Goal: Task Accomplishment & Management: Manage account settings

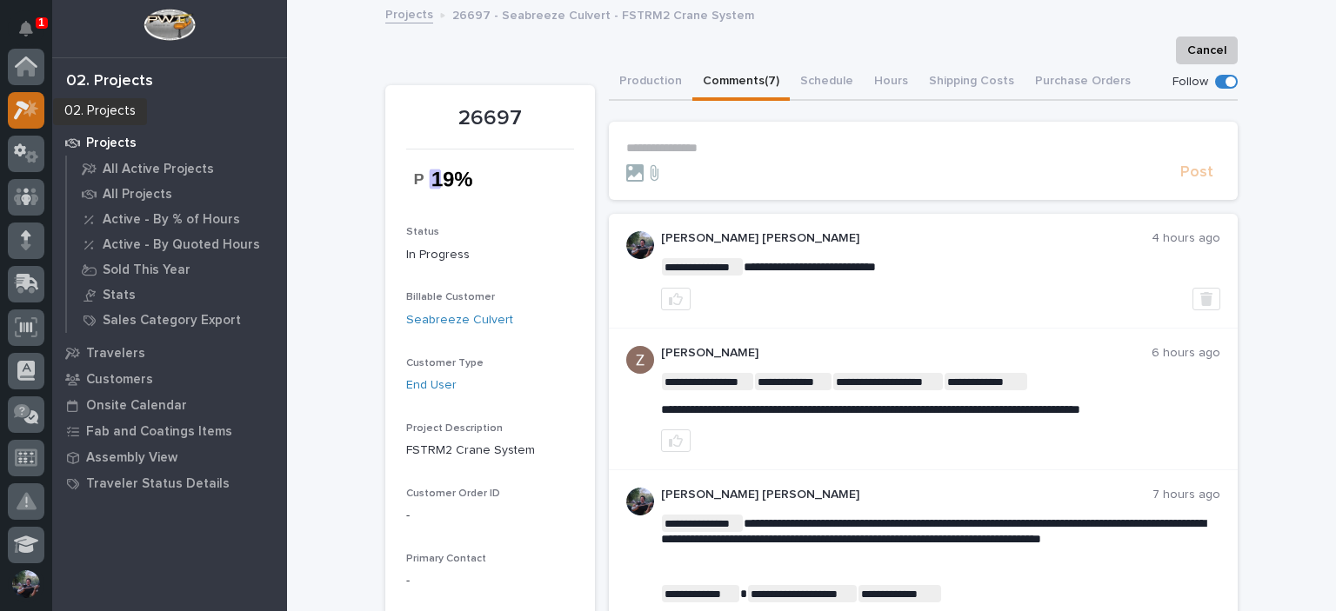
click at [37, 117] on icon at bounding box center [26, 110] width 25 height 20
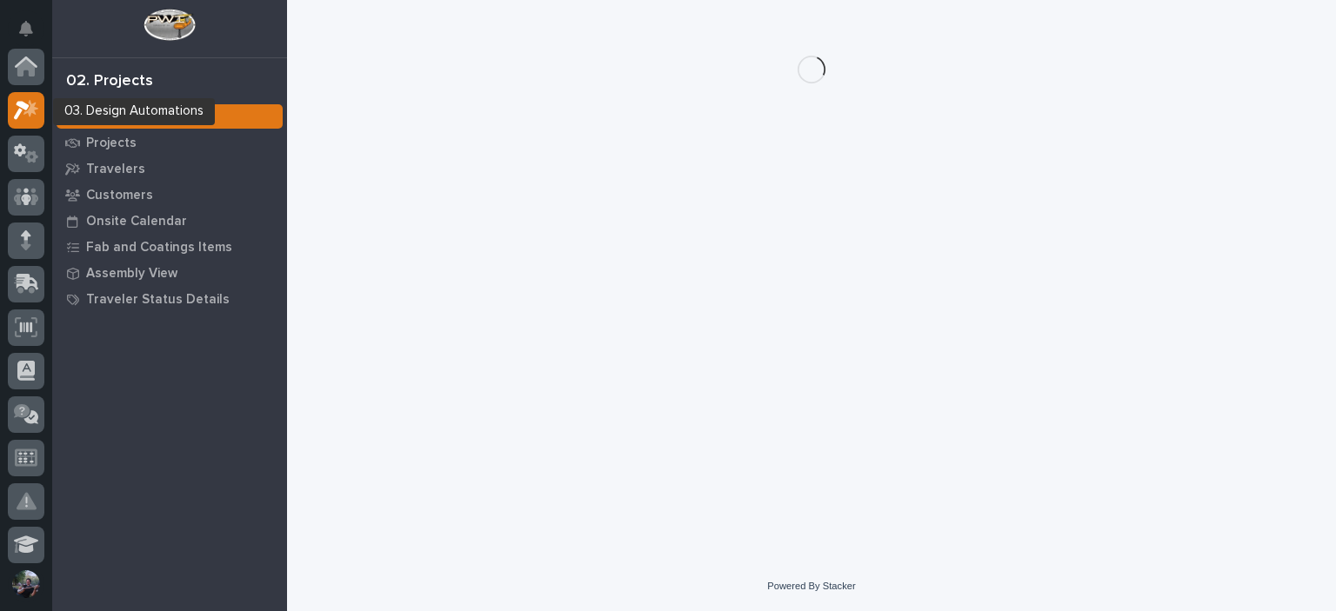
scroll to position [43, 0]
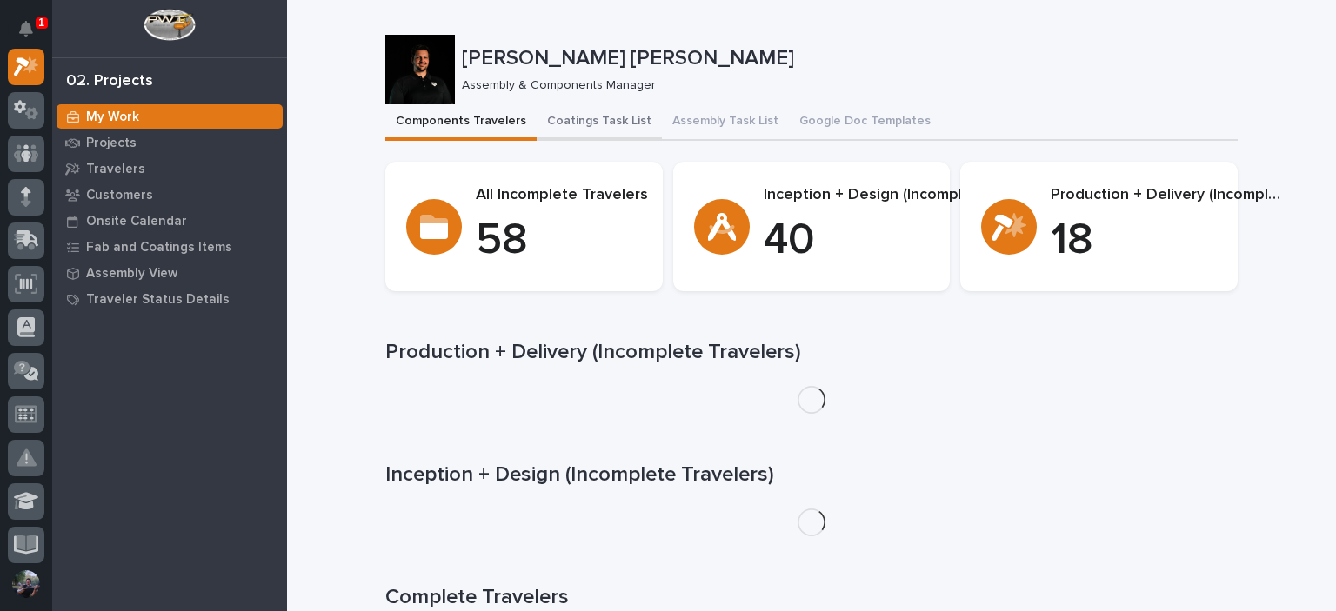
click at [583, 120] on button "Coatings Task List" at bounding box center [599, 122] width 125 height 37
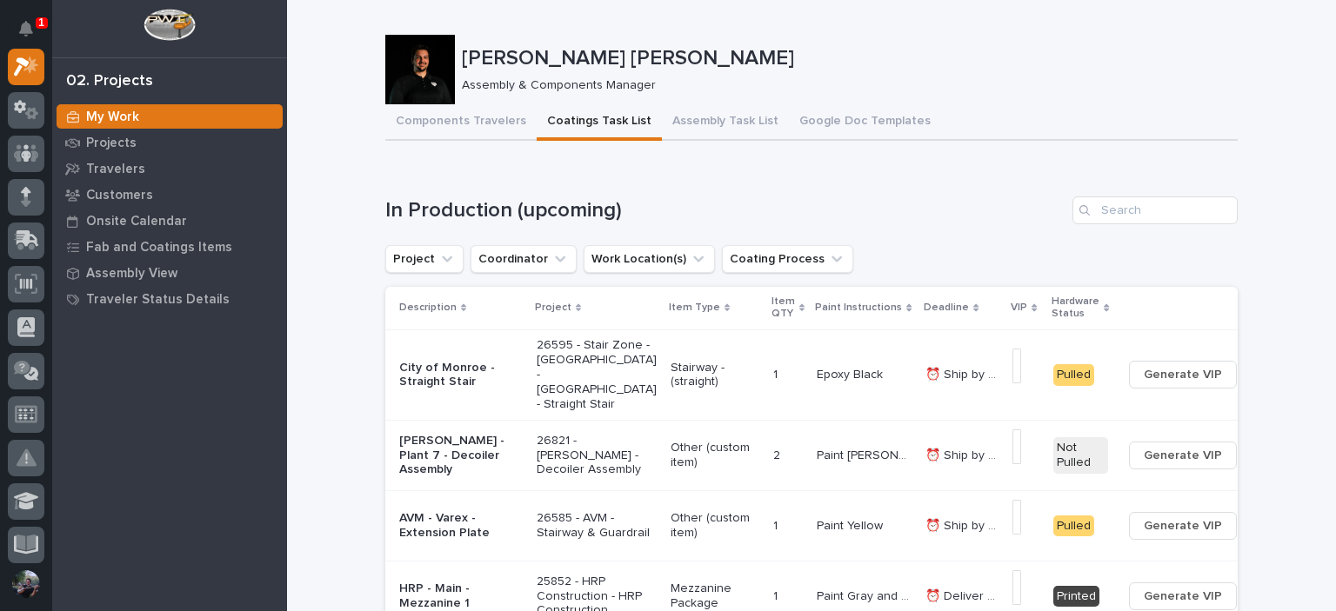
click at [385, 204] on h1 "In Production (upcoming)" at bounding box center [725, 210] width 680 height 25
click at [682, 117] on button "Assembly Task List" at bounding box center [725, 122] width 127 height 37
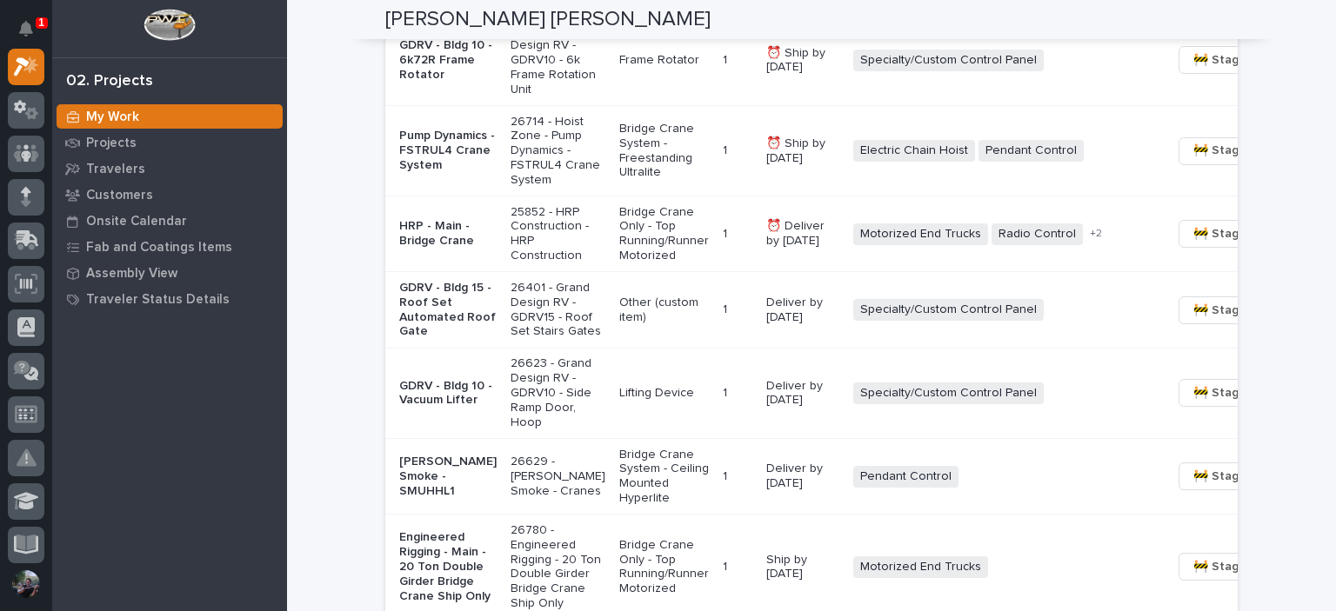
scroll to position [1433, 0]
click at [1193, 160] on span "🚧 Staging →" at bounding box center [1229, 149] width 72 height 21
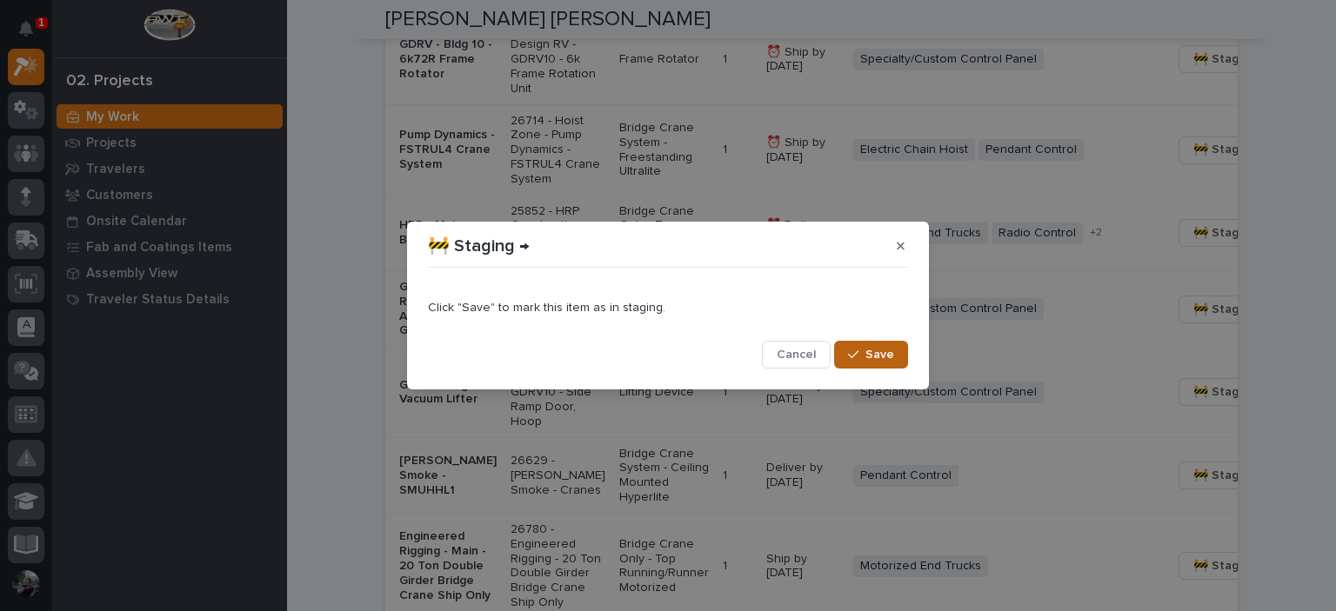
click at [851, 343] on button "Save" at bounding box center [871, 355] width 74 height 28
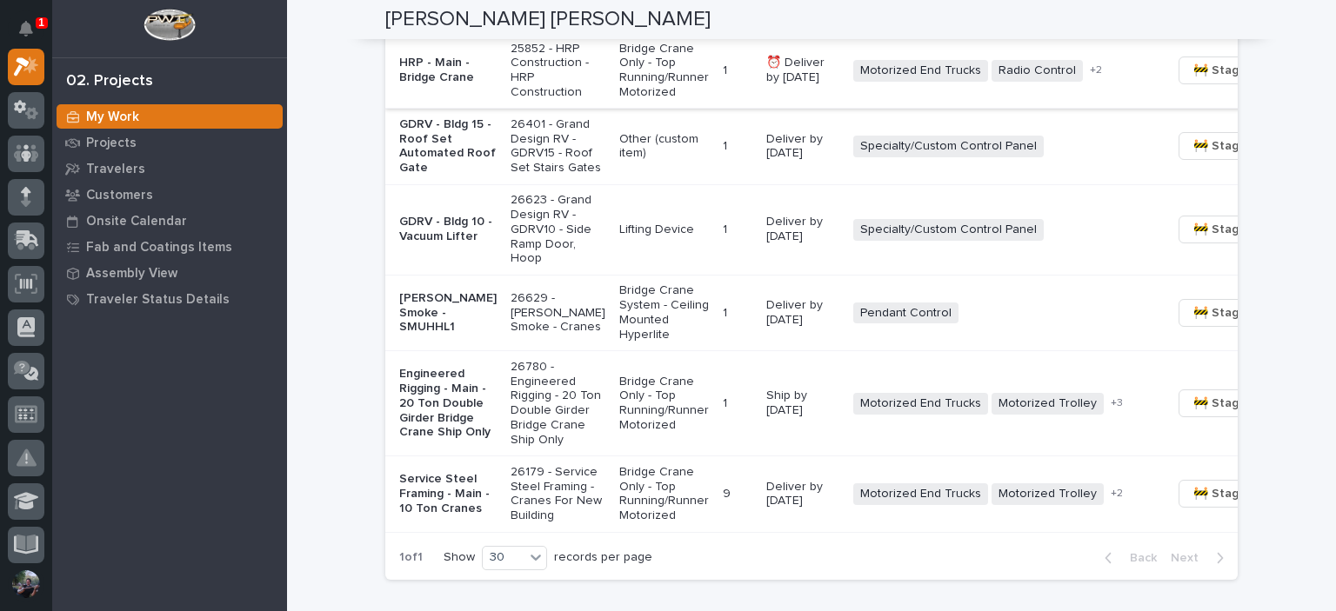
scroll to position [1503, 0]
click at [462, 110] on td "HRP - Main - Bridge Crane" at bounding box center [444, 72] width 118 height 76
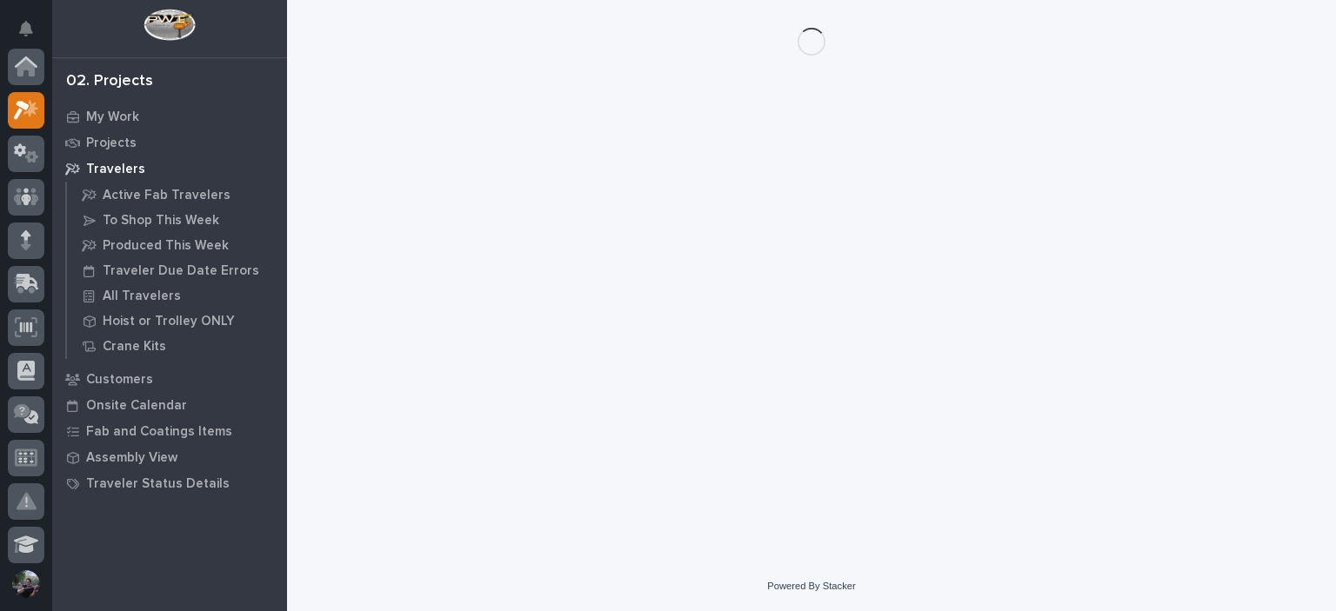
scroll to position [43, 0]
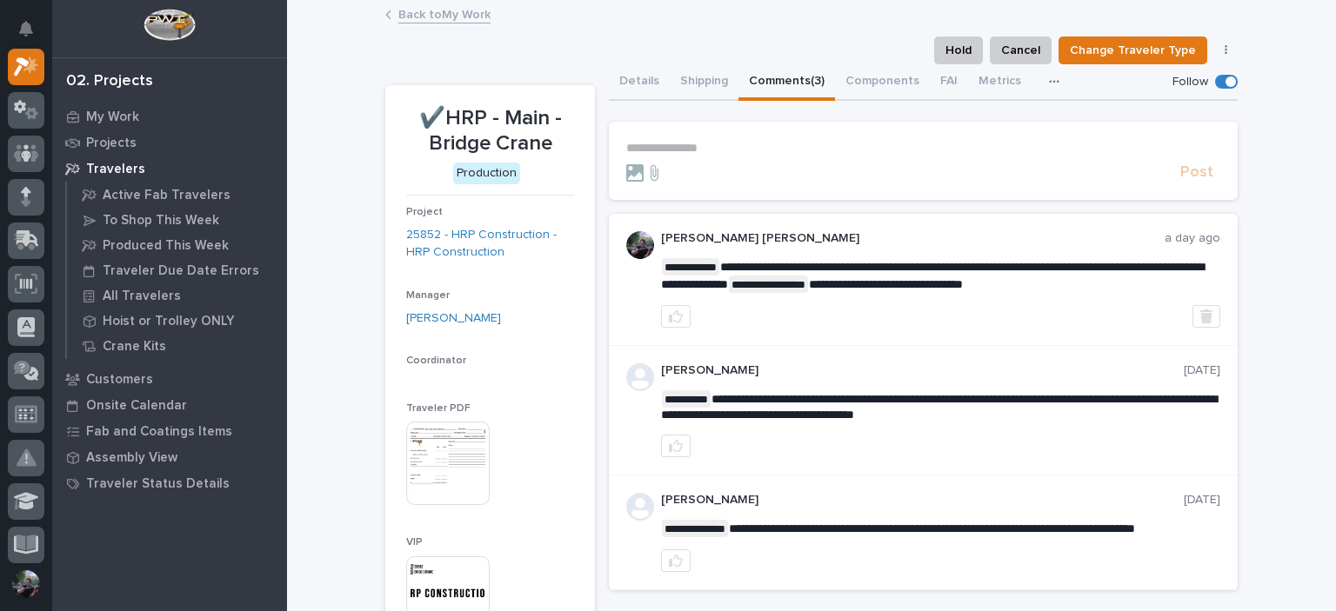
click at [748, 80] on button "Comments (3)" at bounding box center [786, 82] width 97 height 37
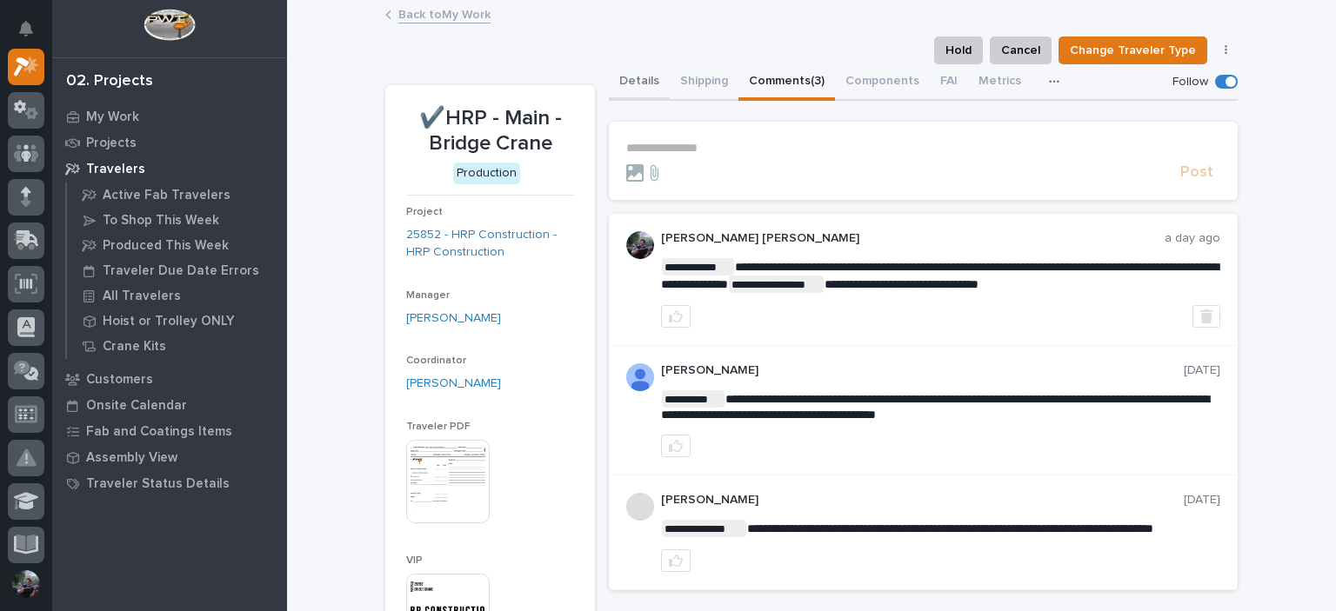
click at [640, 74] on button "Details" at bounding box center [639, 82] width 61 height 37
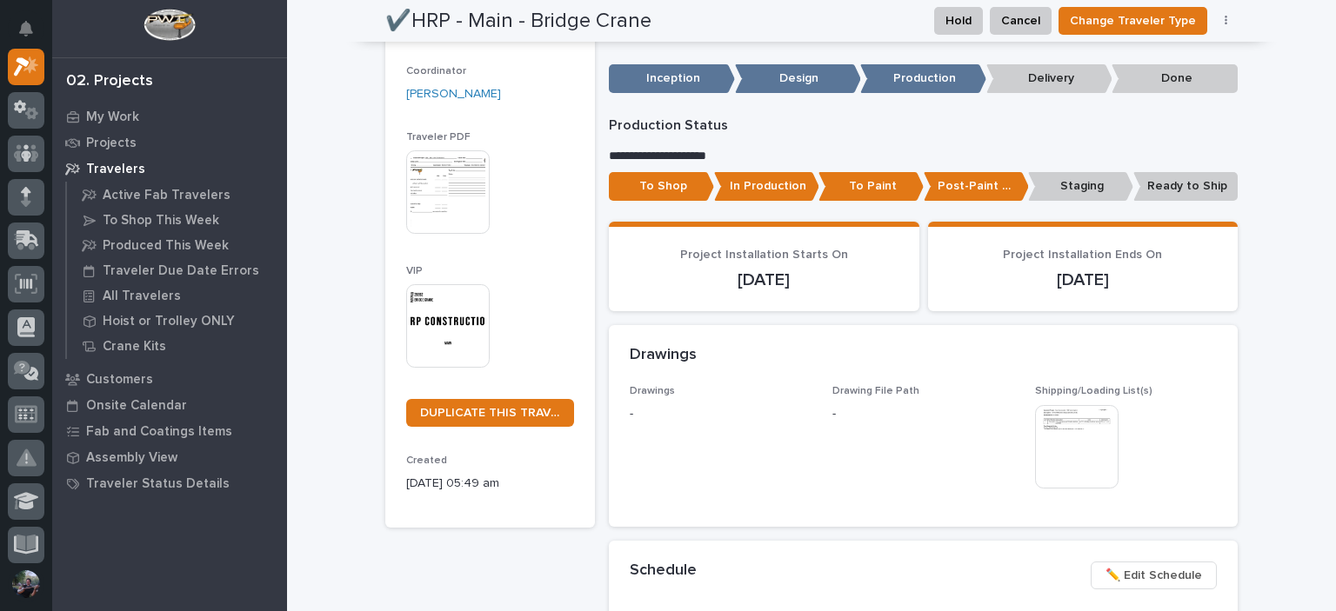
scroll to position [150, 0]
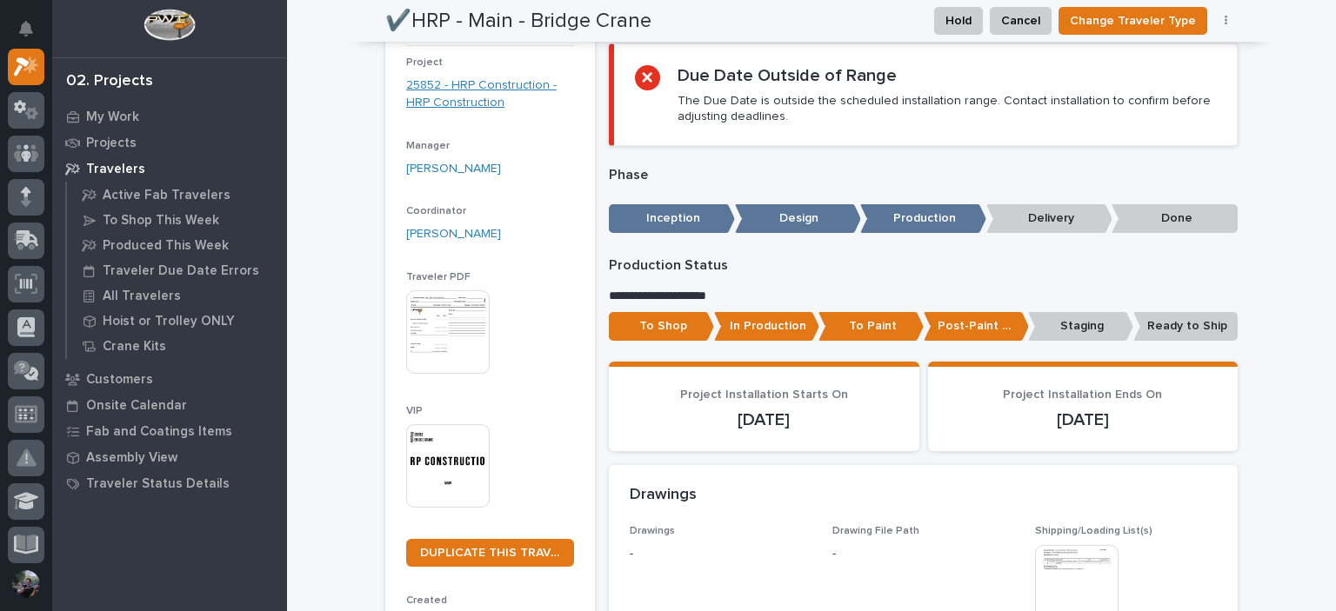
click at [447, 95] on link "25852 - HRP Construction - HRP Construction" at bounding box center [490, 95] width 168 height 37
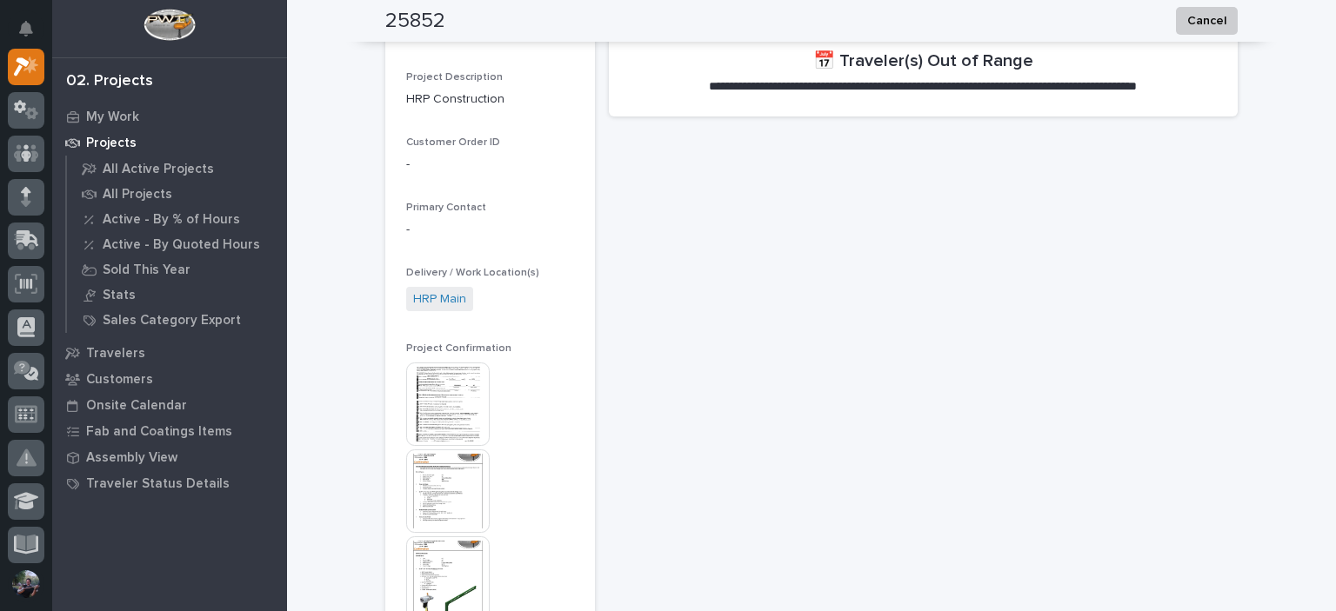
scroll to position [593, 0]
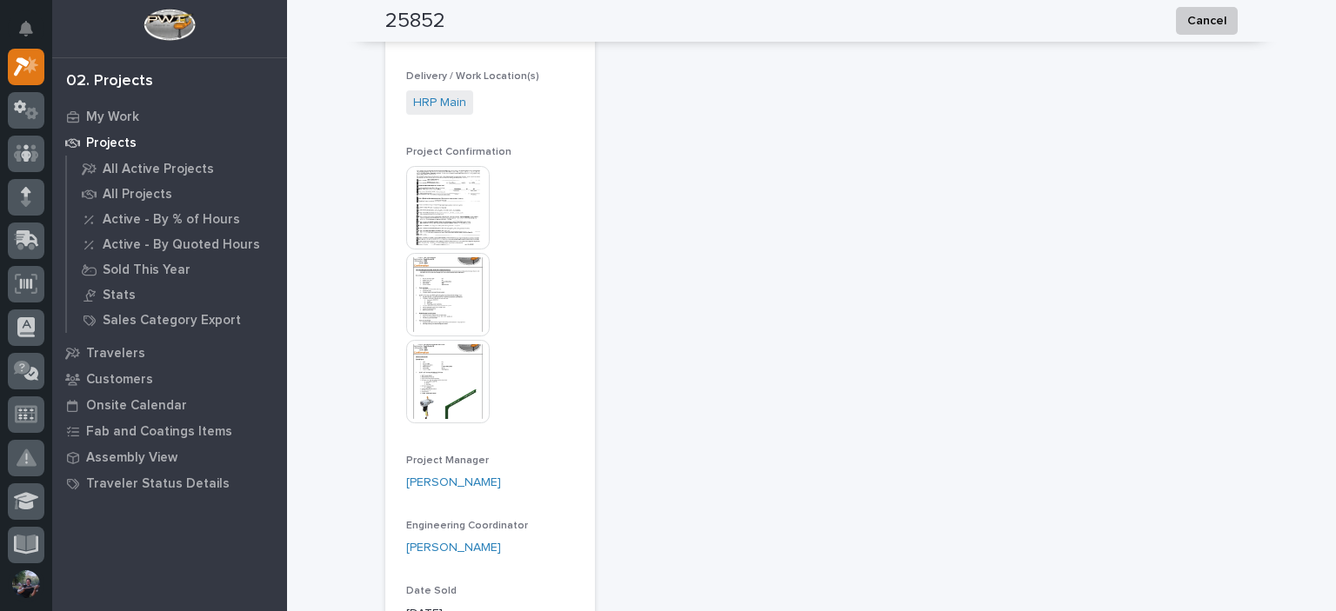
click at [448, 312] on img at bounding box center [447, 294] width 83 height 83
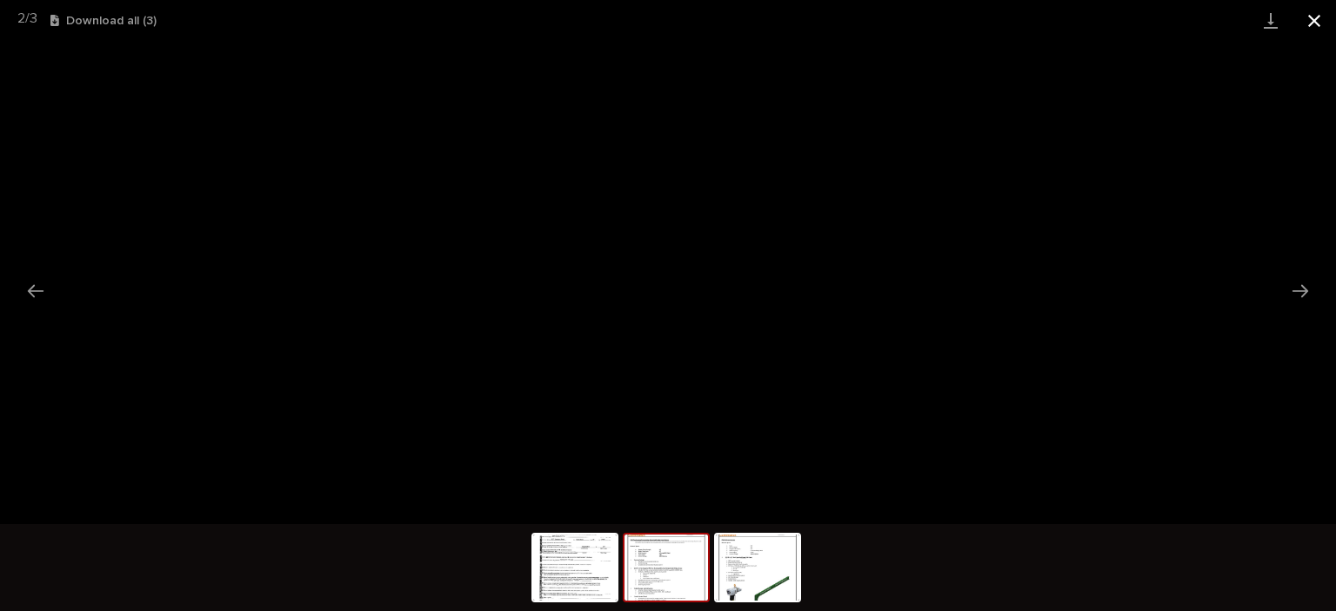
click at [1312, 23] on button "Close gallery" at bounding box center [1313, 20] width 43 height 41
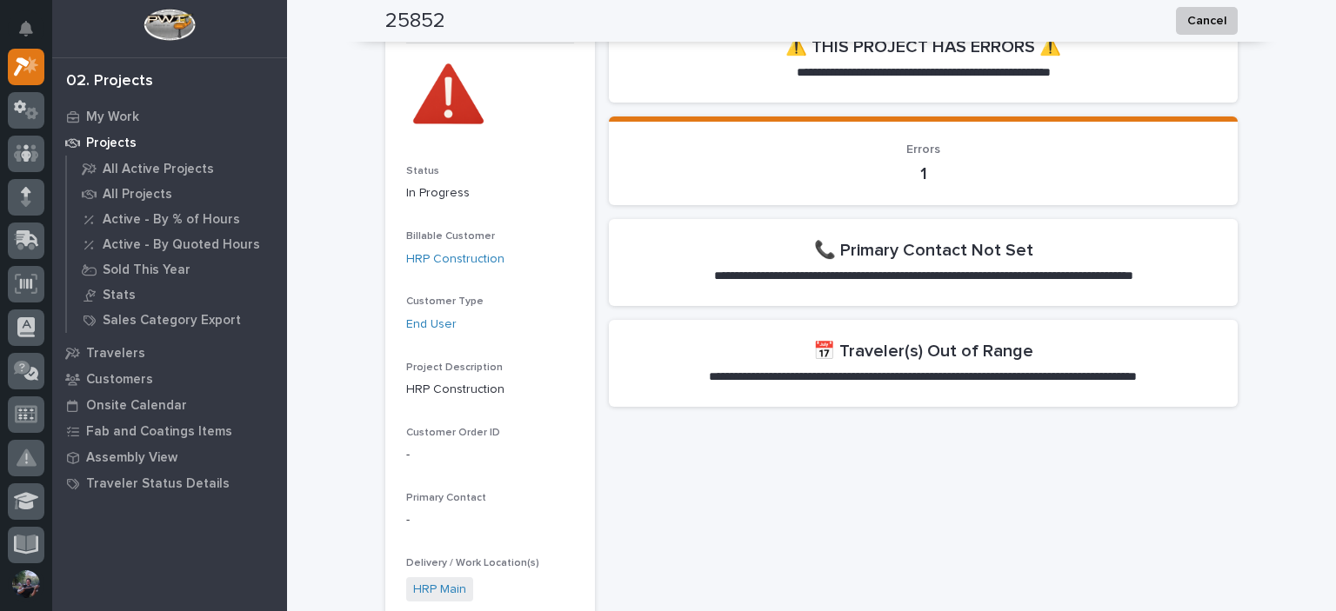
scroll to position [0, 0]
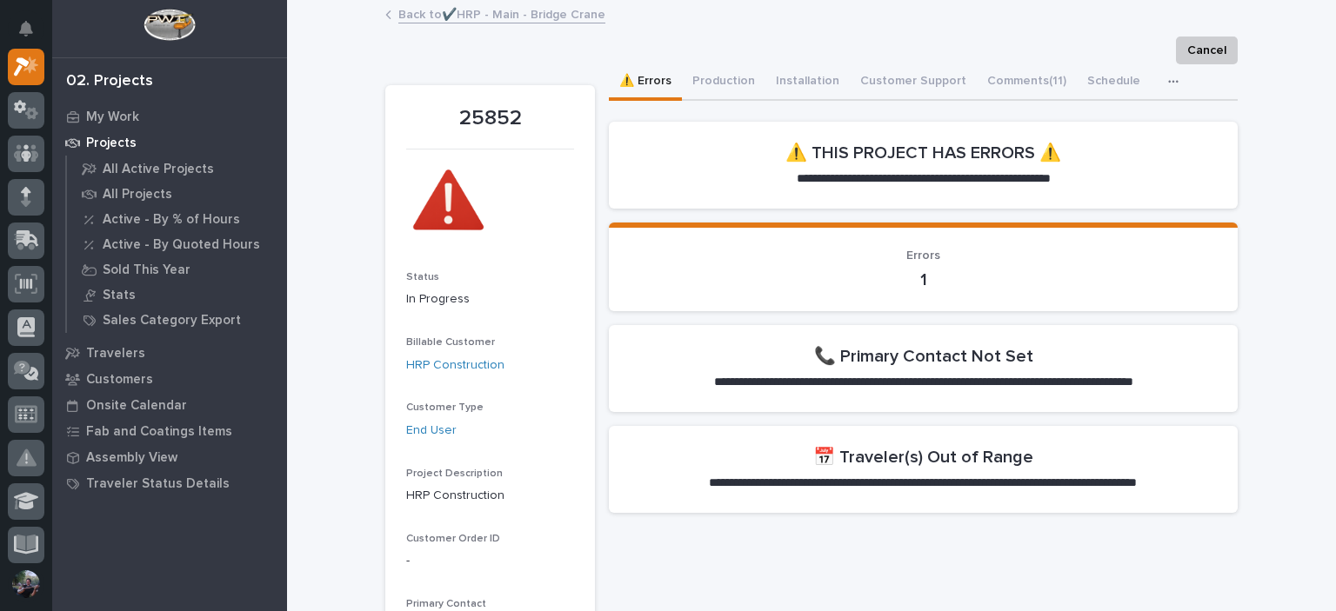
click at [439, 16] on link "Back to ✔️HRP - Main - Bridge Crane" at bounding box center [501, 13] width 207 height 20
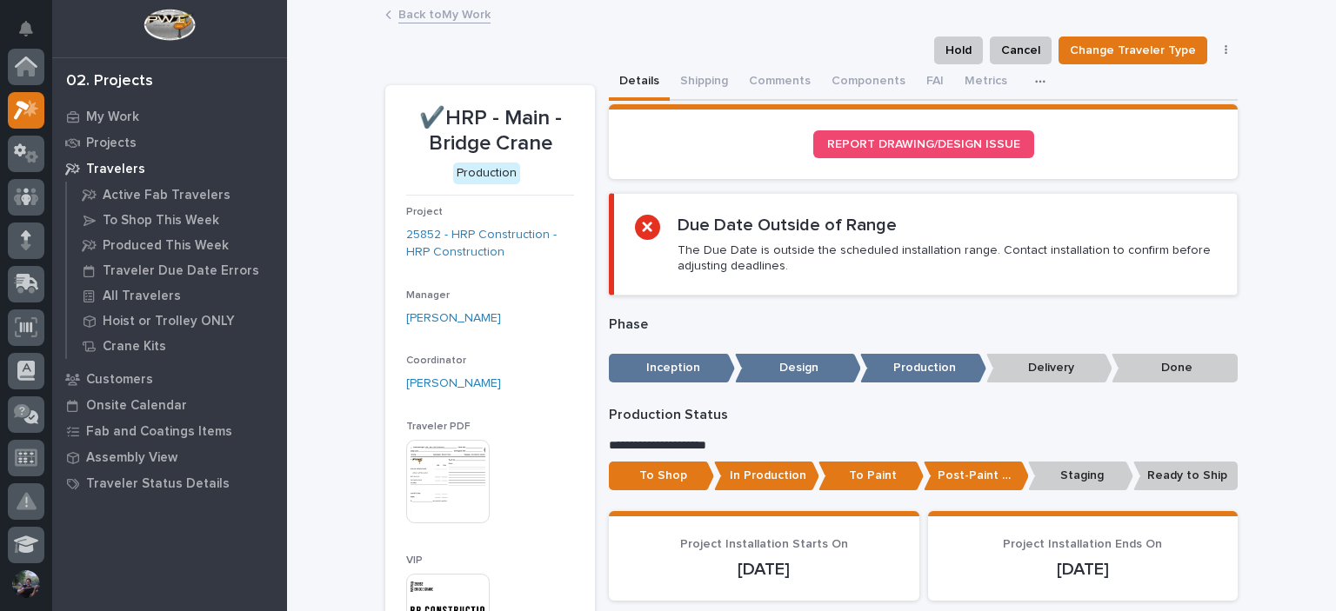
scroll to position [43, 0]
click at [448, 18] on link "Back to My Work" at bounding box center [444, 13] width 92 height 20
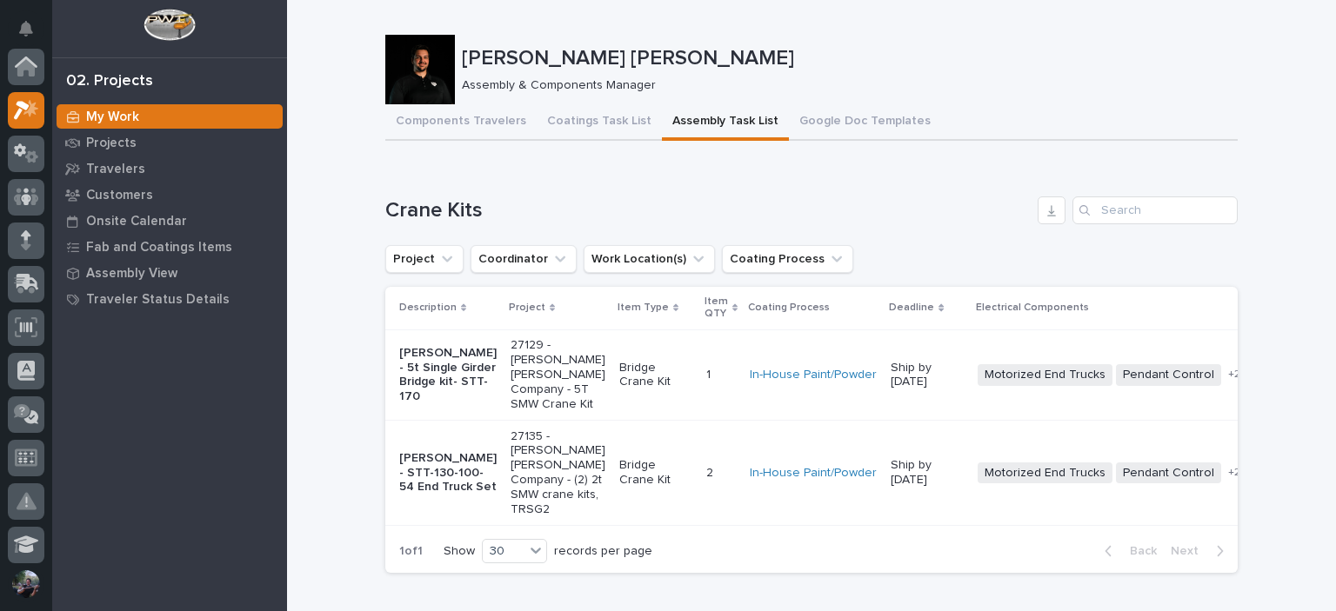
scroll to position [43, 0]
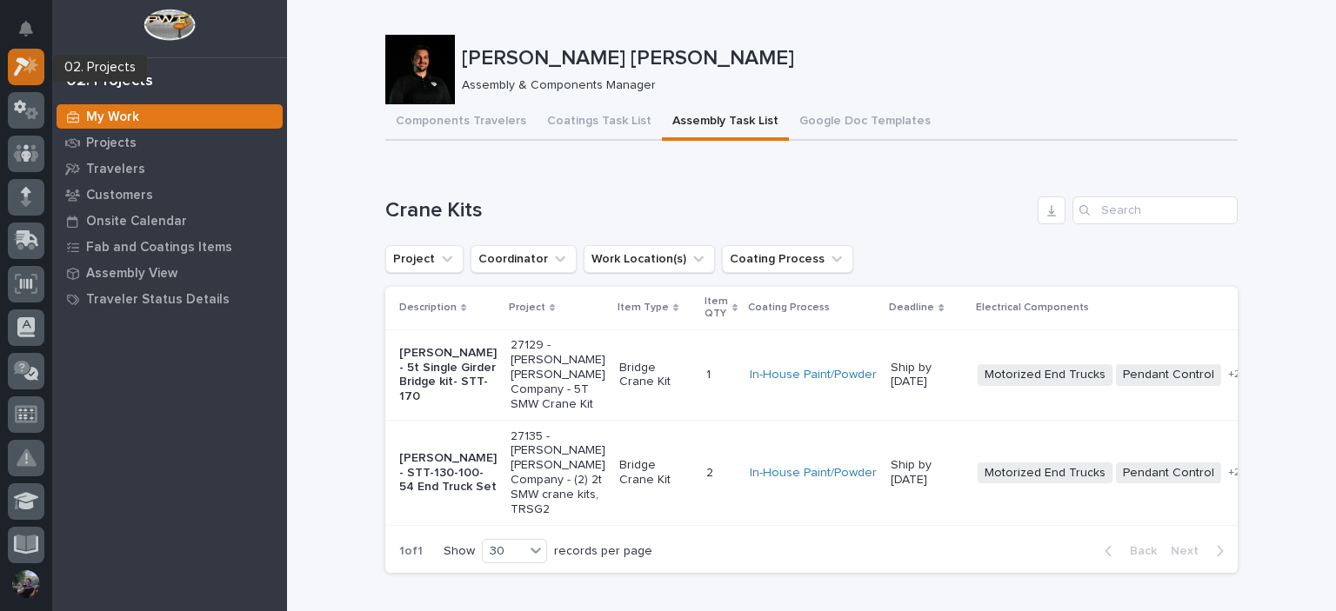
click at [34, 66] on icon at bounding box center [30, 64] width 15 height 17
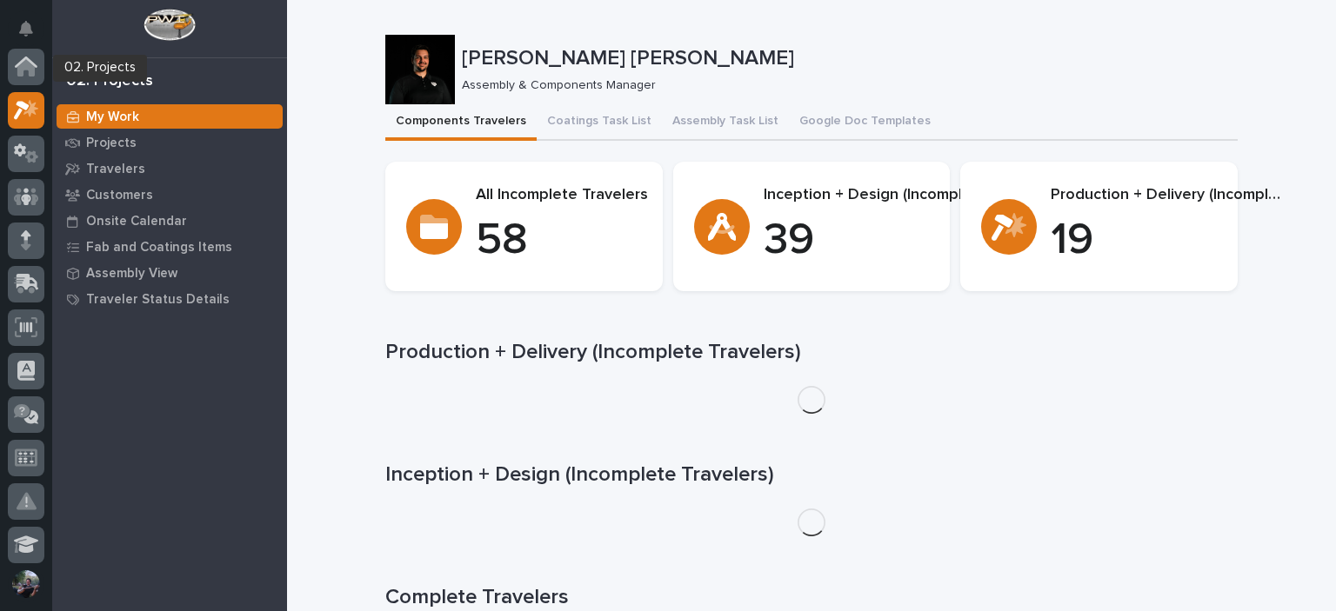
scroll to position [43, 0]
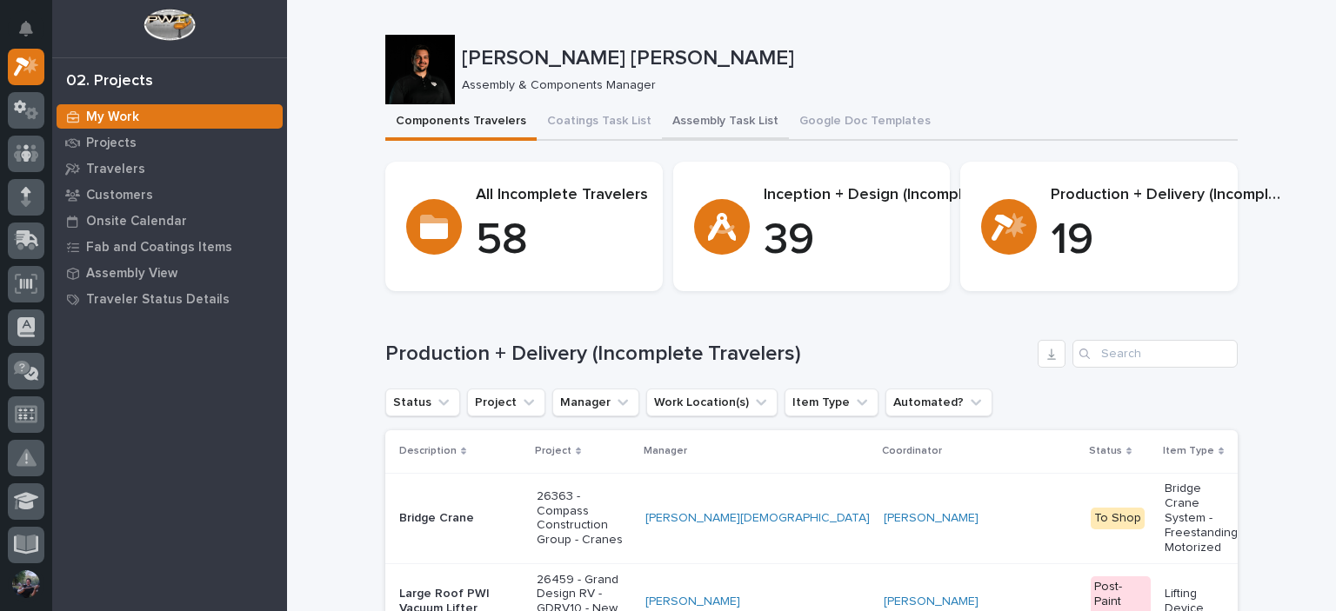
click at [674, 119] on button "Assembly Task List" at bounding box center [725, 122] width 127 height 37
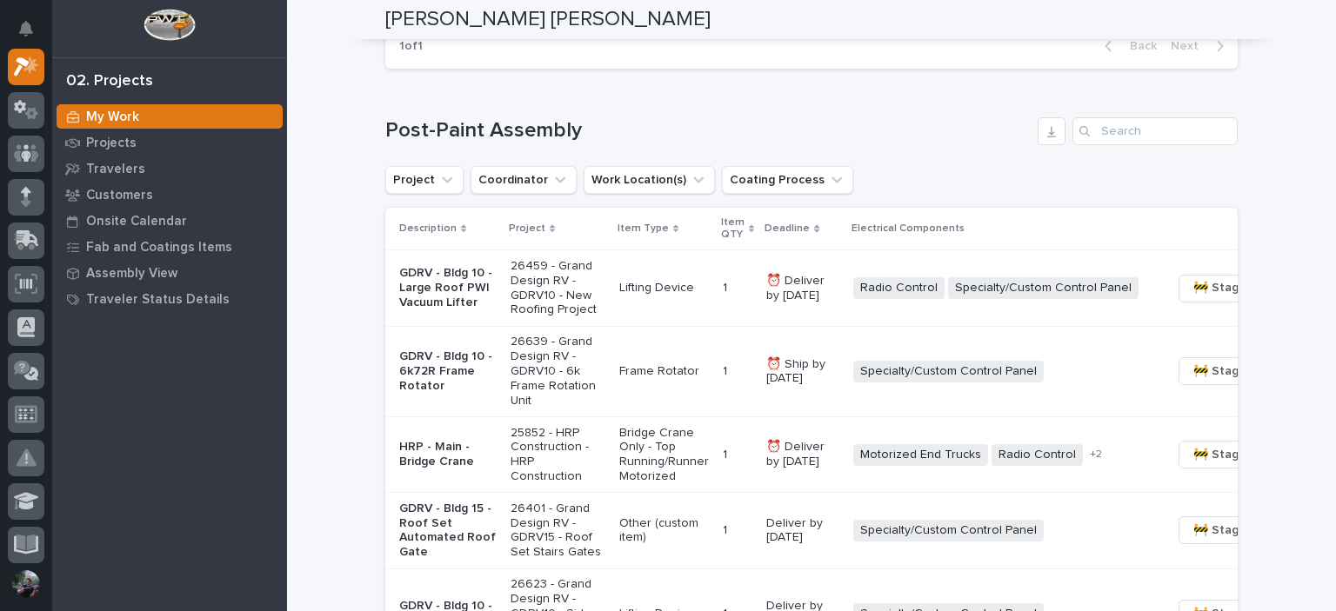
scroll to position [1217, 0]
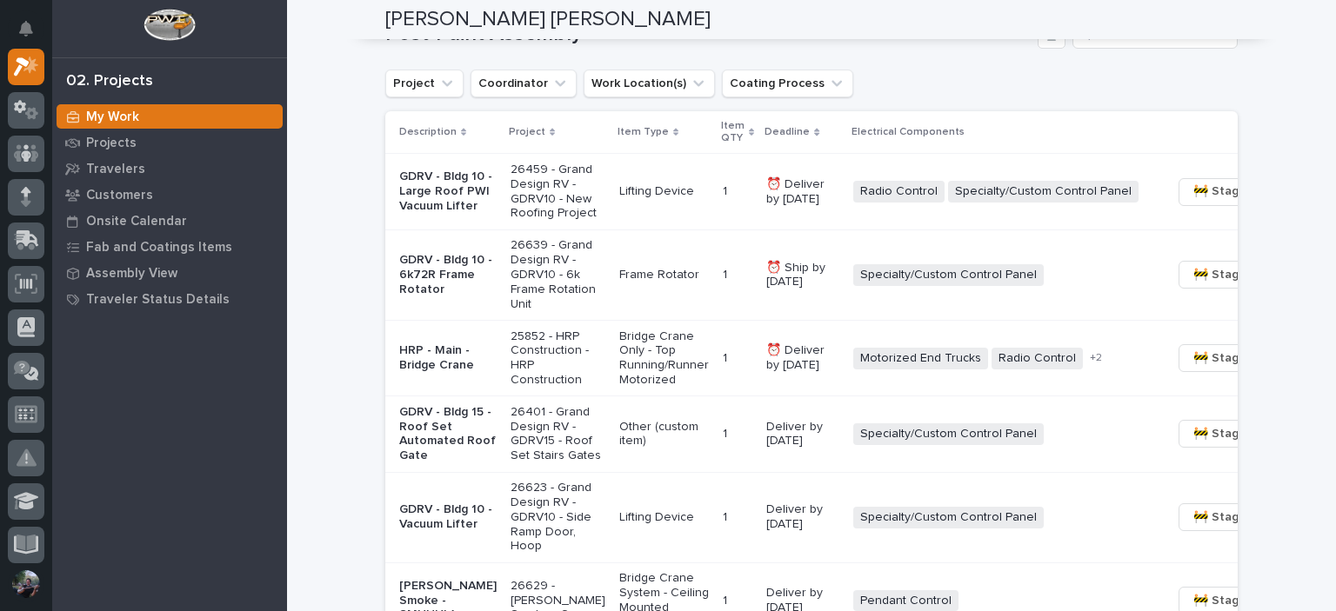
click at [425, 297] on p "GDRV - Bldg 10 - 6k72R Frame Rotator" at bounding box center [447, 274] width 97 height 43
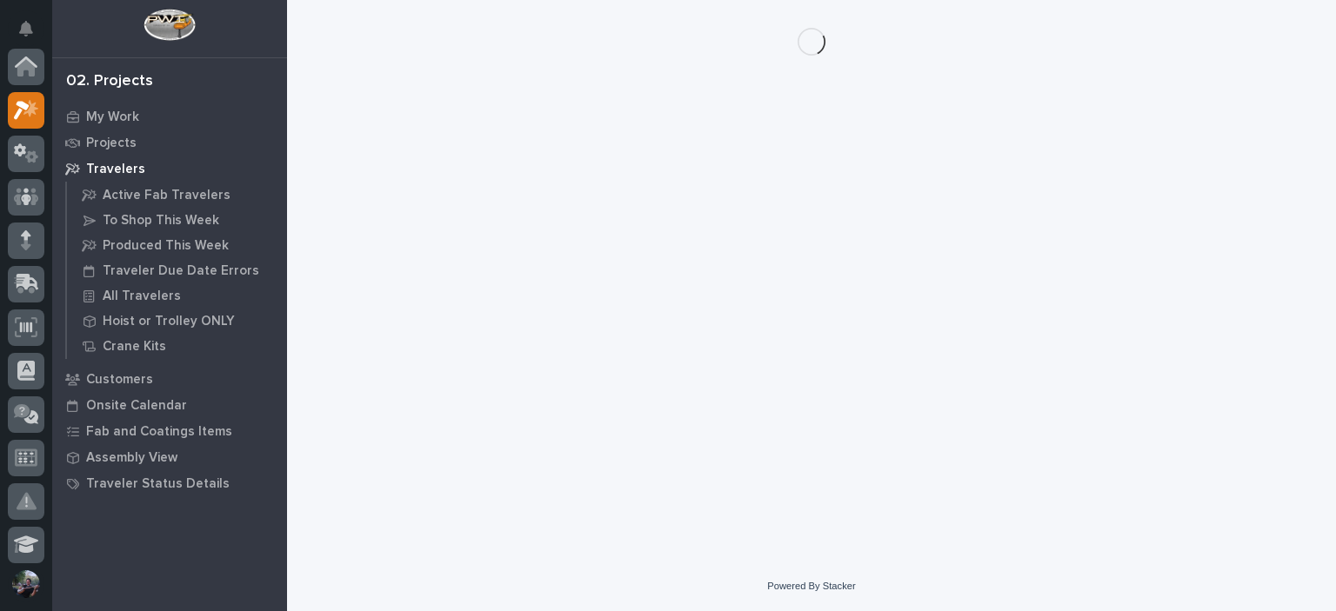
scroll to position [43, 0]
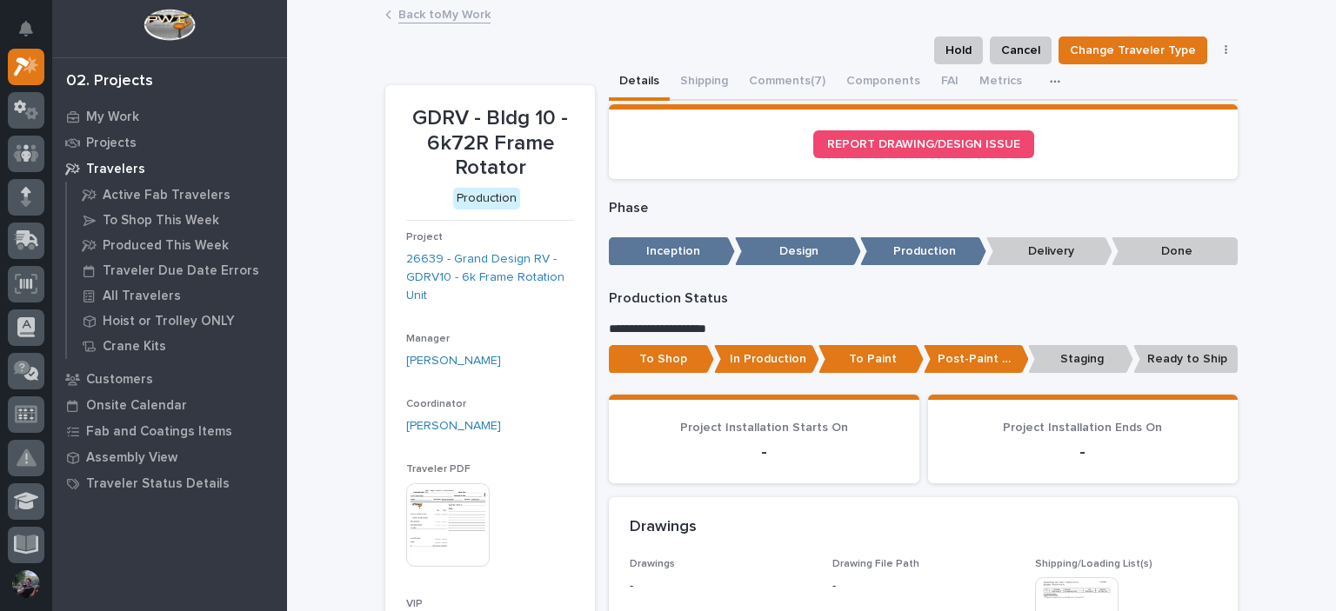
click at [415, 26] on div "Back to My Work" at bounding box center [812, 15] width 870 height 24
click at [419, 15] on link "Back to My Work" at bounding box center [444, 13] width 92 height 20
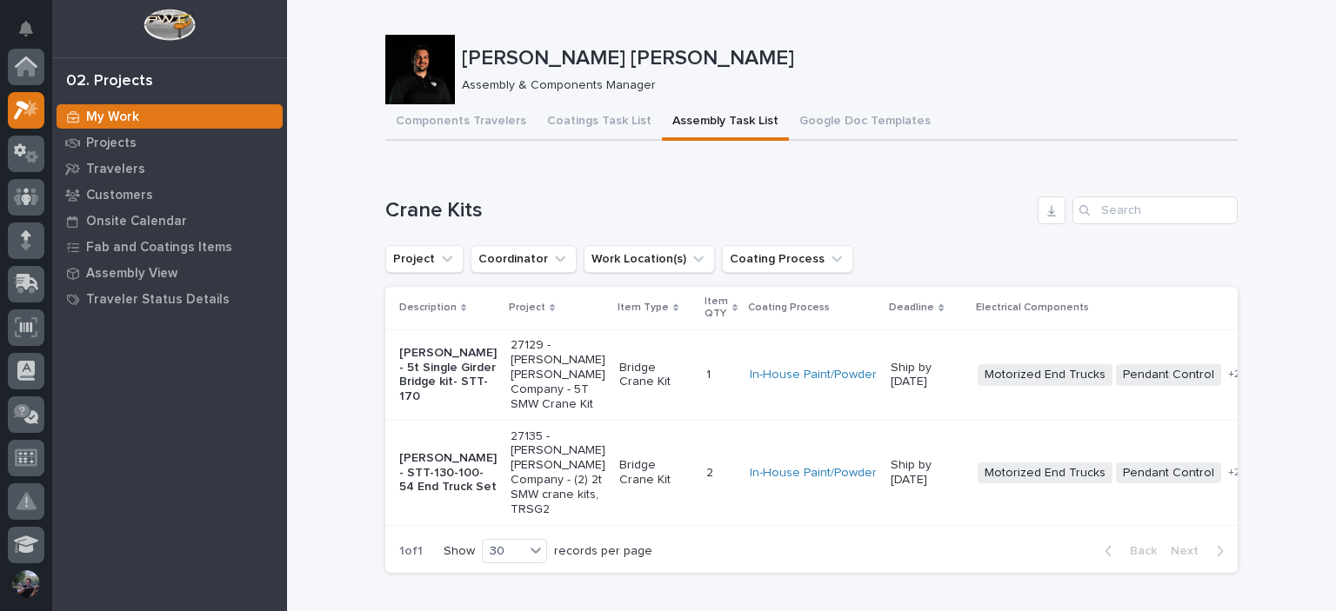
scroll to position [43, 0]
click at [704, 127] on button "Assembly Task List" at bounding box center [725, 122] width 127 height 37
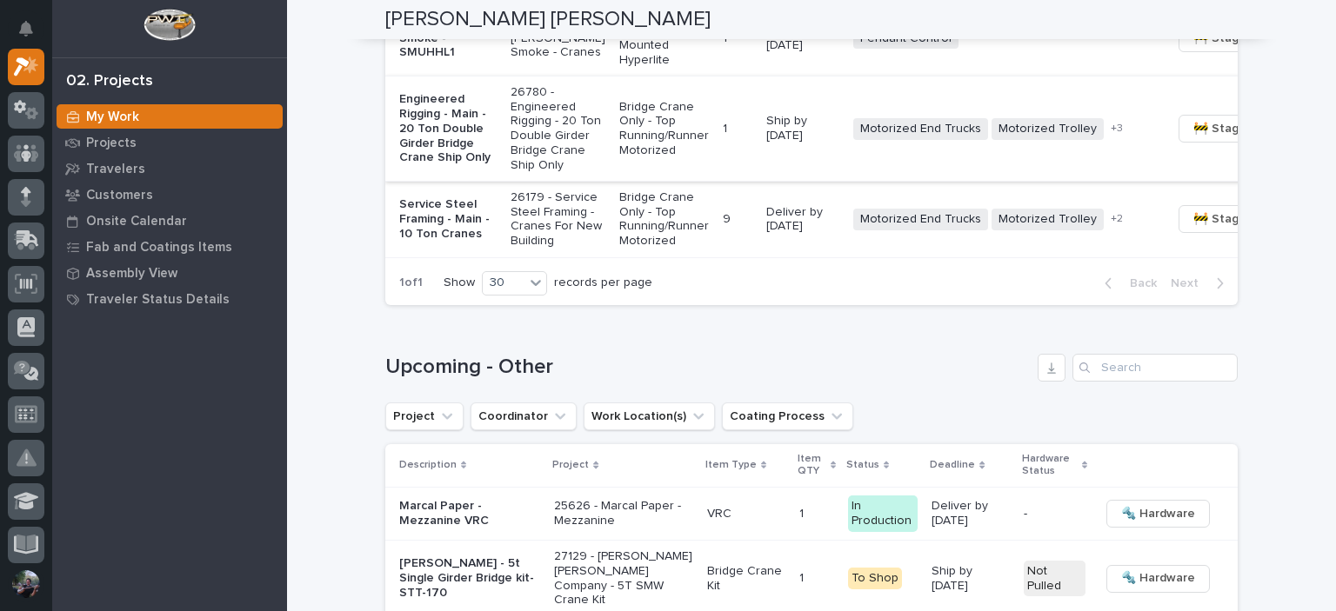
scroll to position [1797, 0]
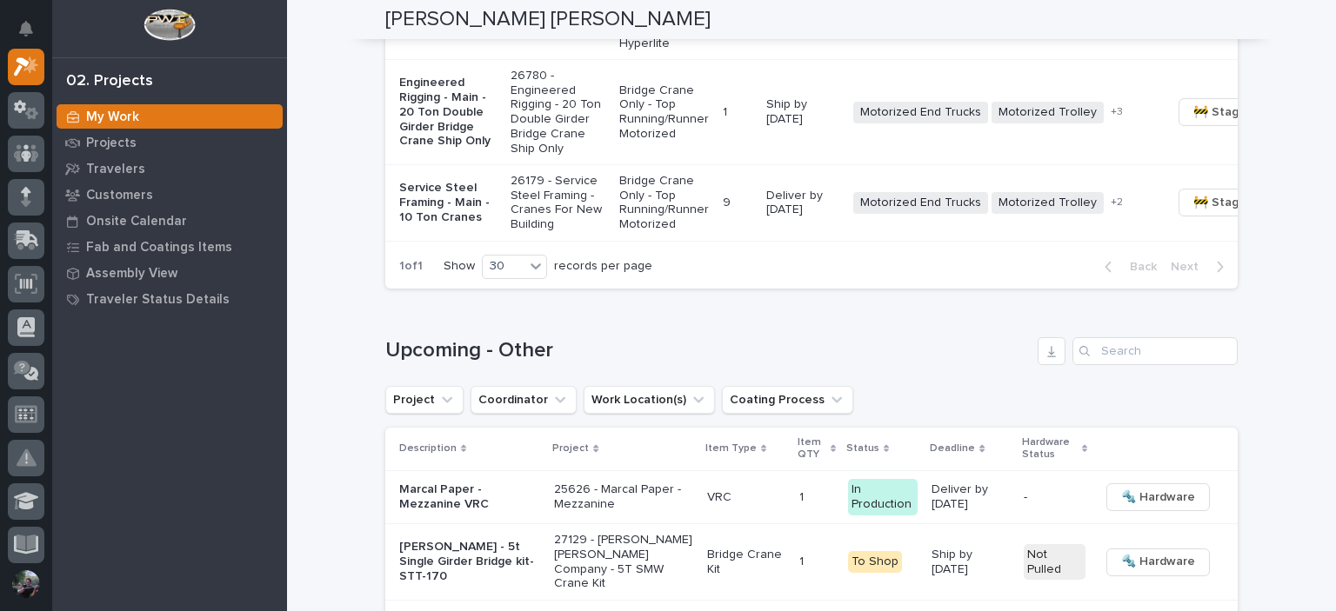
click at [464, 59] on td "Chiasson Smoke - SMUHHL1" at bounding box center [444, 21] width 118 height 76
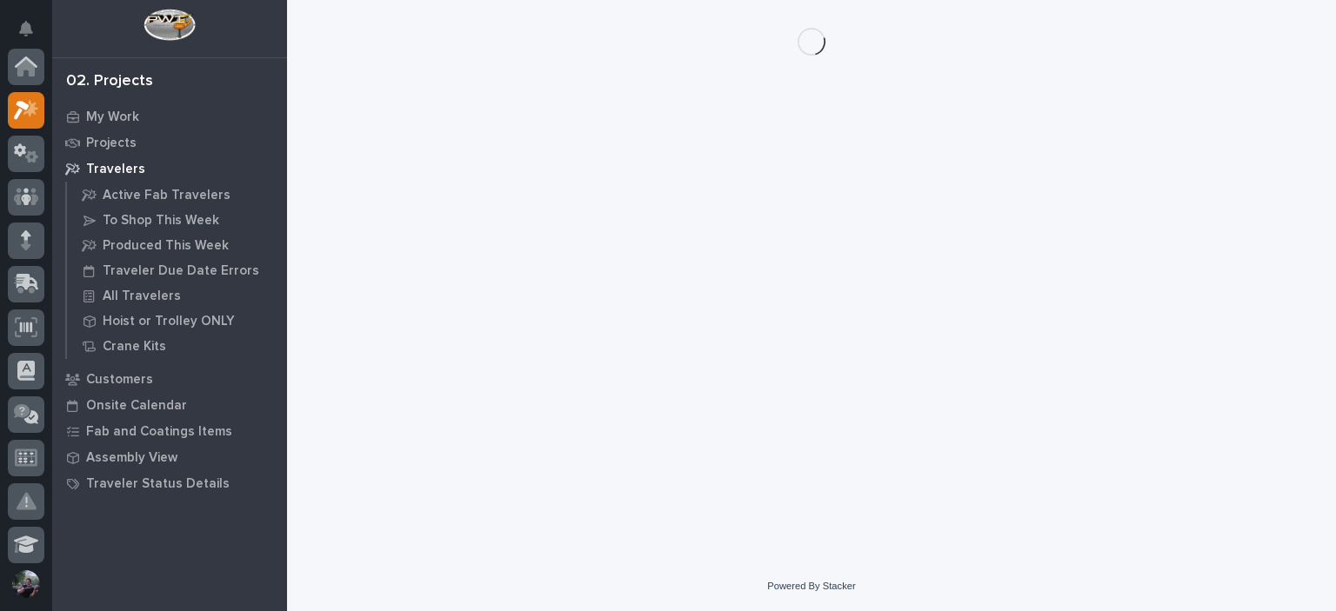
scroll to position [43, 0]
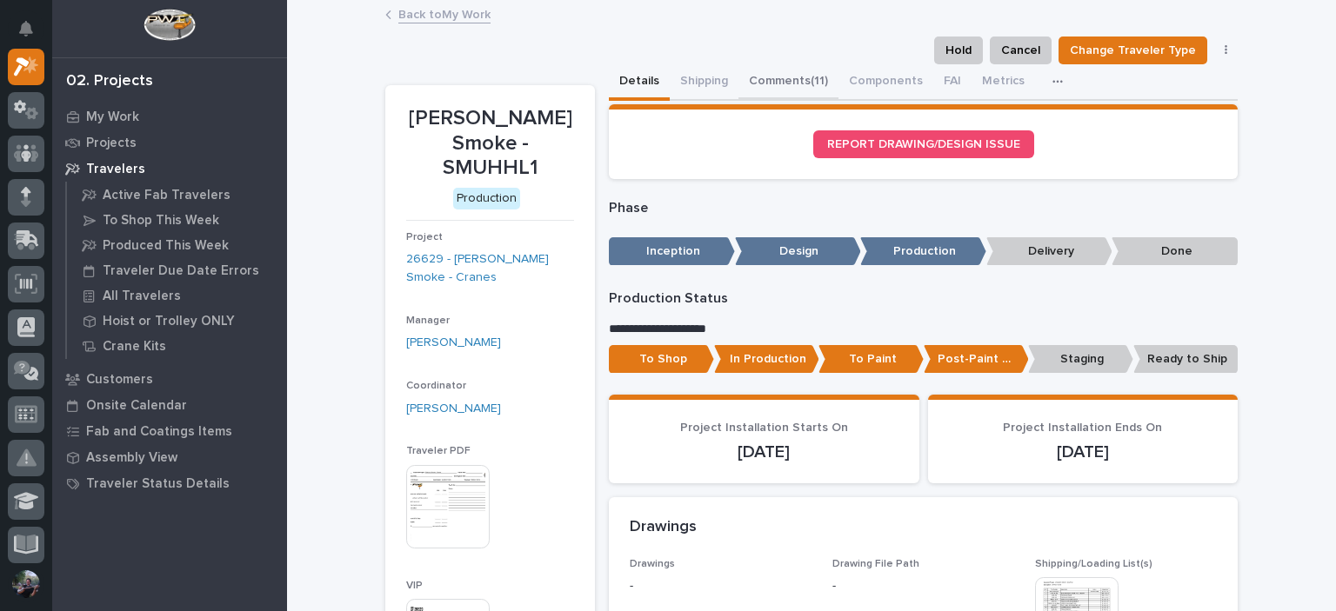
click at [750, 80] on button "Comments (11)" at bounding box center [788, 82] width 100 height 37
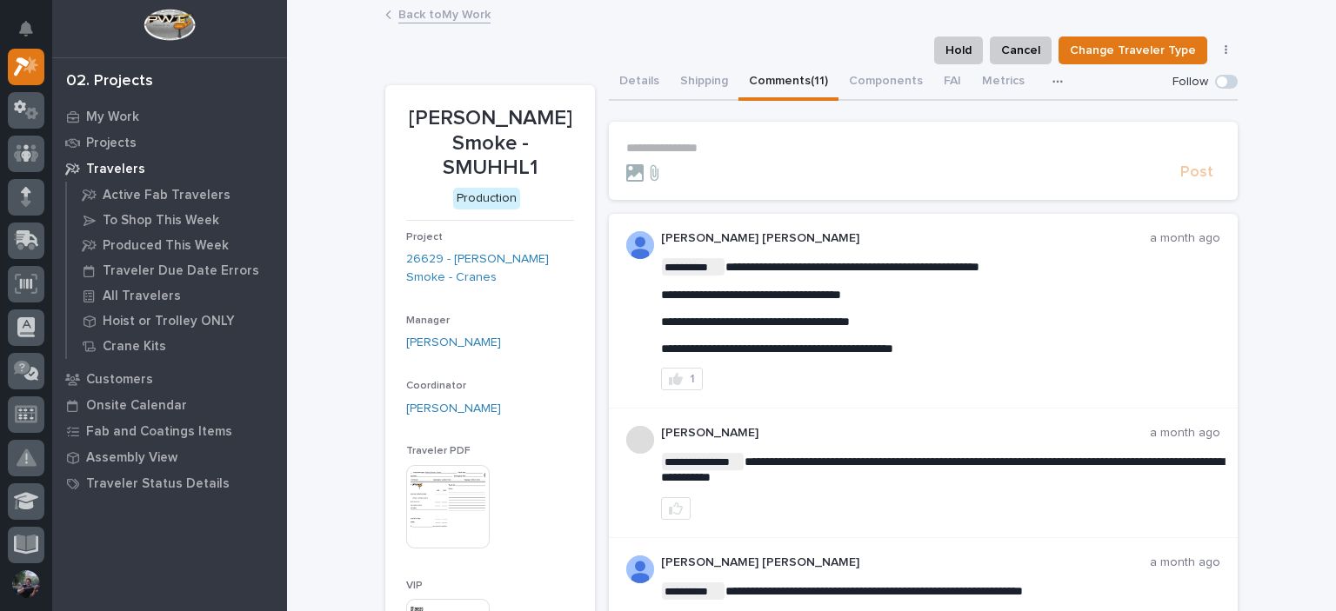
click at [732, 137] on section "**********" at bounding box center [923, 161] width 629 height 78
click at [737, 145] on p "**********" at bounding box center [923, 148] width 594 height 15
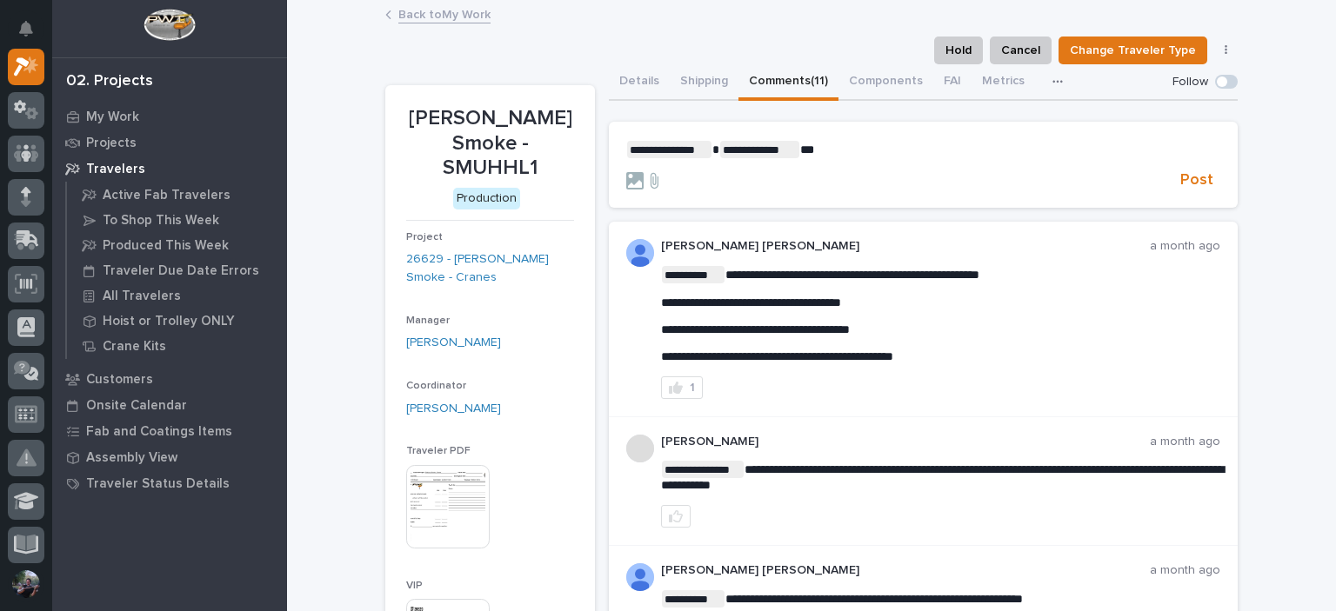
scroll to position [57, 0]
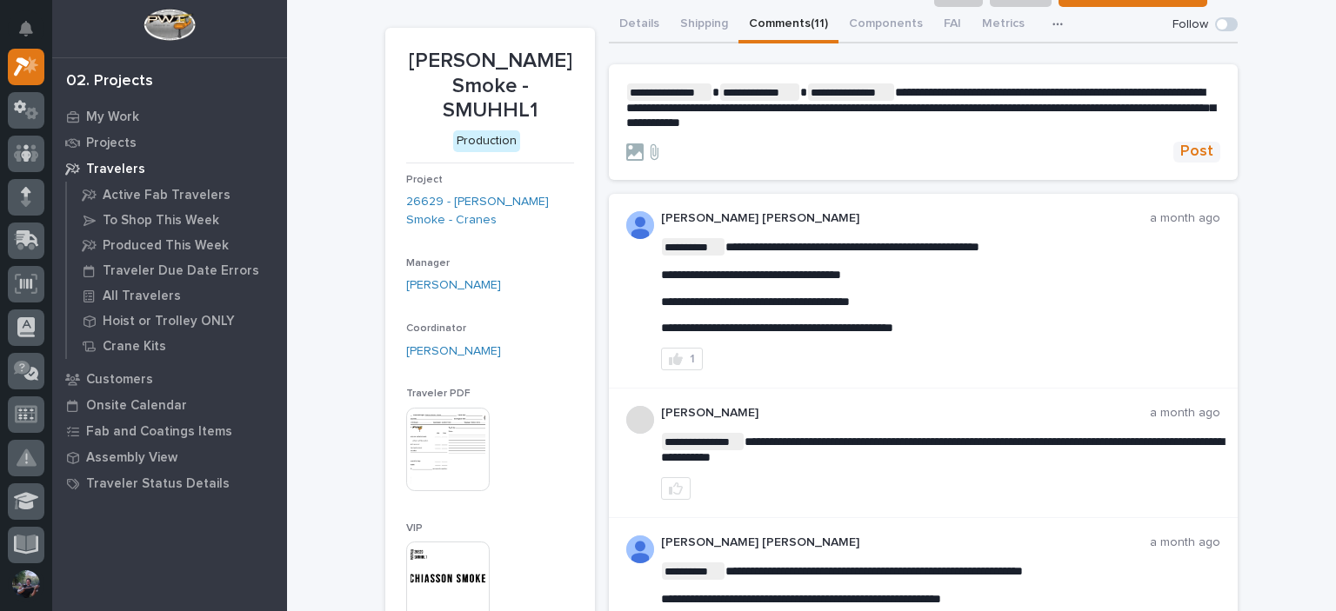
click at [1180, 149] on span "Post" at bounding box center [1196, 152] width 33 height 20
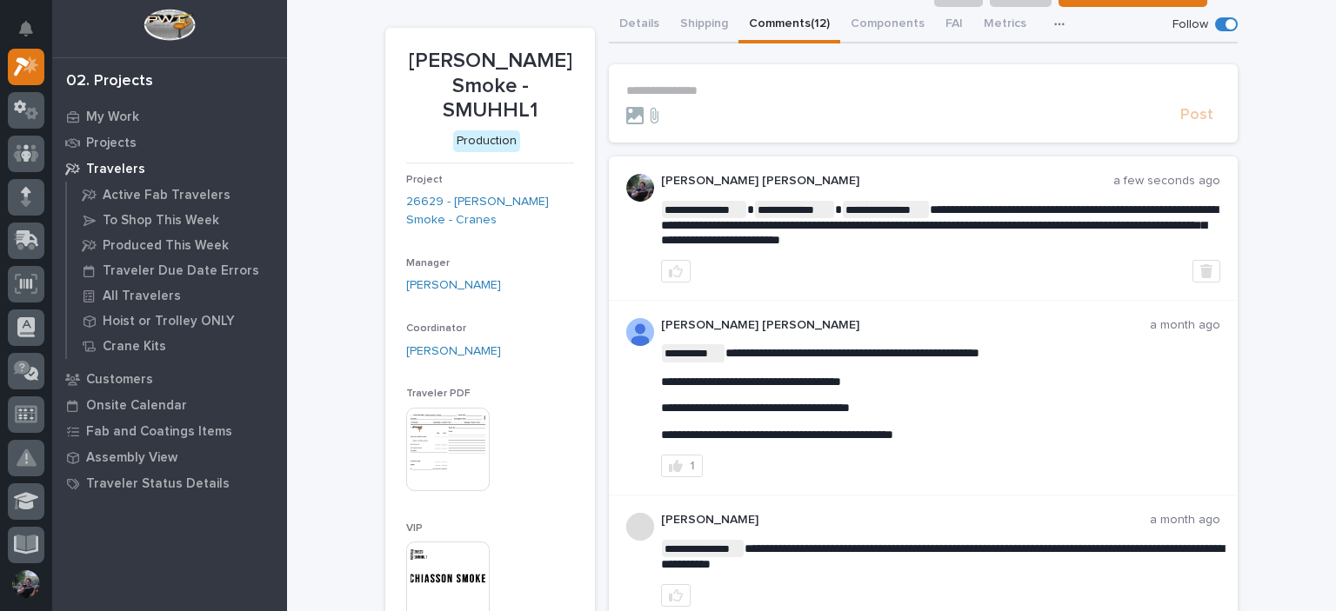
scroll to position [0, 0]
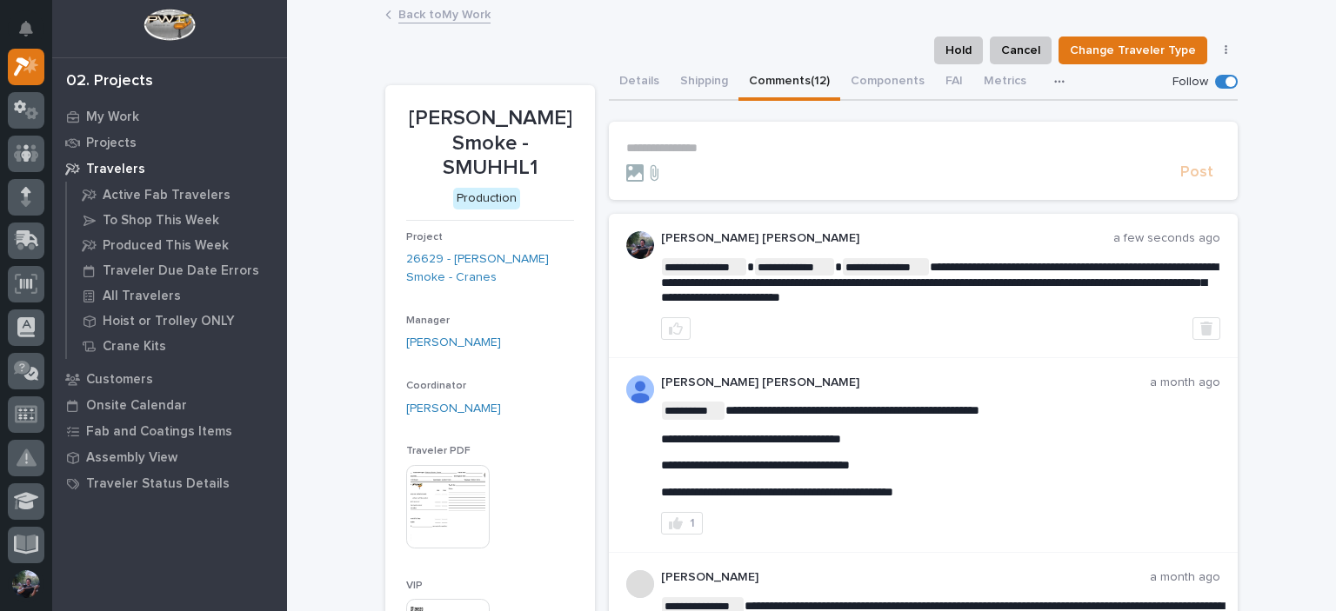
click at [445, 9] on link "Back to My Work" at bounding box center [444, 13] width 92 height 20
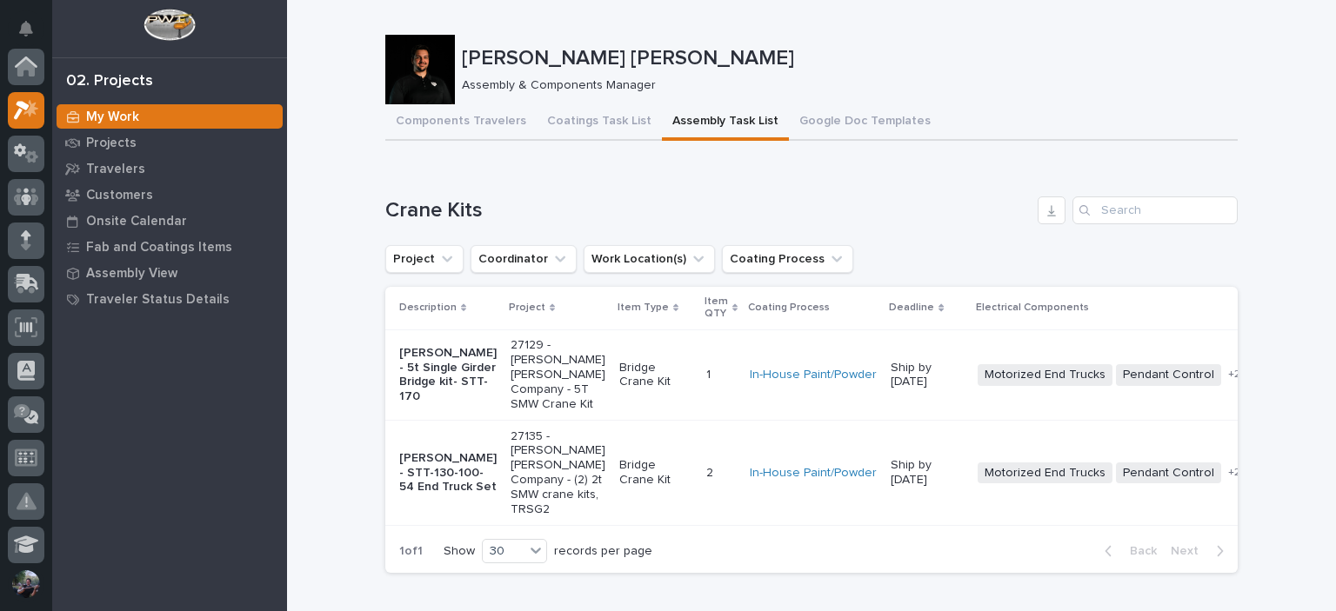
scroll to position [43, 0]
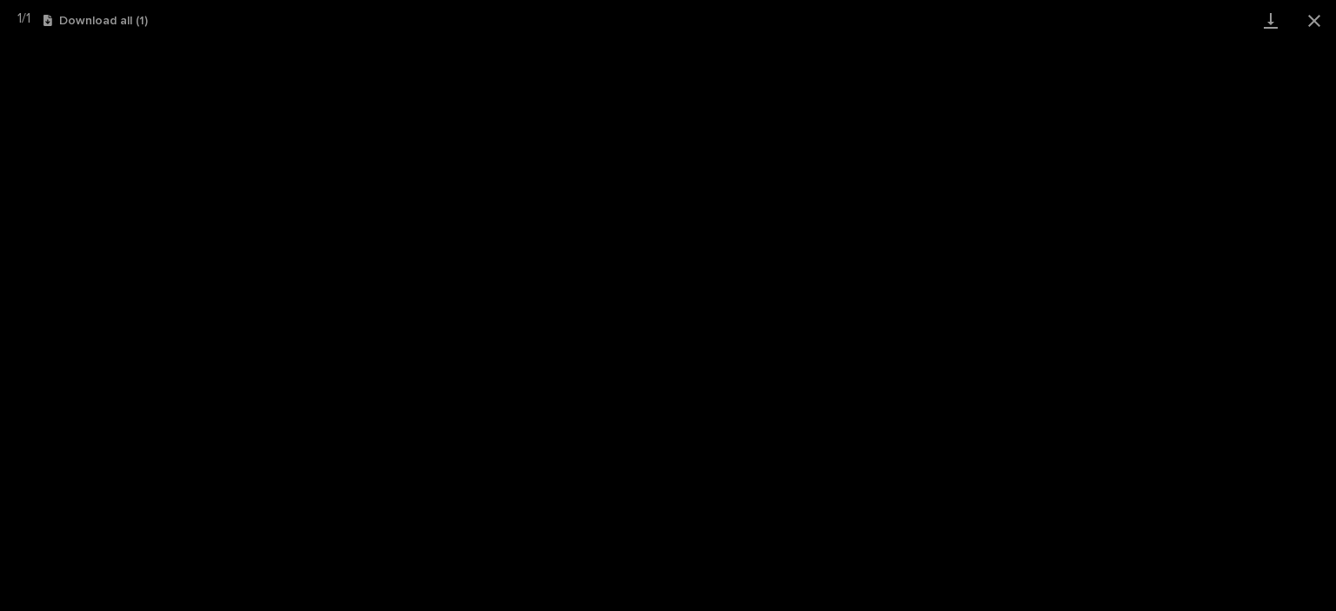
scroll to position [174, 0]
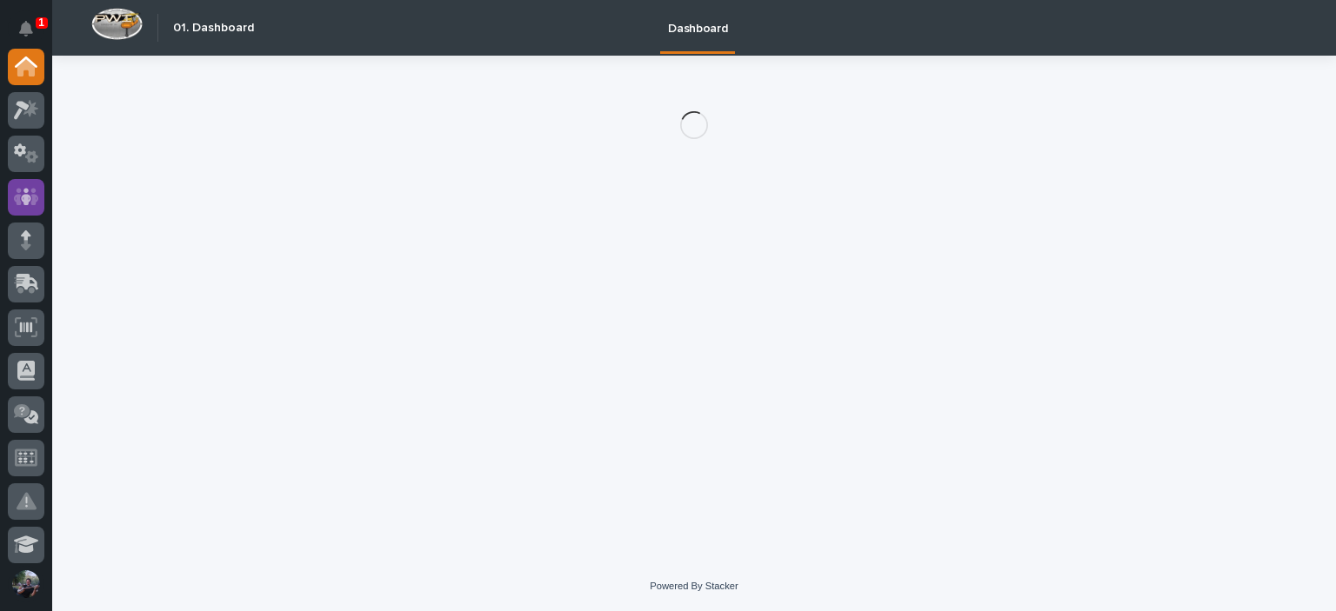
click at [16, 194] on icon at bounding box center [26, 196] width 25 height 17
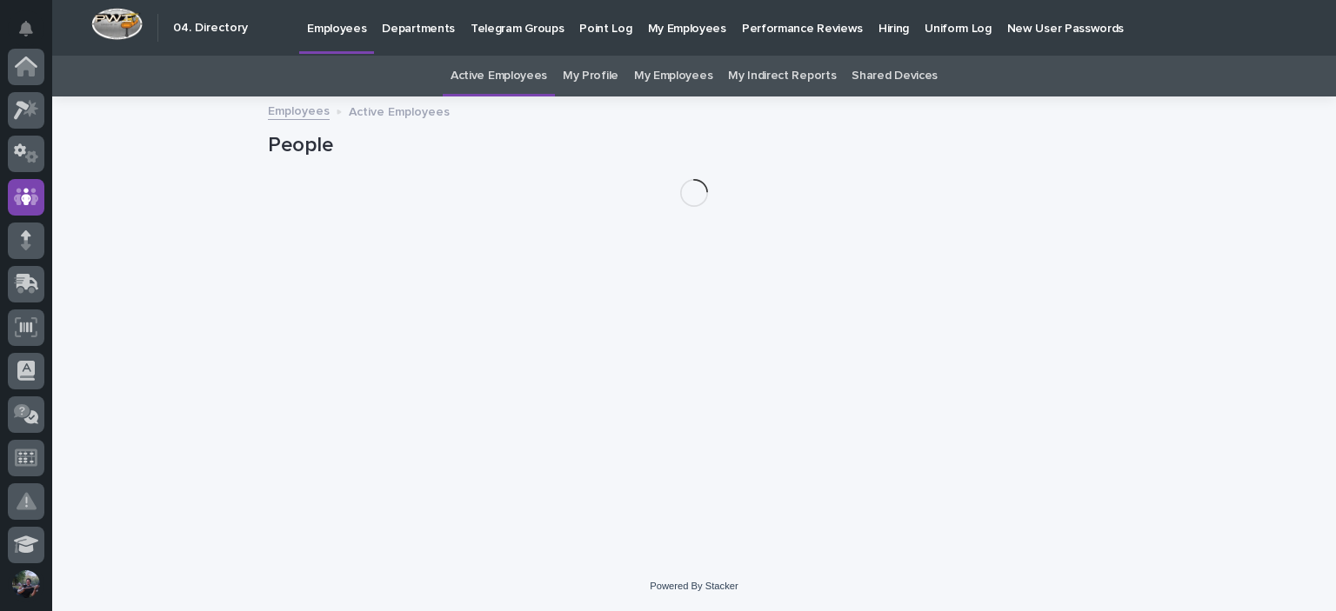
scroll to position [130, 0]
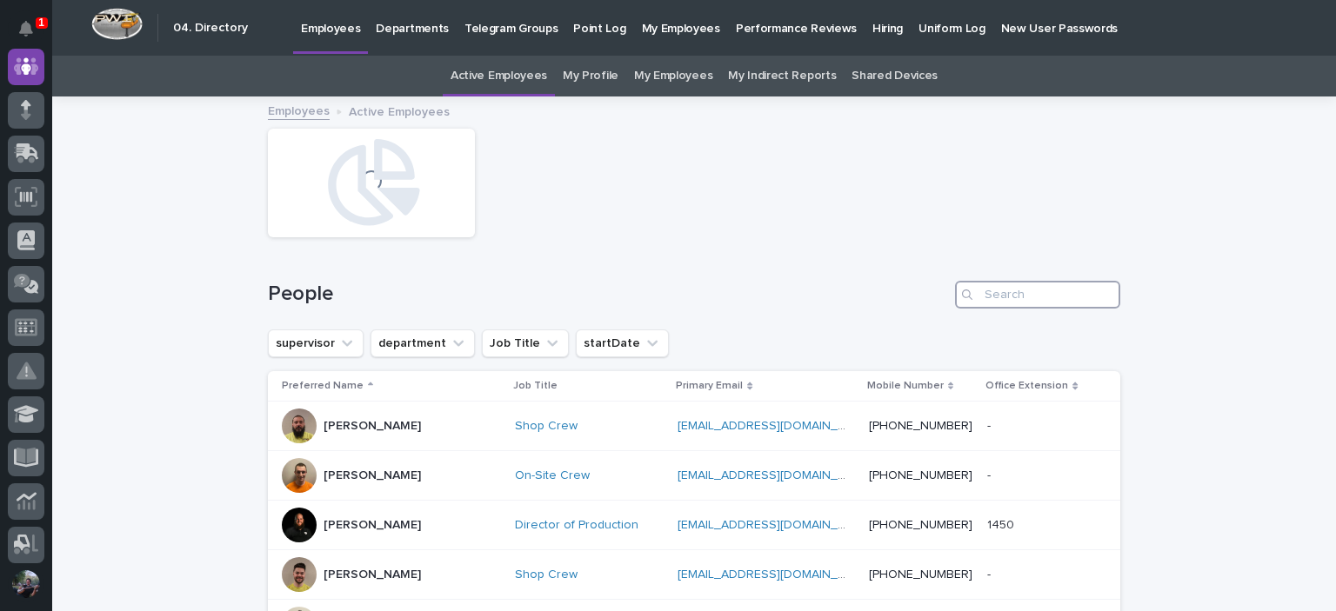
click at [998, 292] on input "Search" at bounding box center [1037, 295] width 165 height 28
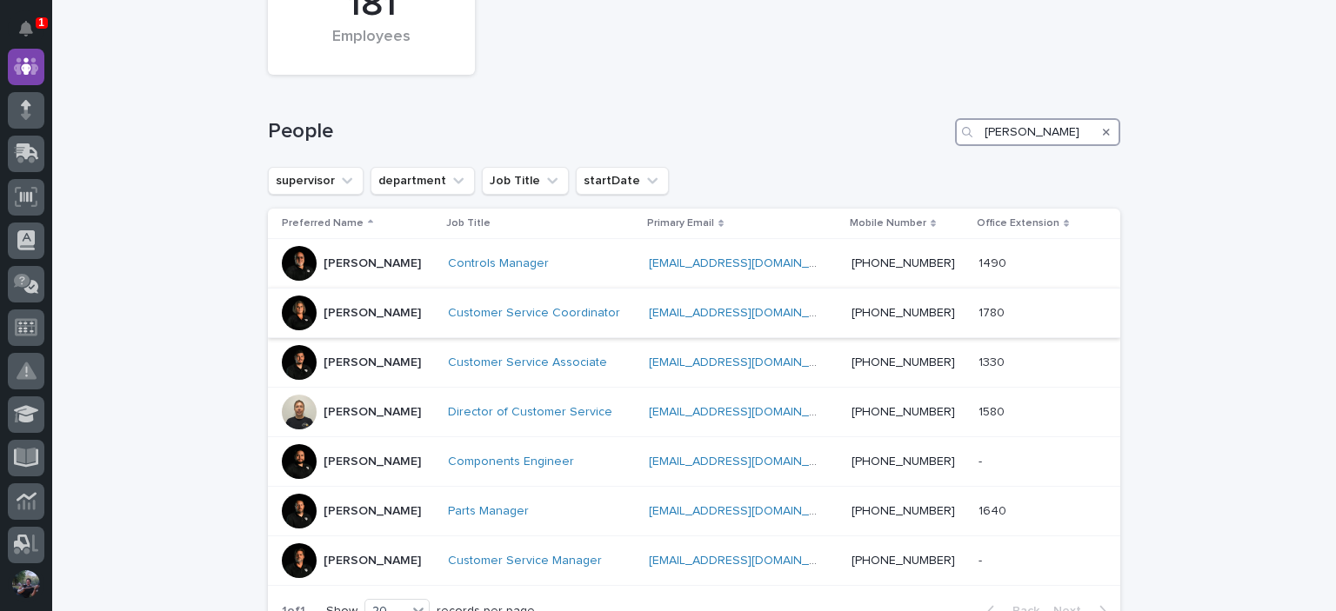
scroll to position [283, 0]
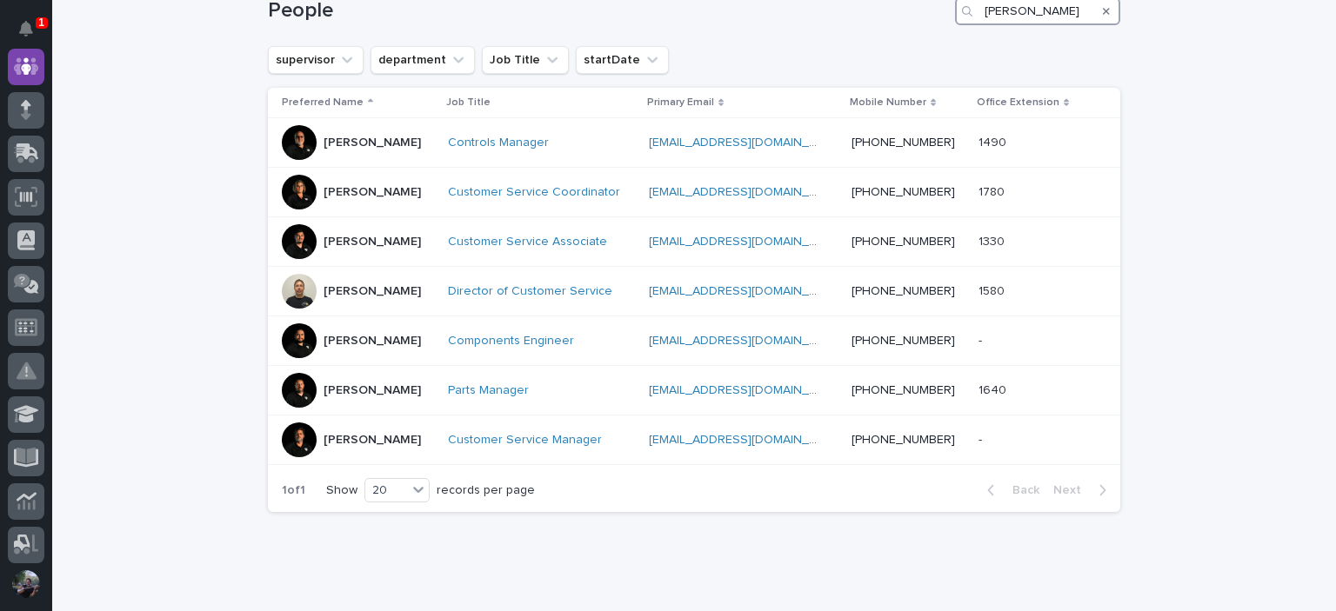
type input "josh"
click at [200, 255] on div "Loading... Saving… Loading... Saving… 181 Employees People josh supervisor depa…" at bounding box center [693, 214] width 1283 height 798
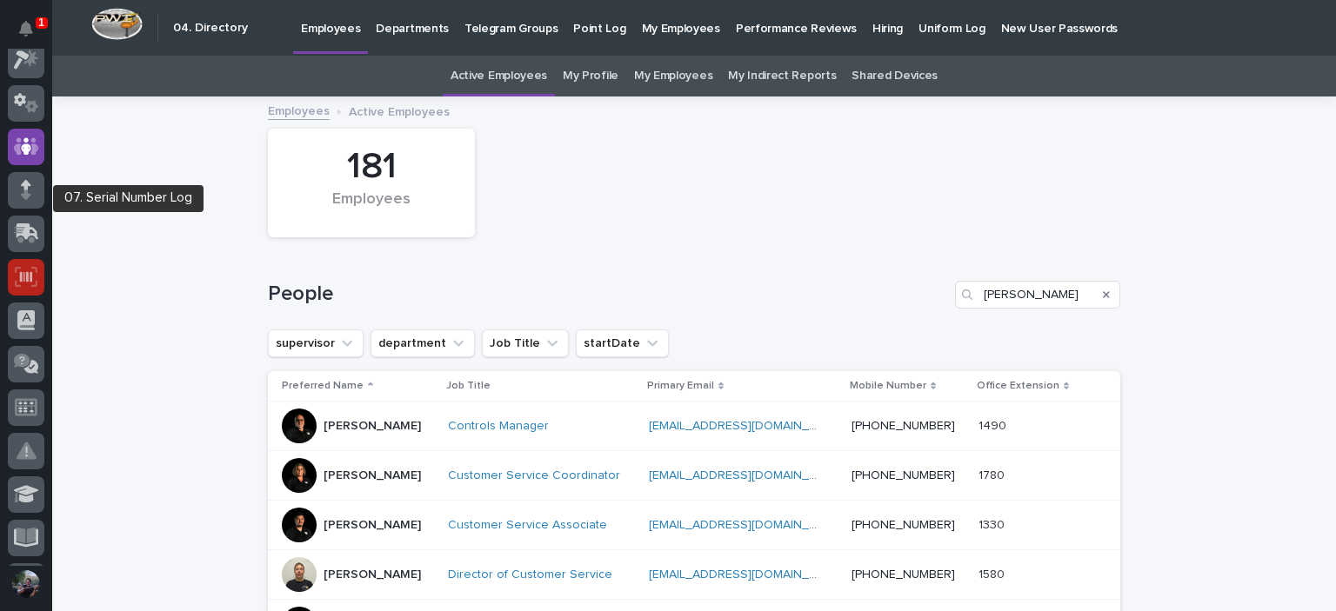
scroll to position [0, 0]
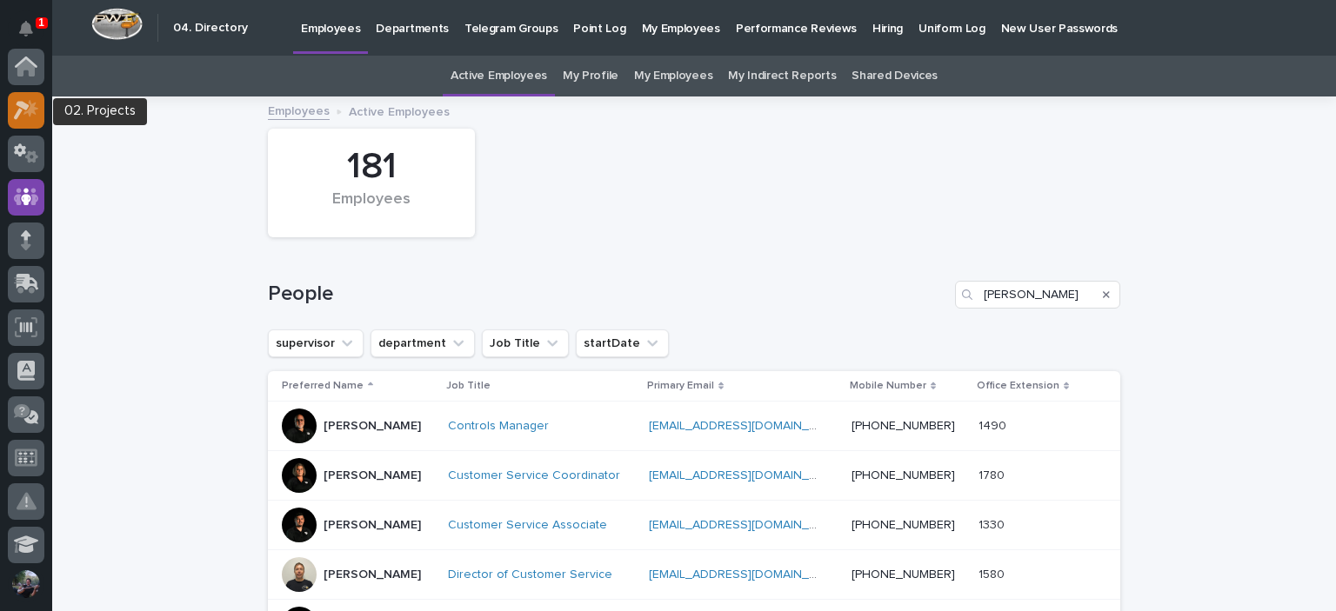
click at [26, 102] on icon at bounding box center [26, 110] width 25 height 20
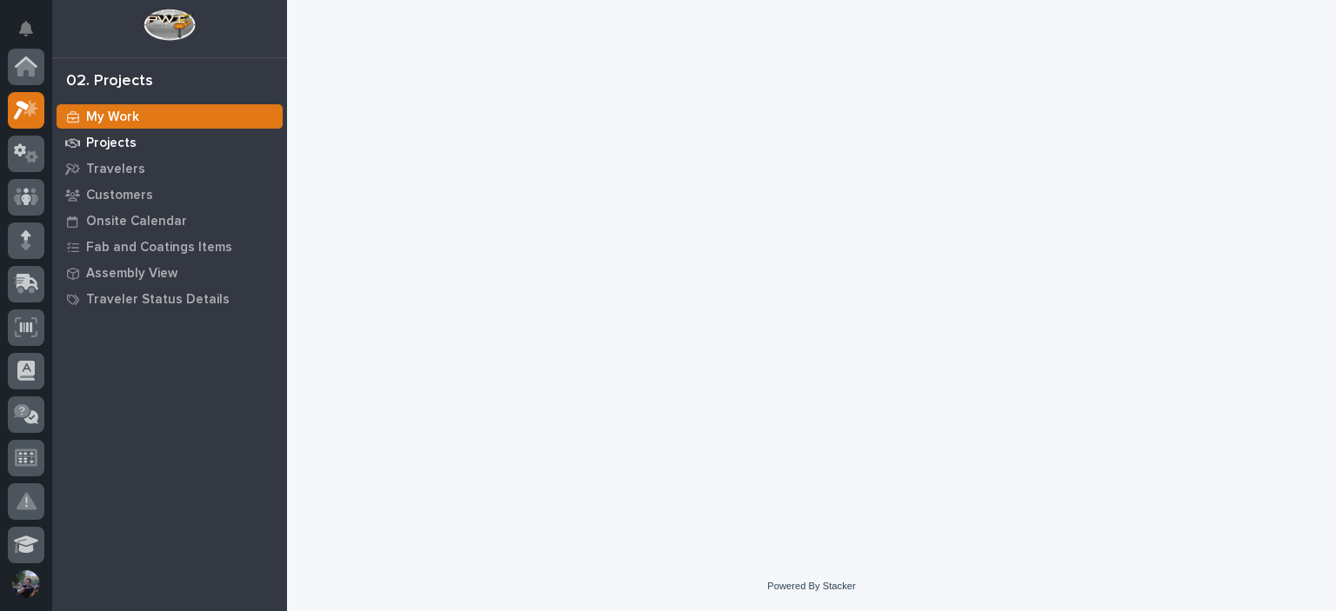
scroll to position [43, 0]
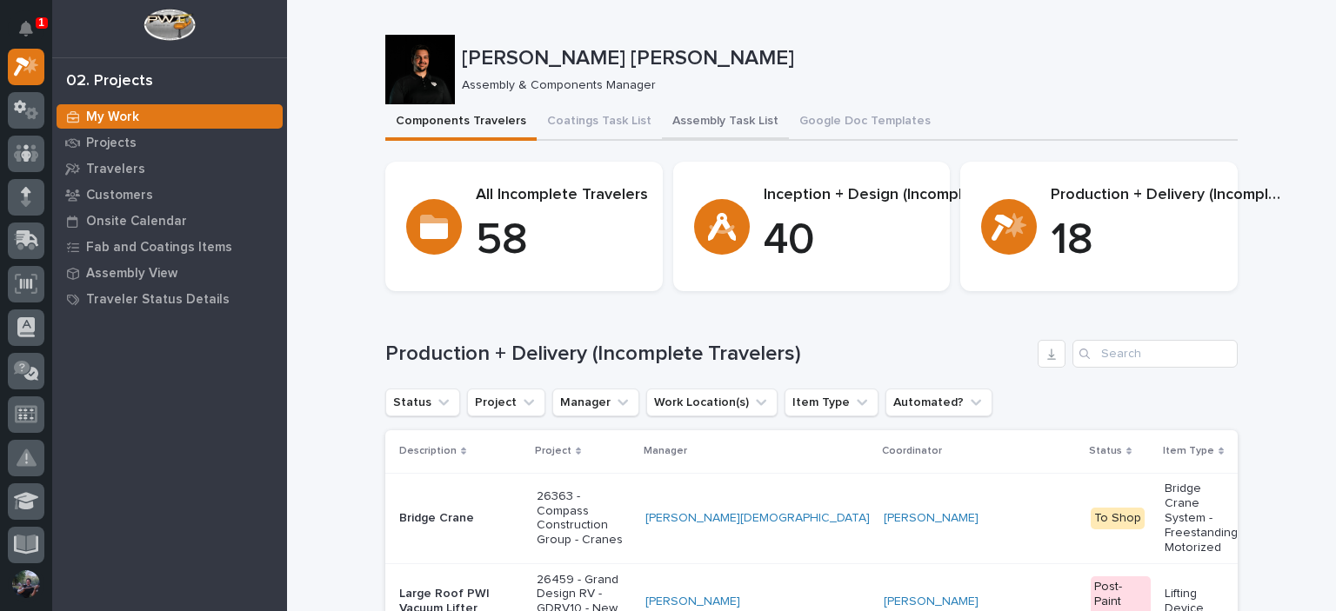
click at [690, 121] on button "Assembly Task List" at bounding box center [725, 122] width 127 height 37
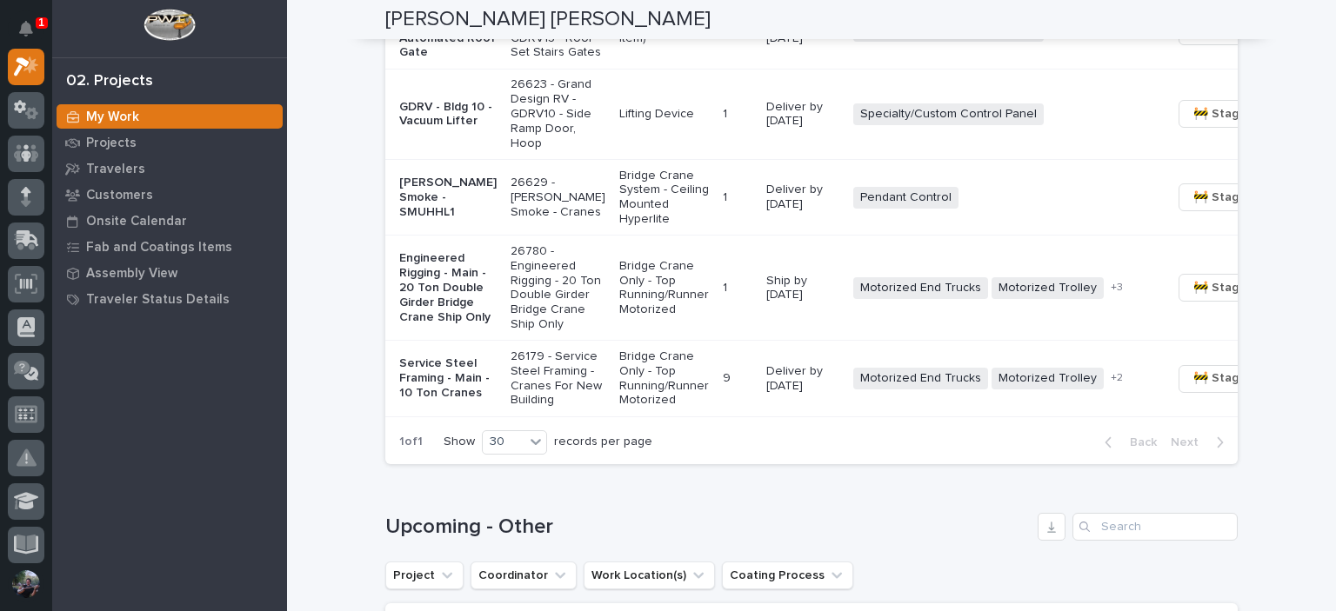
scroll to position [1855, 0]
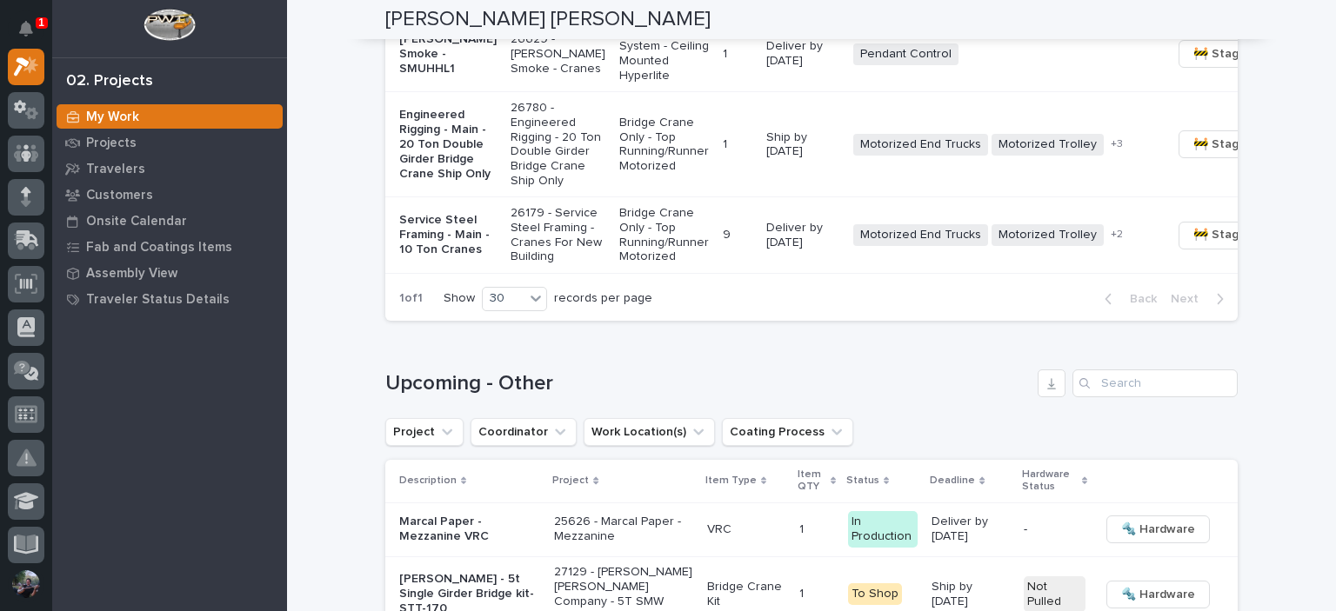
click at [510, 76] on p "26629 - [PERSON_NAME] Smoke - Cranes" at bounding box center [557, 53] width 95 height 43
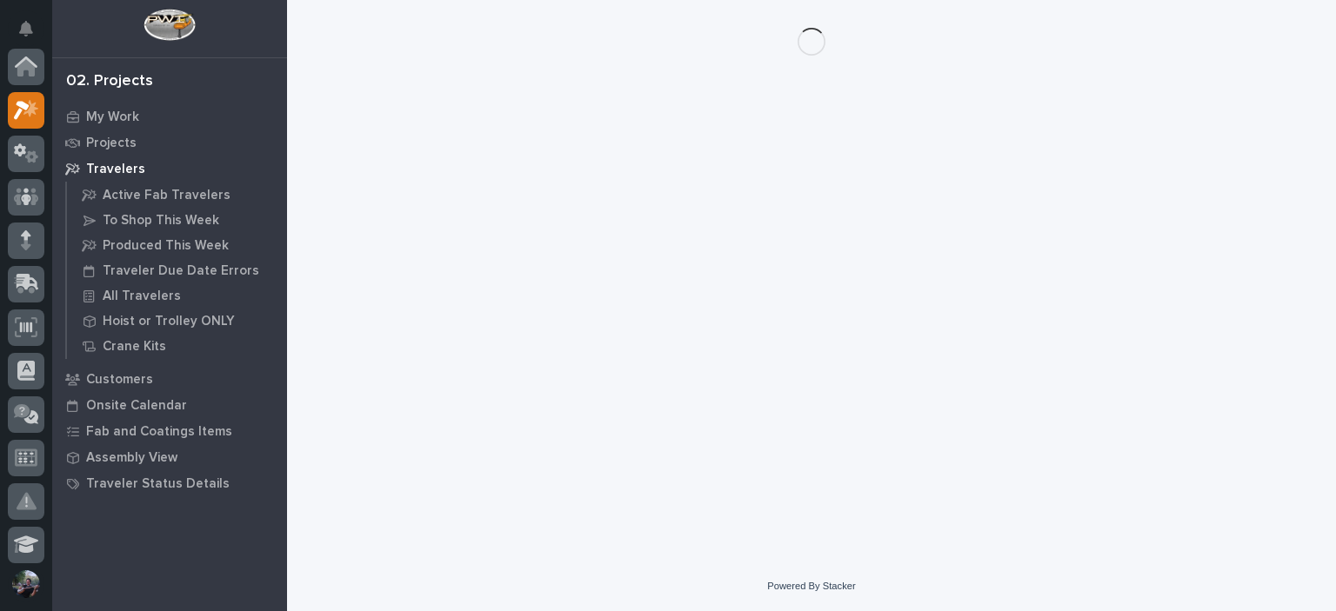
scroll to position [43, 0]
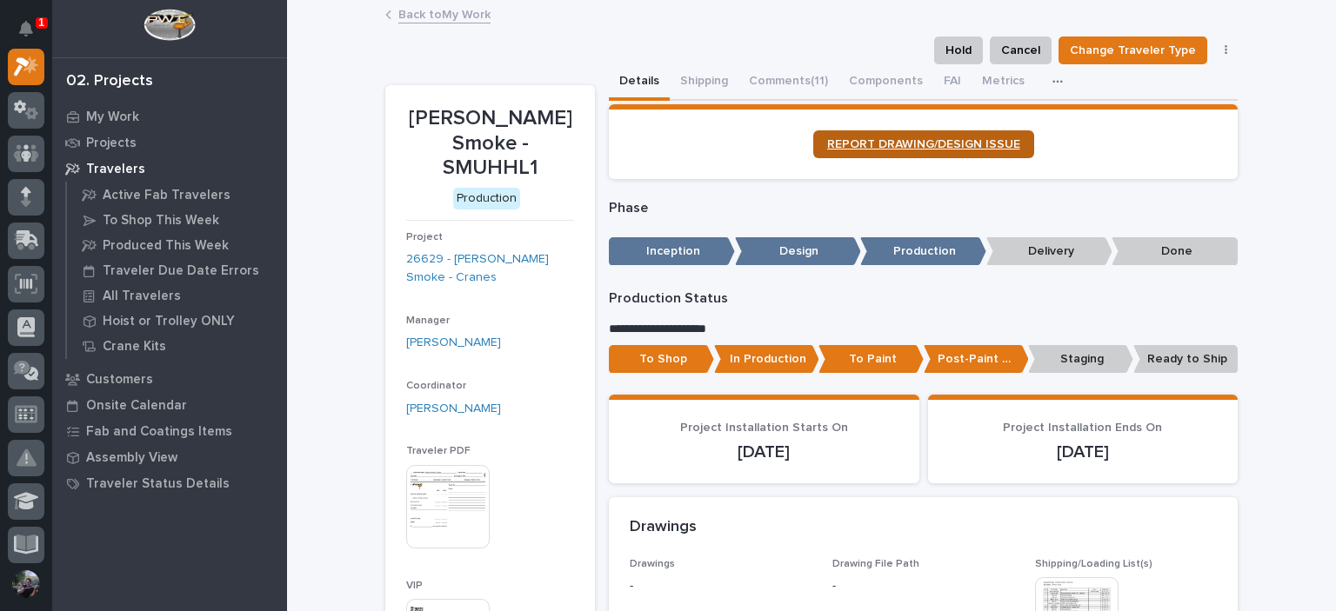
click at [905, 140] on span "REPORT DRAWING/DESIGN ISSUE" at bounding box center [923, 144] width 193 height 12
click at [787, 61] on div "Hold Cancel Change Traveler Type Regenerate PDF Generate VIP" at bounding box center [811, 51] width 852 height 28
click at [796, 86] on button "Comments (11)" at bounding box center [788, 82] width 100 height 37
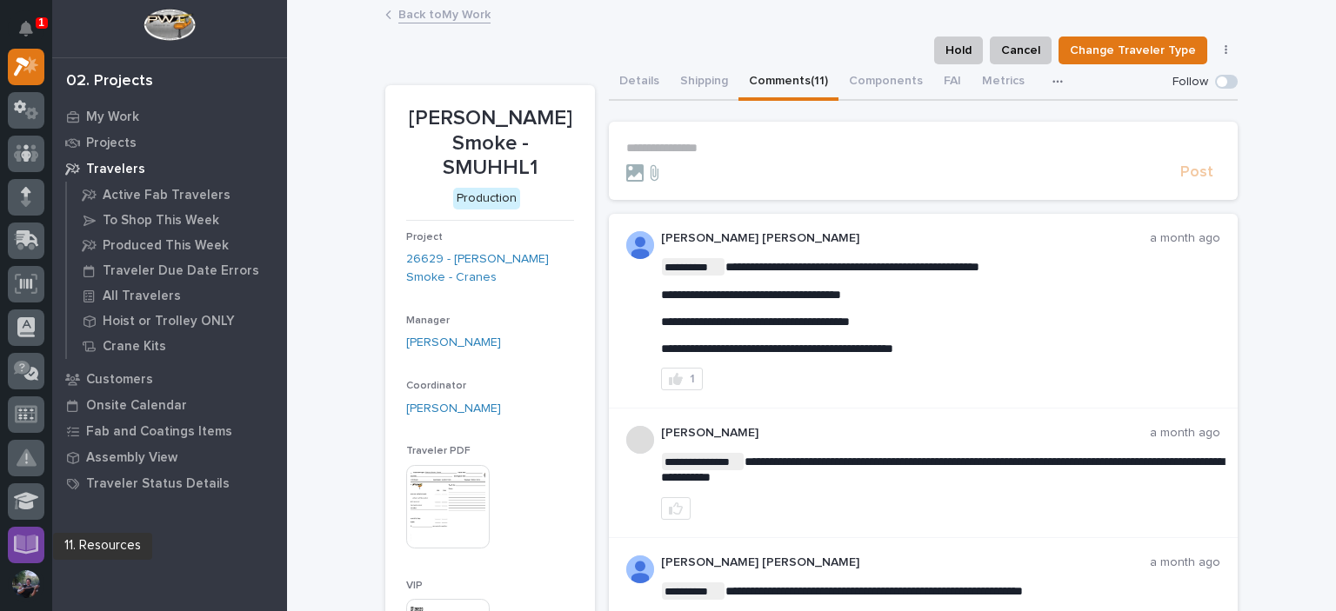
click at [30, 547] on icon at bounding box center [27, 543] width 20 height 17
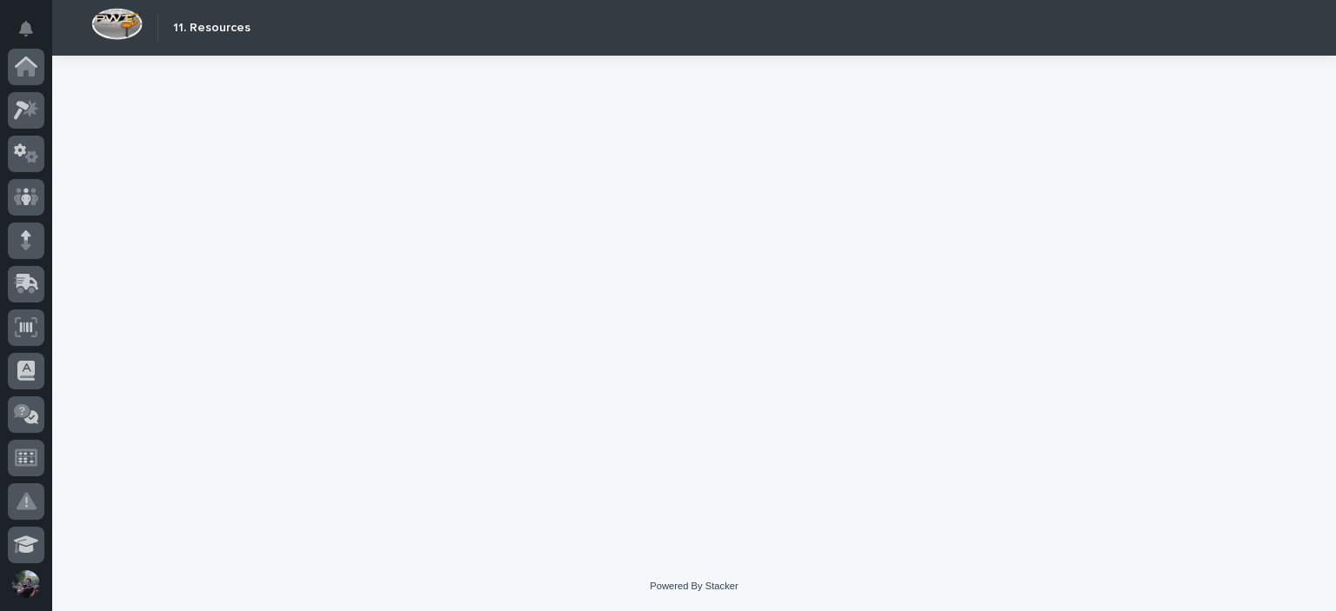
scroll to position [522, 0]
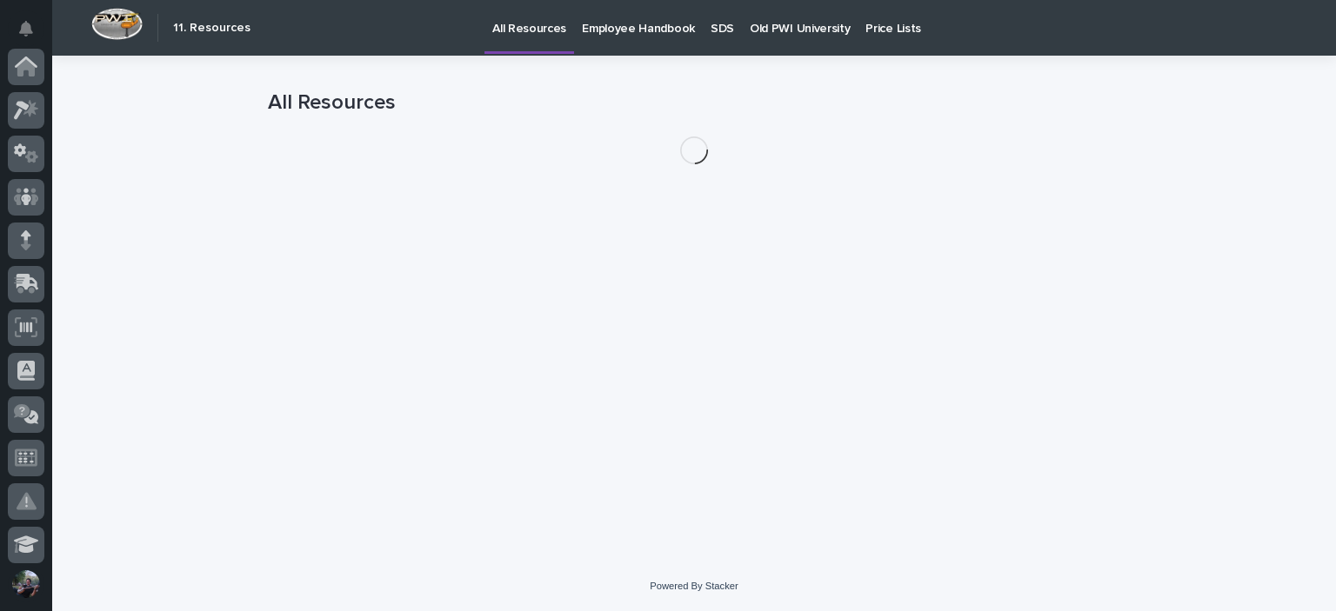
scroll to position [522, 0]
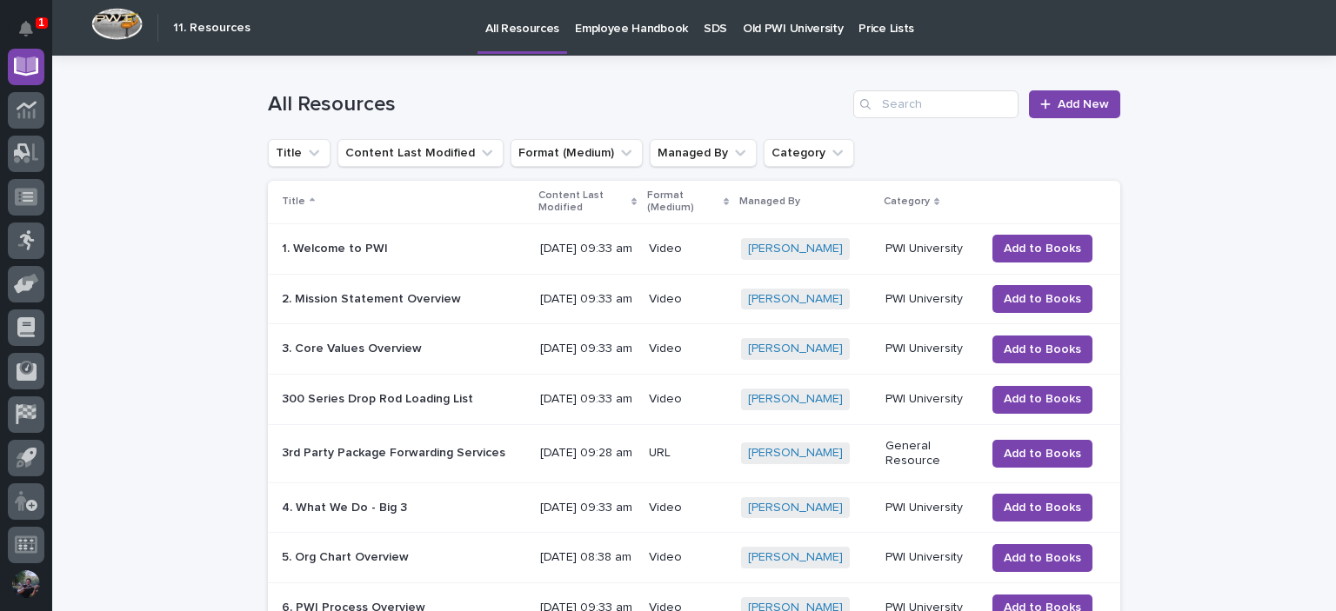
click at [780, 43] on link "Old PWI University" at bounding box center [793, 27] width 116 height 54
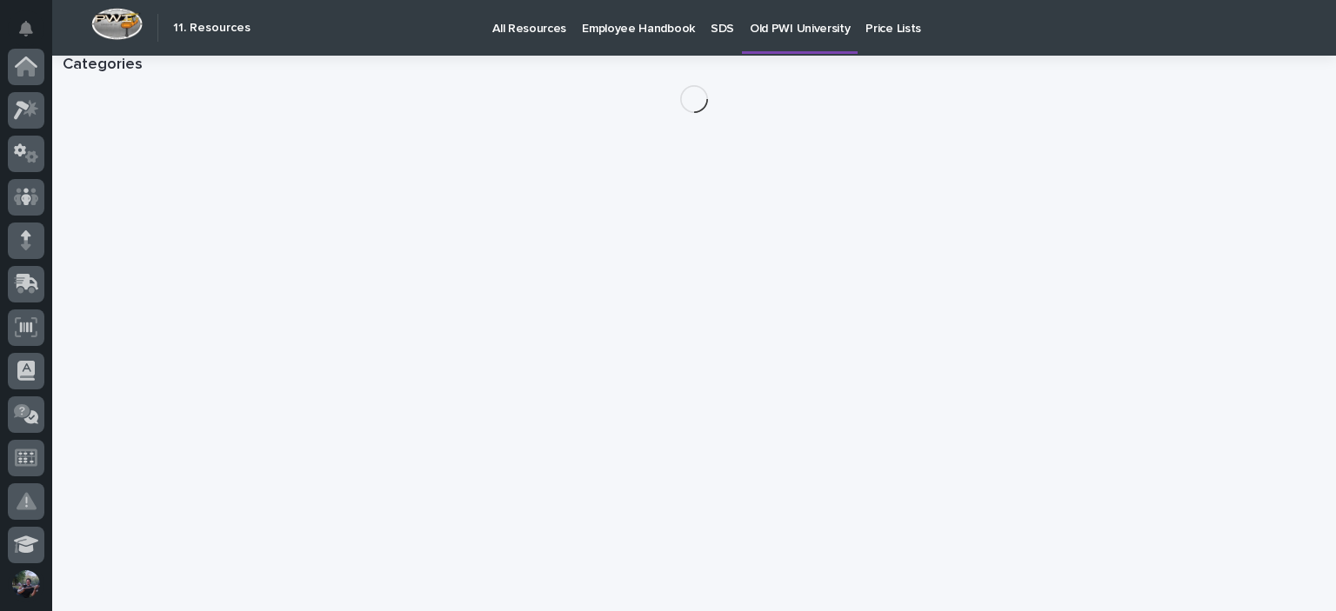
scroll to position [522, 0]
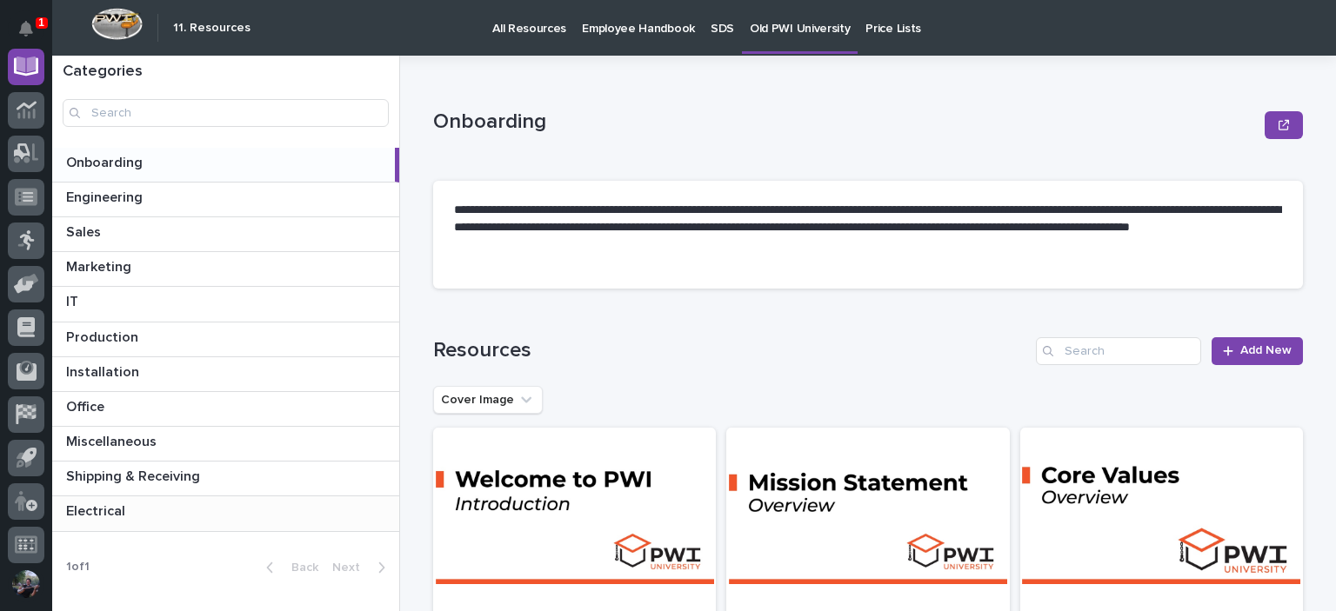
click at [137, 516] on p at bounding box center [229, 511] width 326 height 17
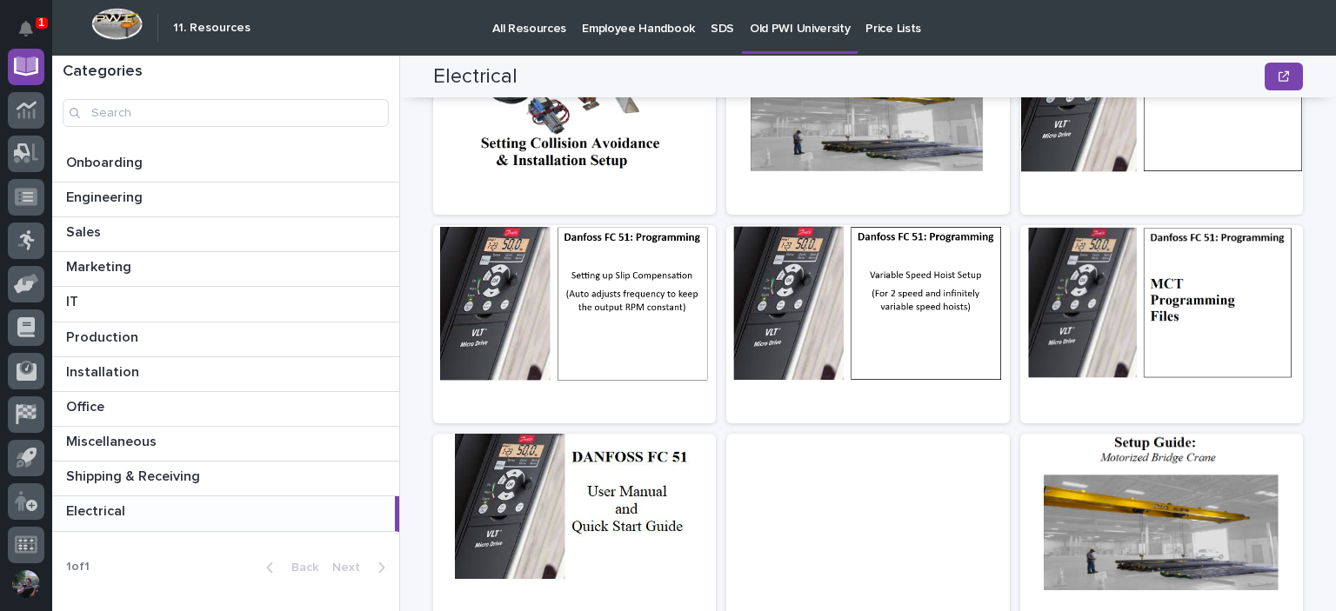
scroll to position [522, 0]
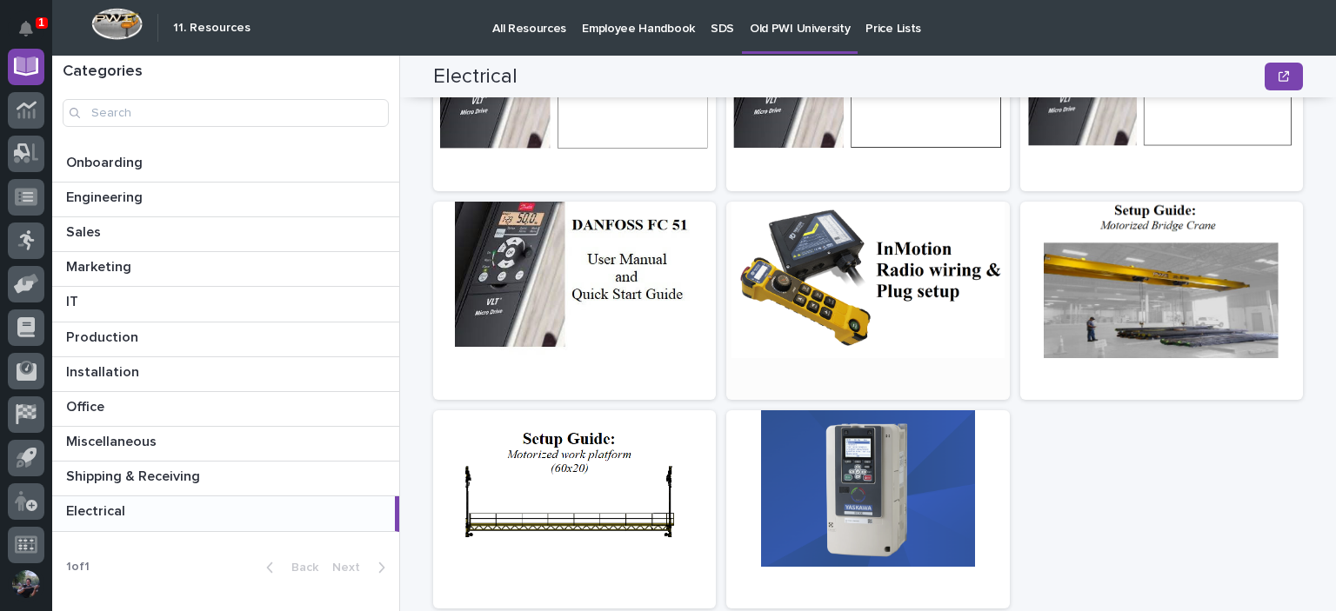
click at [847, 326] on div at bounding box center [867, 280] width 283 height 157
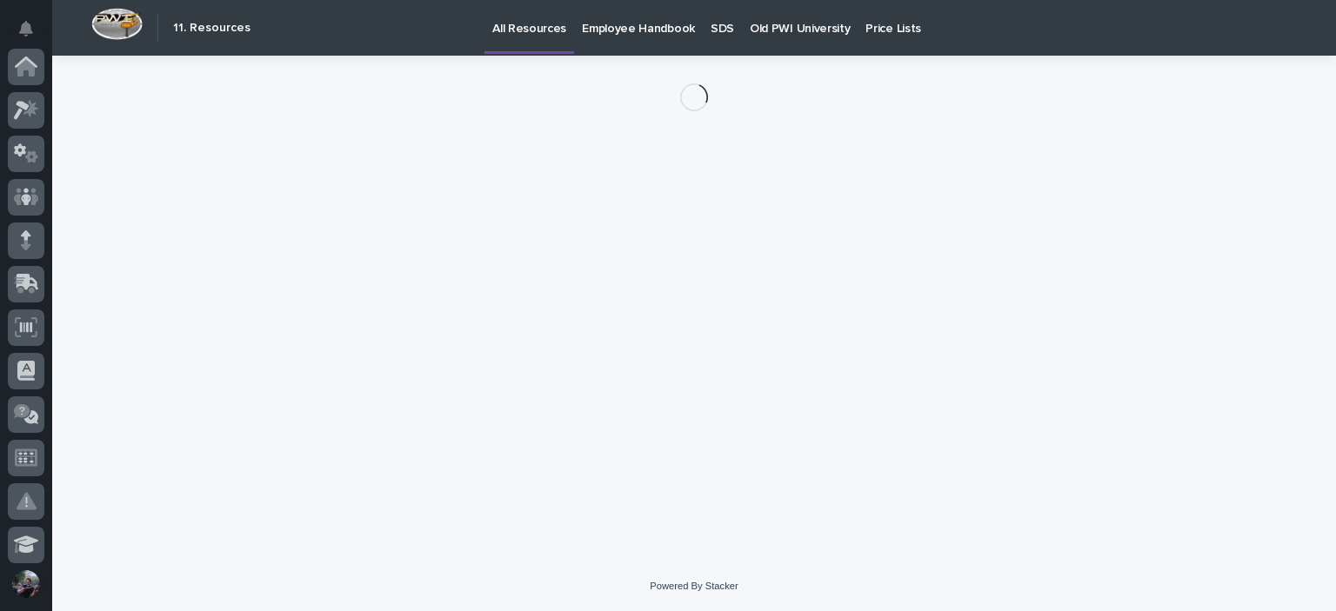
scroll to position [522, 0]
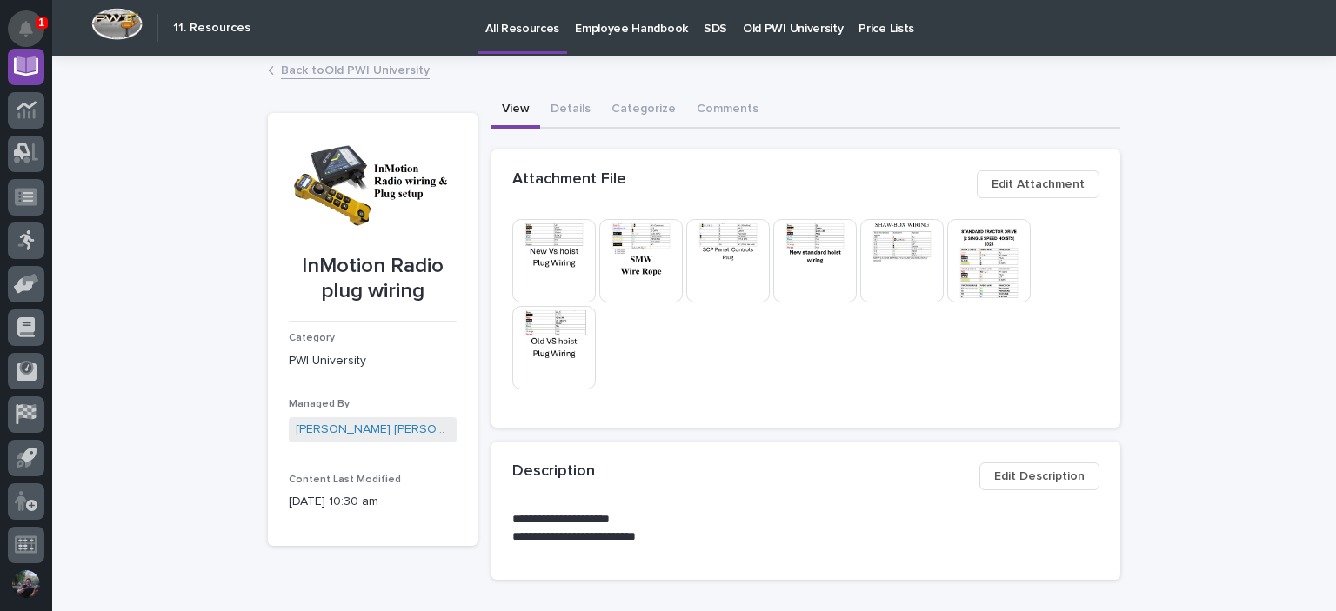
click at [34, 20] on button "Notifications" at bounding box center [26, 28] width 37 height 37
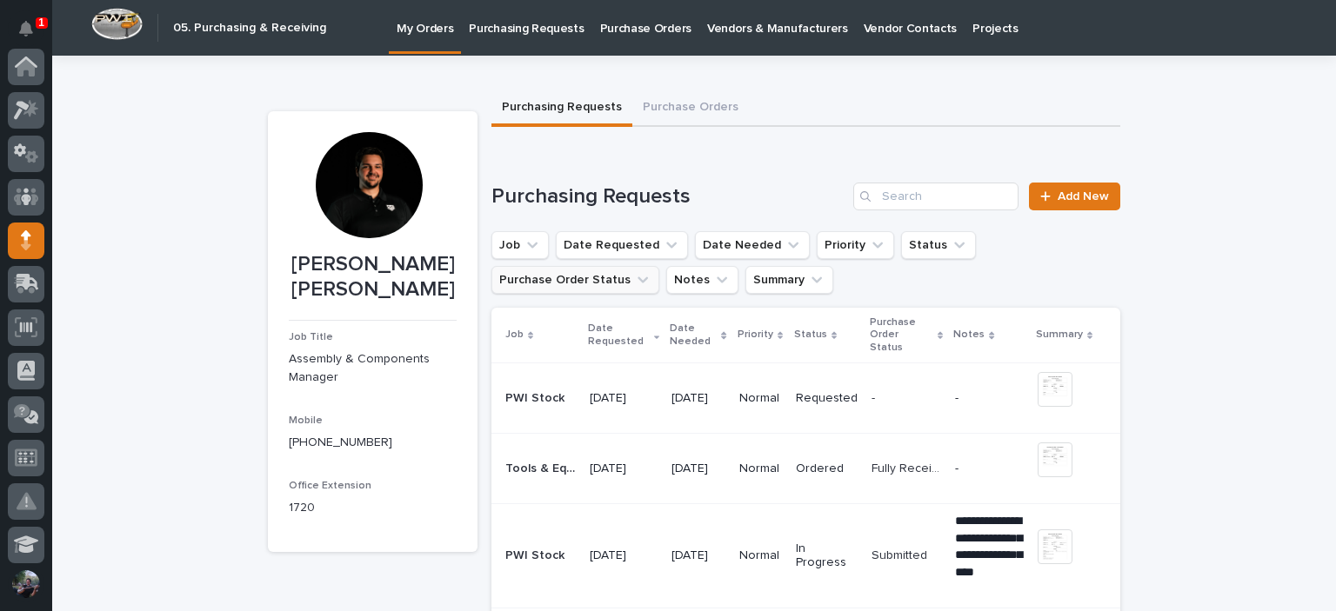
scroll to position [174, 0]
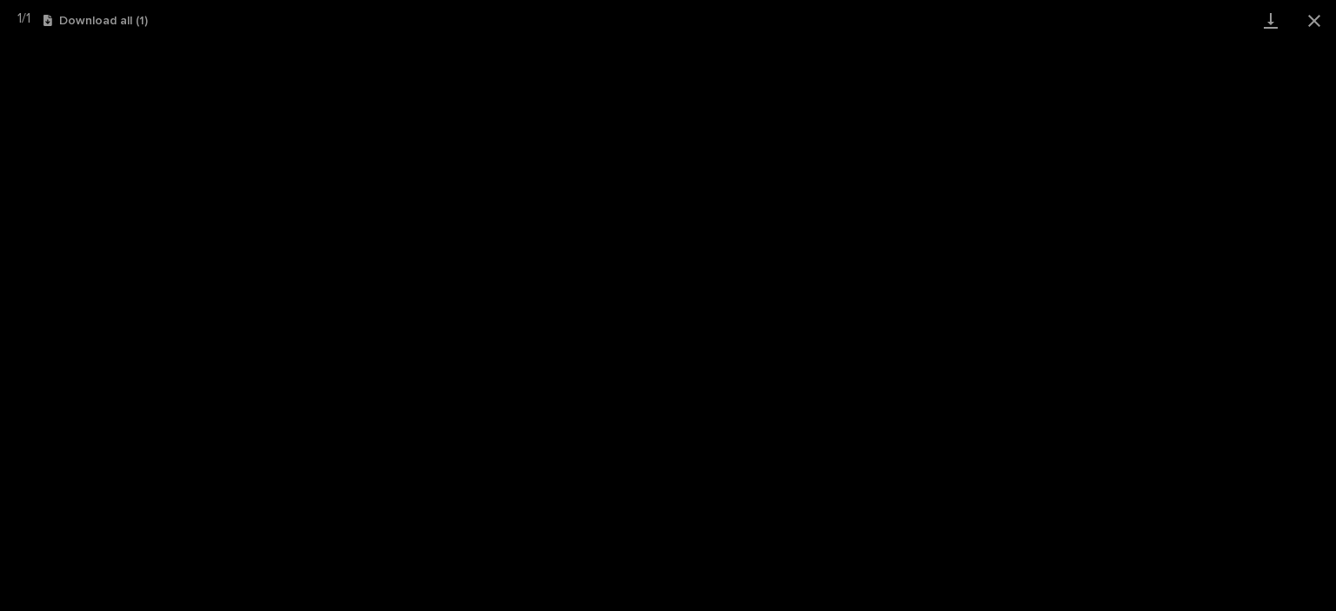
scroll to position [43, 0]
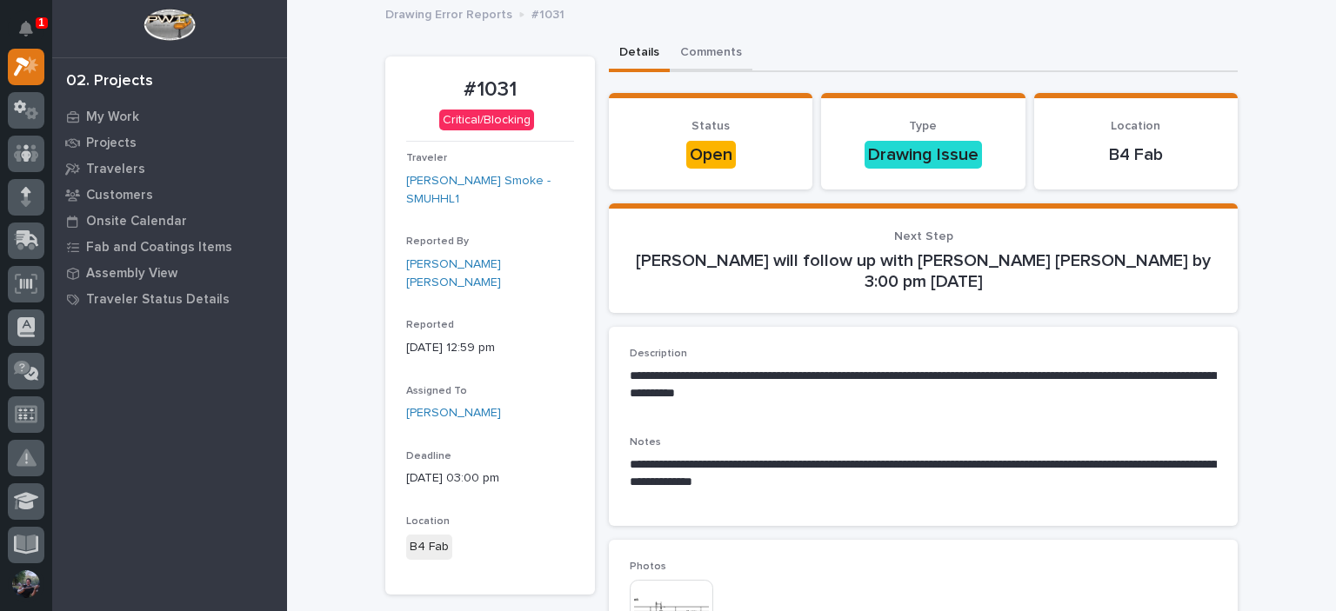
click at [705, 53] on button "Comments" at bounding box center [711, 54] width 83 height 37
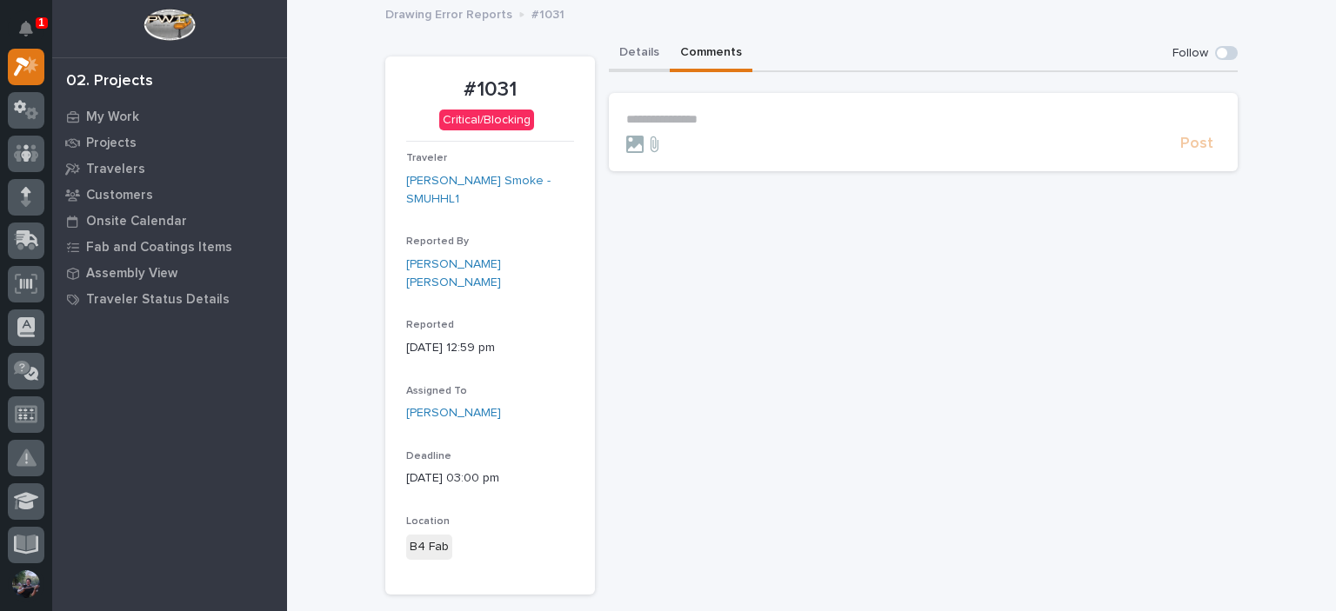
click at [650, 48] on button "Details" at bounding box center [639, 54] width 61 height 37
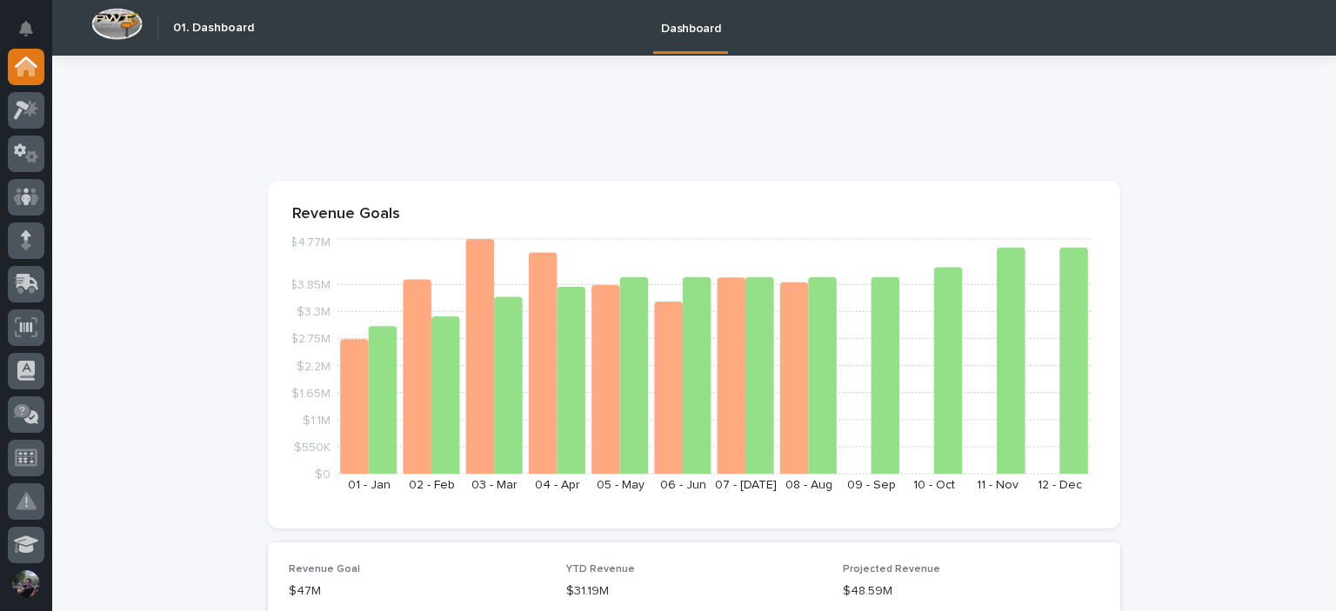
click at [5, 121] on div at bounding box center [26, 307] width 52 height 517
click at [17, 101] on icon at bounding box center [22, 110] width 16 height 19
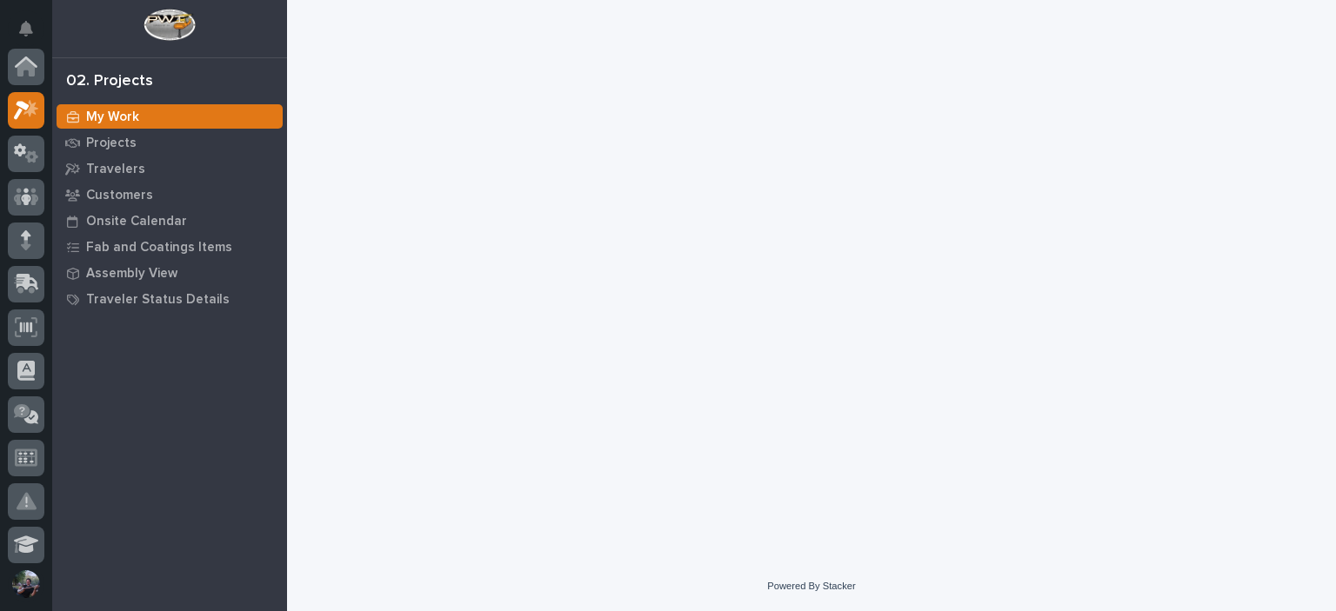
scroll to position [43, 0]
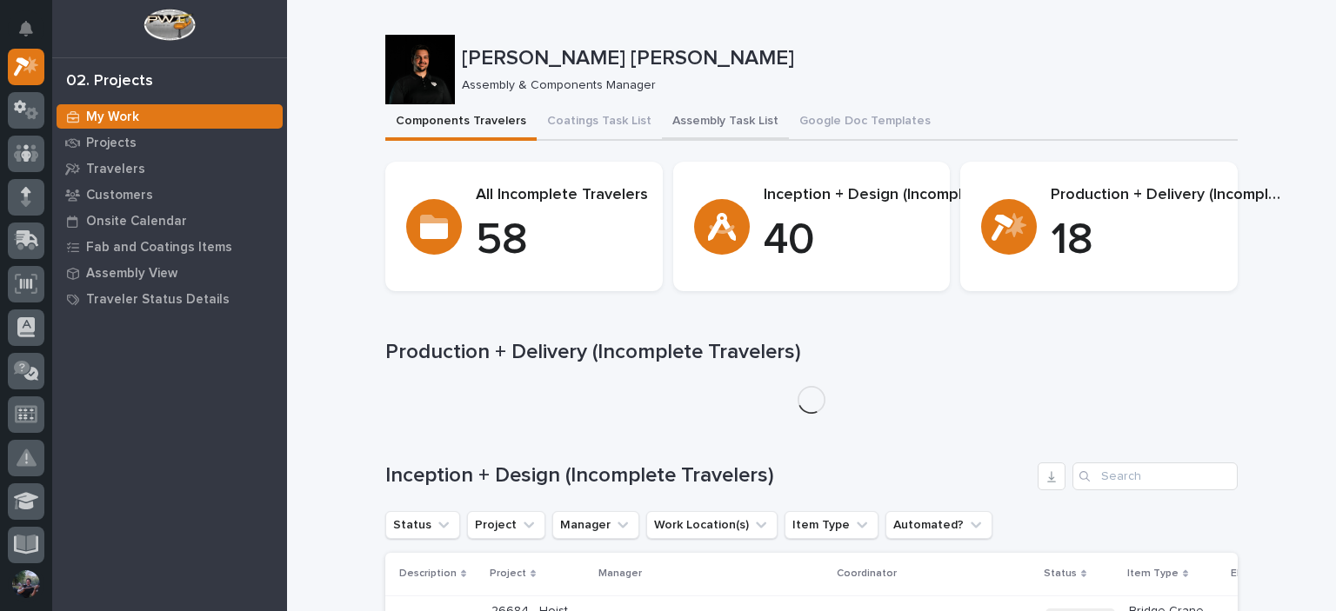
click at [726, 137] on button "Assembly Task List" at bounding box center [725, 122] width 127 height 37
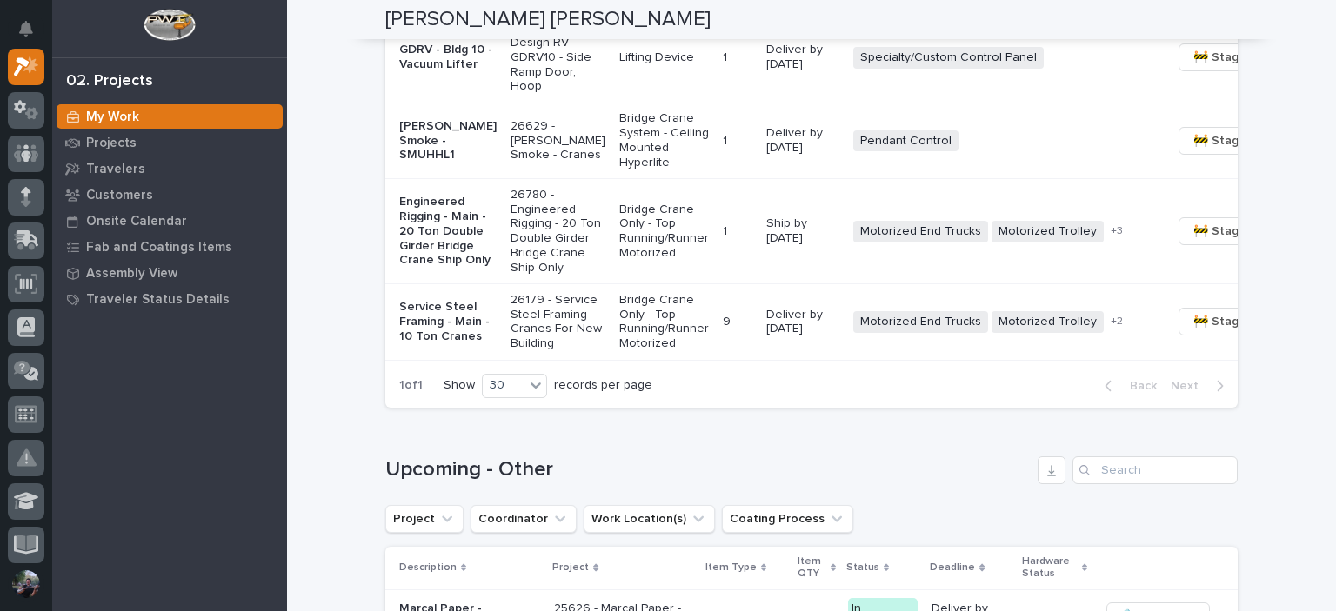
scroll to position [1757, 0]
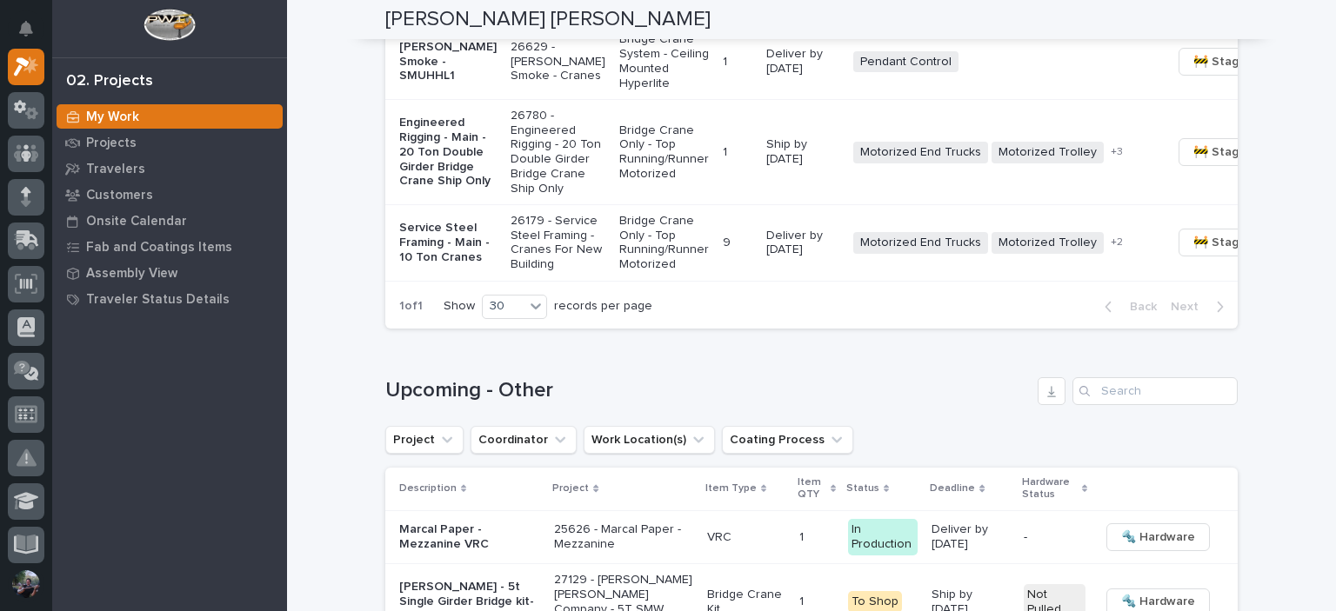
click at [424, 189] on p "Engineered Rigging - Main - 20 Ton Double Girder Bridge Crane Ship Only" at bounding box center [447, 152] width 97 height 73
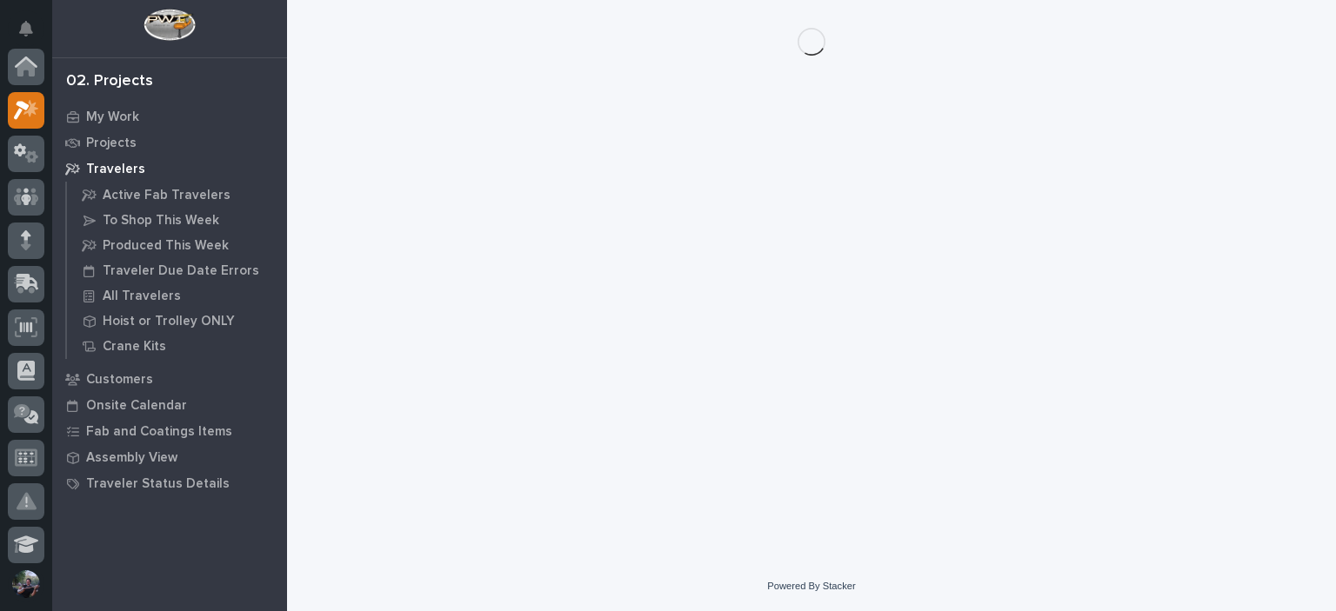
scroll to position [43, 0]
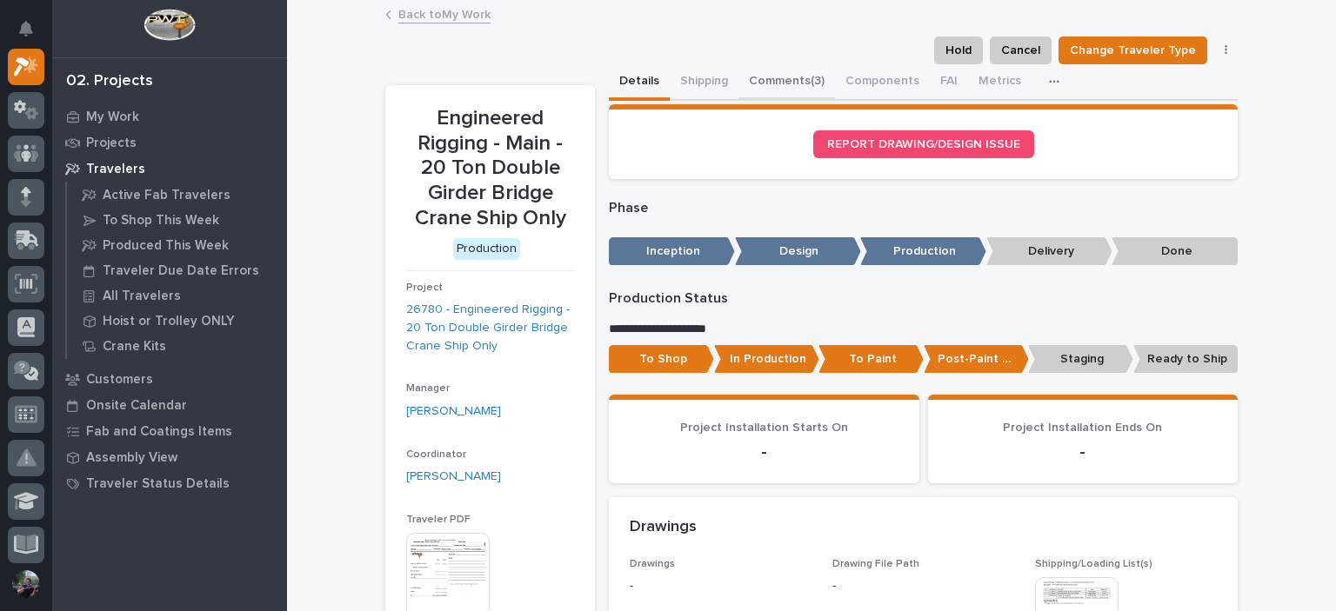
click at [774, 72] on button "Comments (3)" at bounding box center [786, 82] width 97 height 37
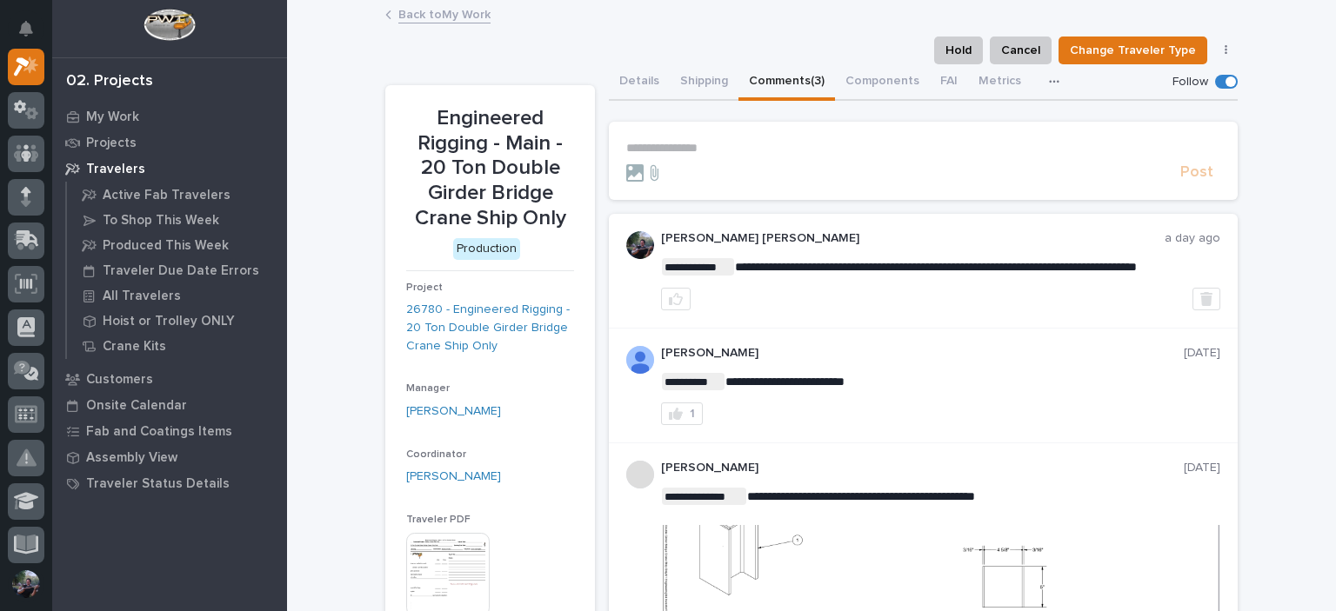
click at [904, 206] on div "**********" at bounding box center [923, 477] width 629 height 711
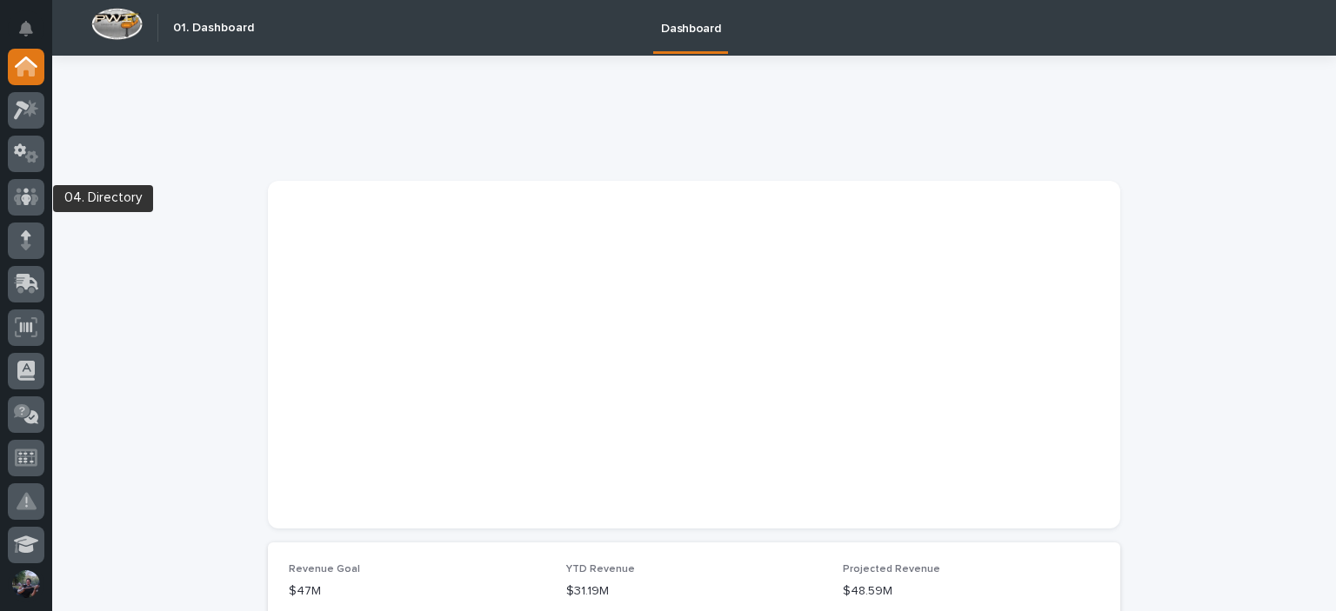
click at [18, 218] on div at bounding box center [26, 200] width 37 height 43
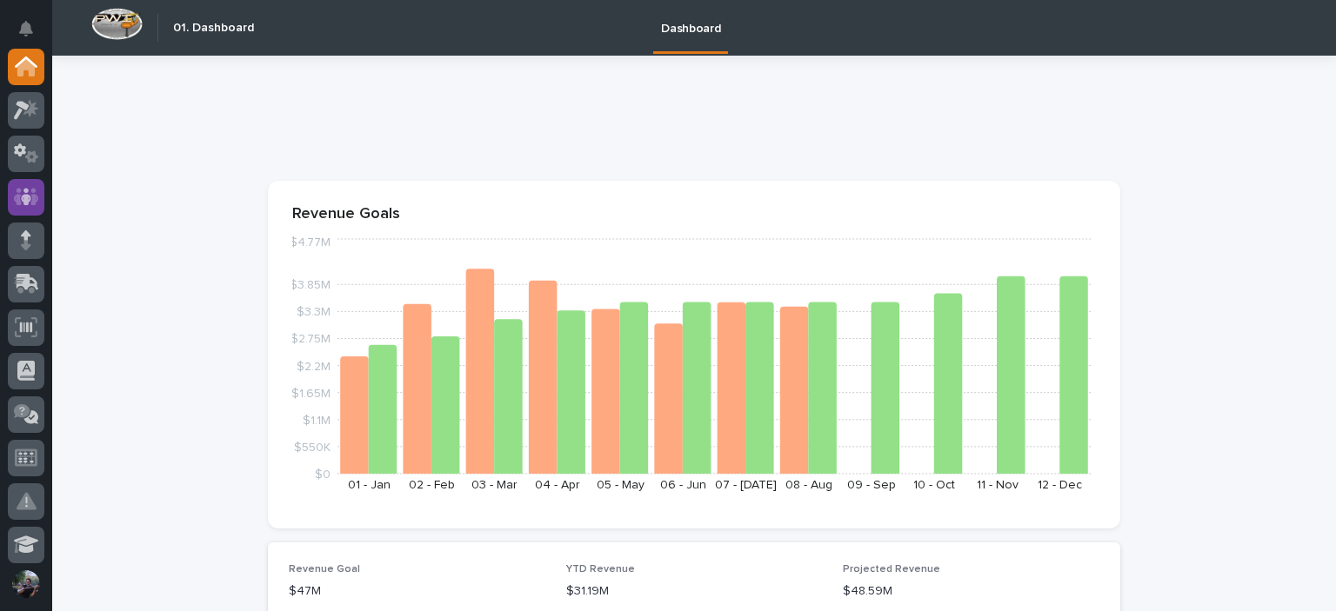
click at [24, 199] on icon at bounding box center [26, 196] width 10 height 17
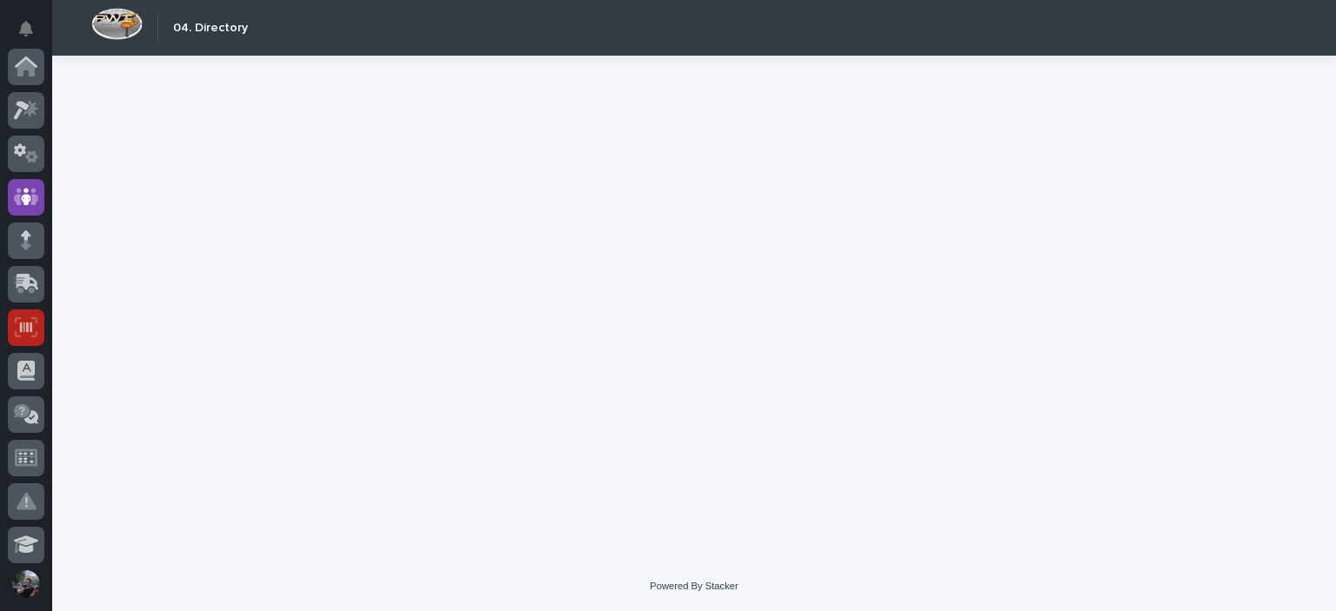
scroll to position [130, 0]
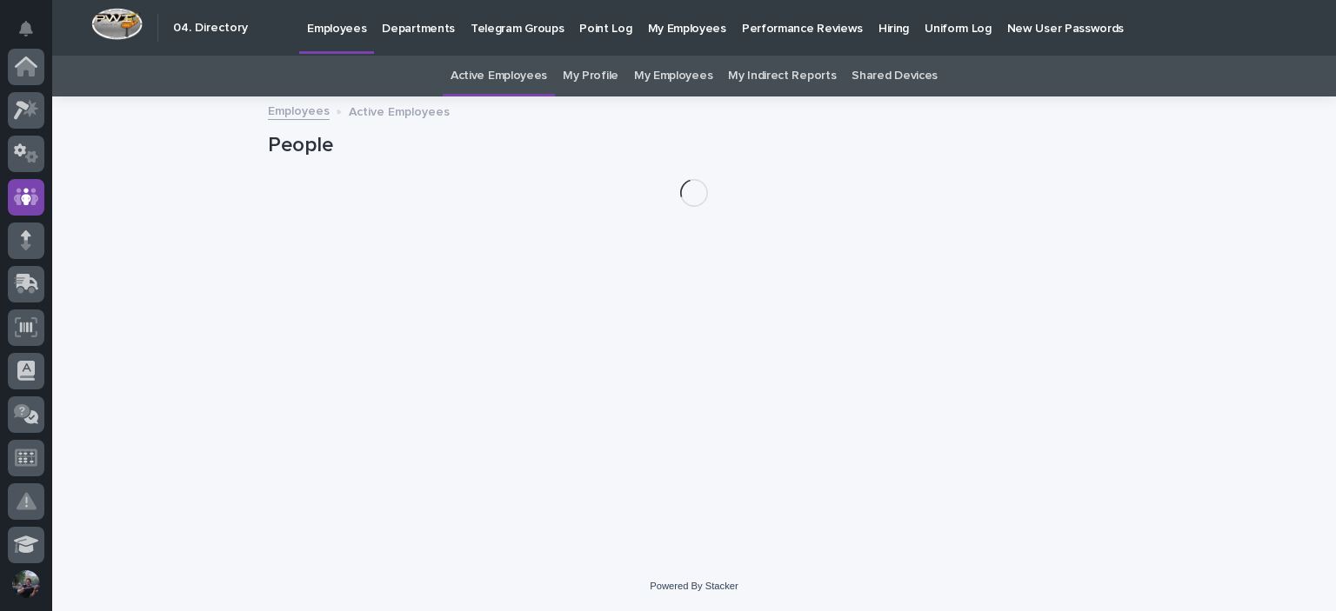
scroll to position [130, 0]
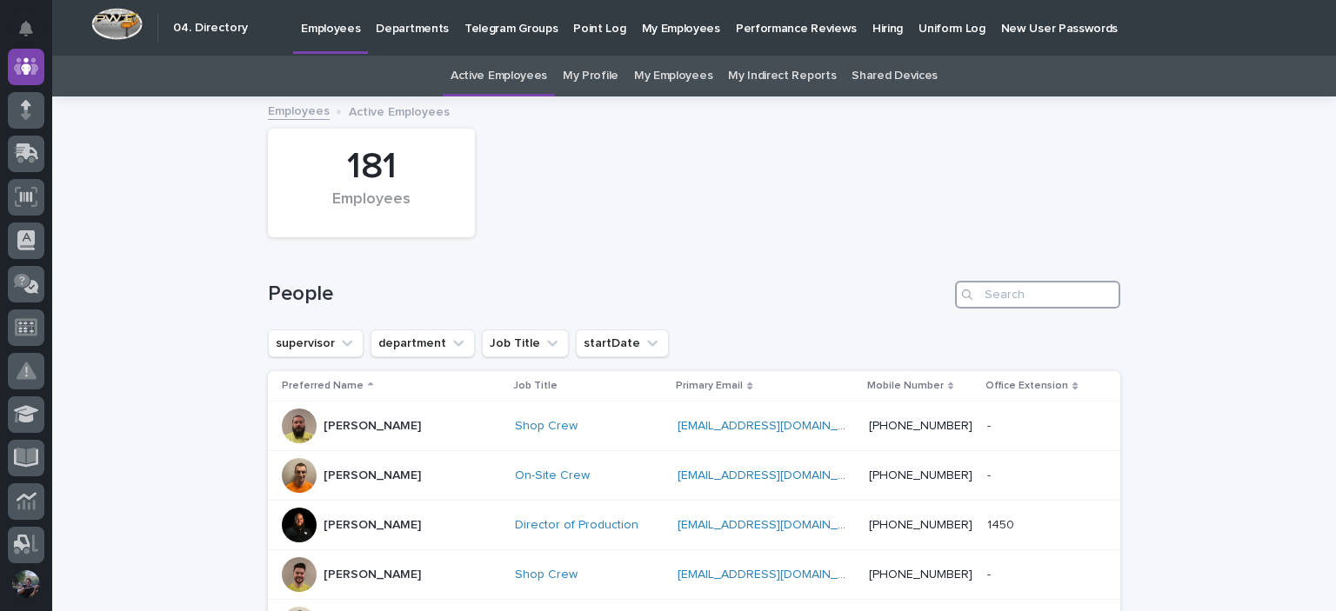
click at [1036, 283] on input "Search" at bounding box center [1037, 295] width 165 height 28
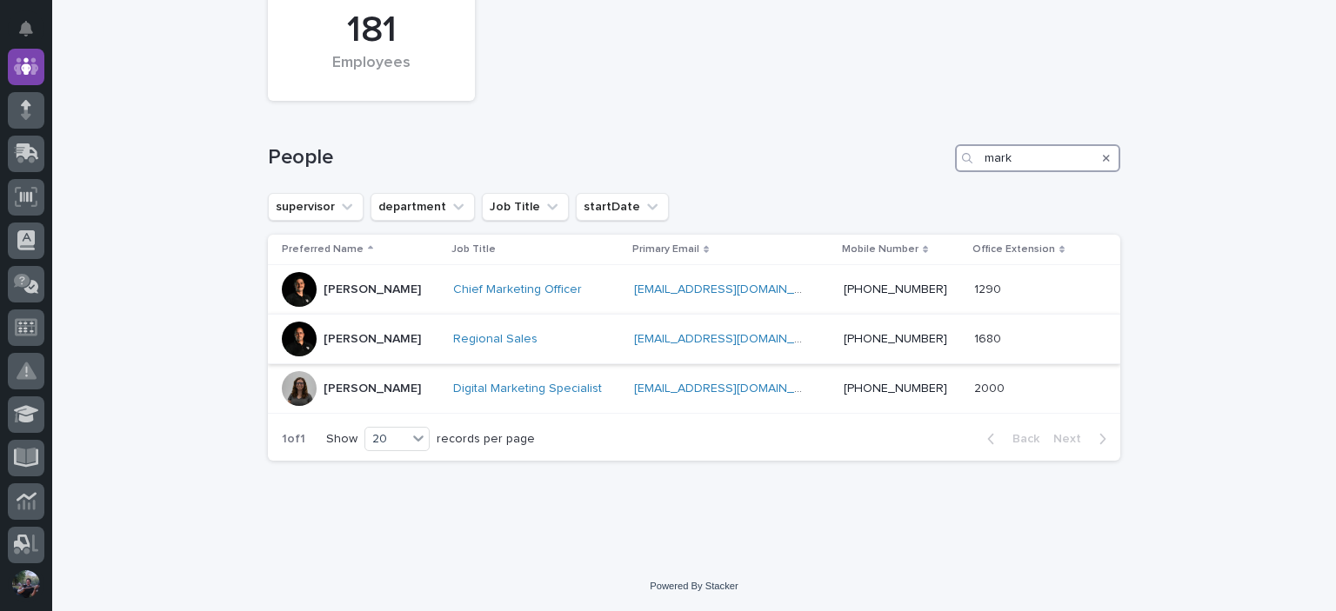
scroll to position [136, 0]
type input "mark"
click at [653, 156] on h1 "People" at bounding box center [608, 158] width 680 height 25
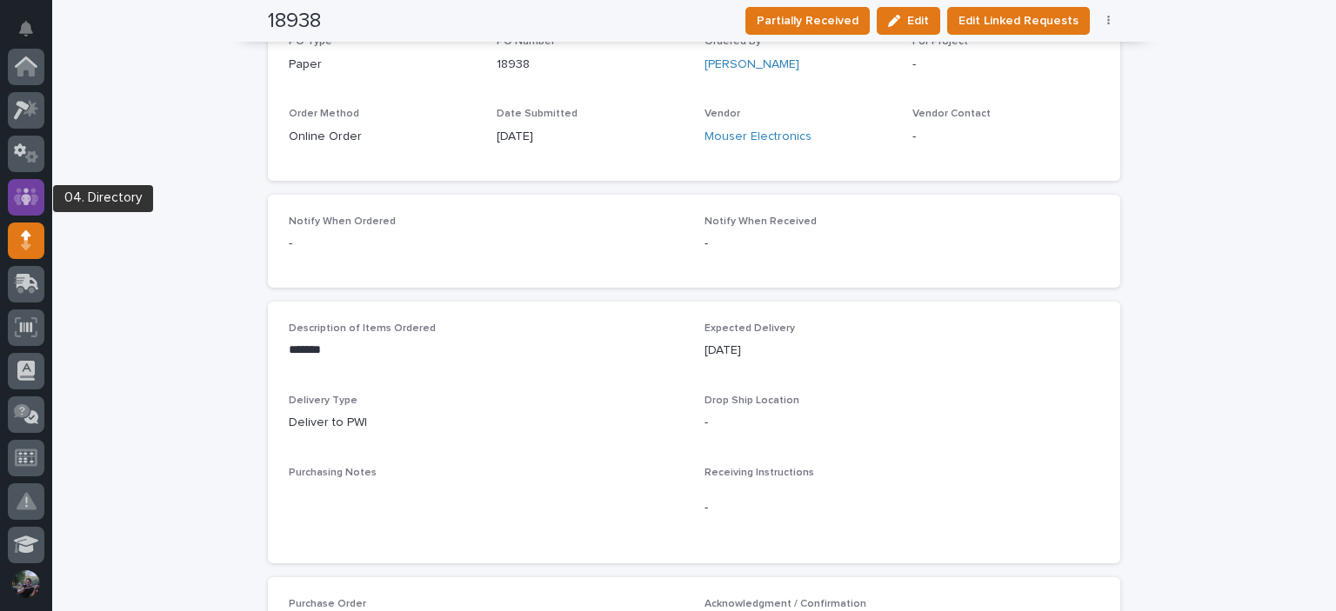
click at [38, 194] on div at bounding box center [26, 197] width 37 height 37
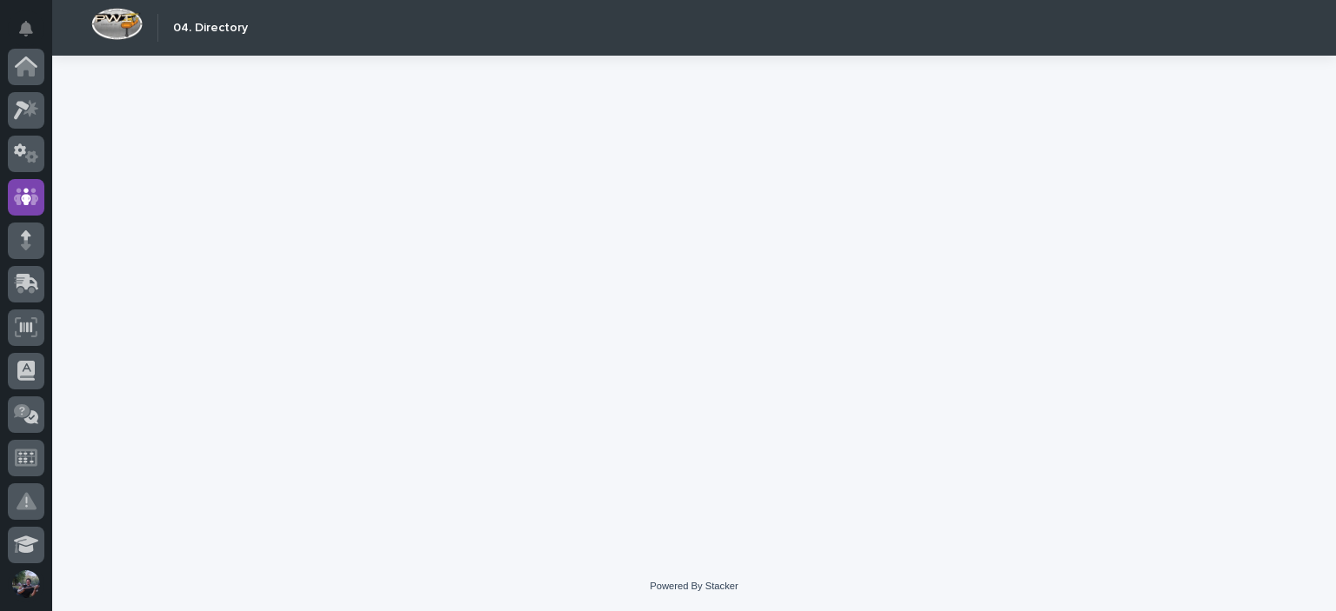
scroll to position [130, 0]
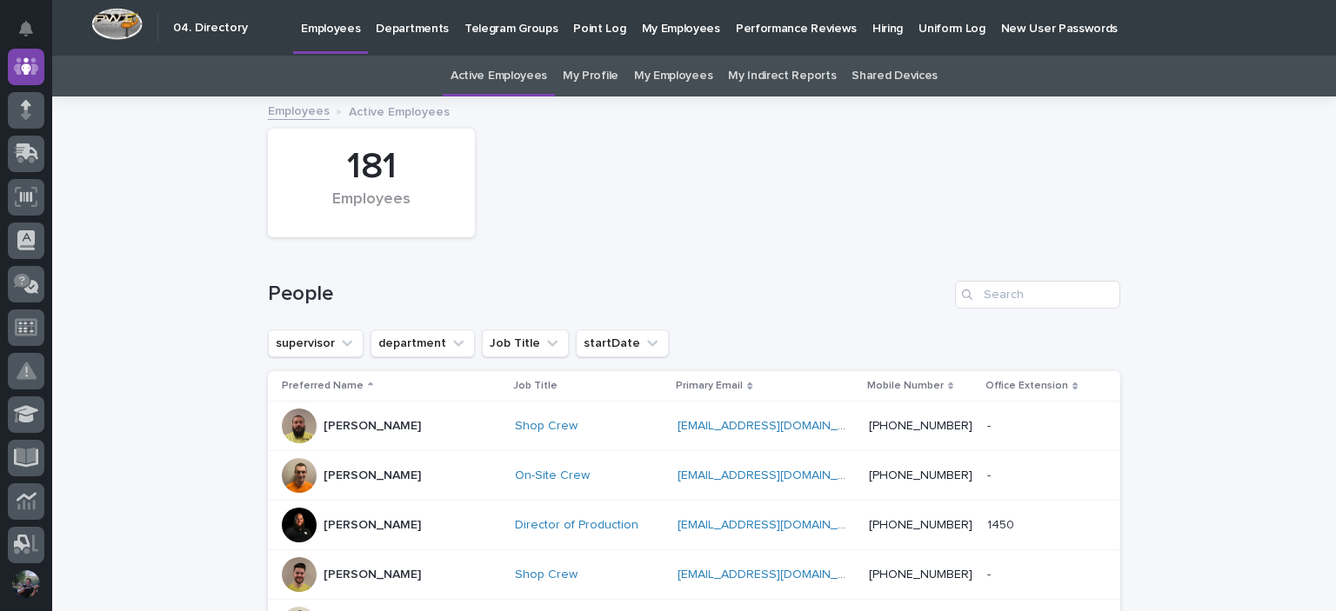
click at [608, 69] on link "My Profile" at bounding box center [591, 76] width 56 height 41
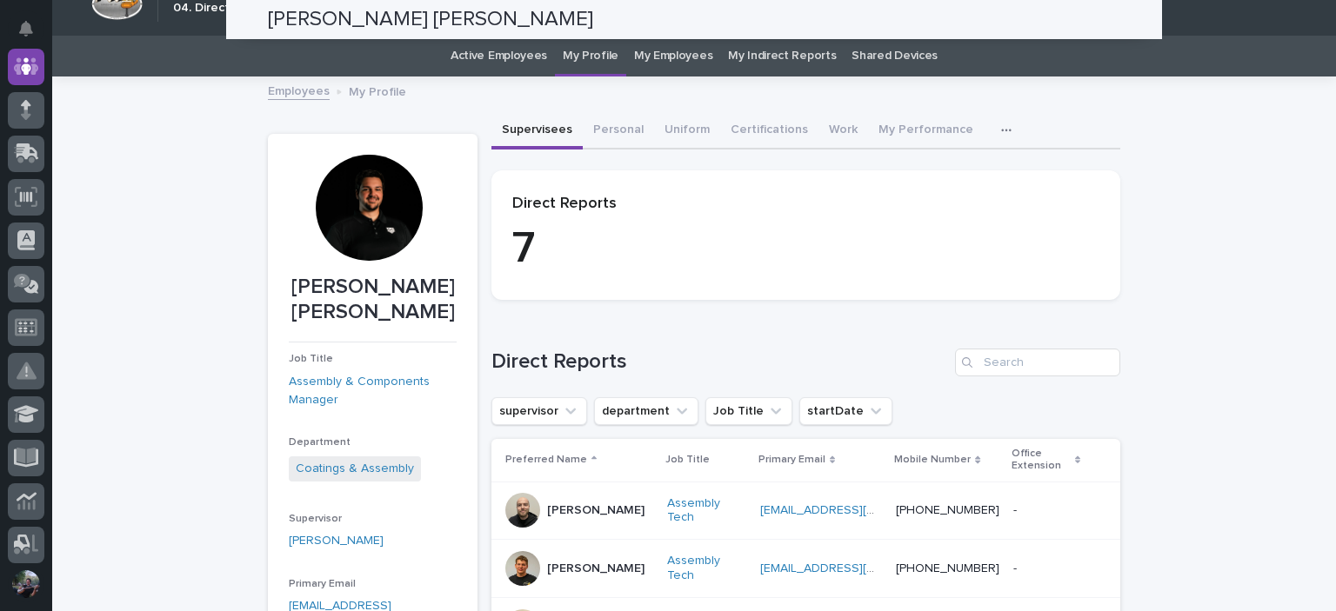
scroll to position [4, 0]
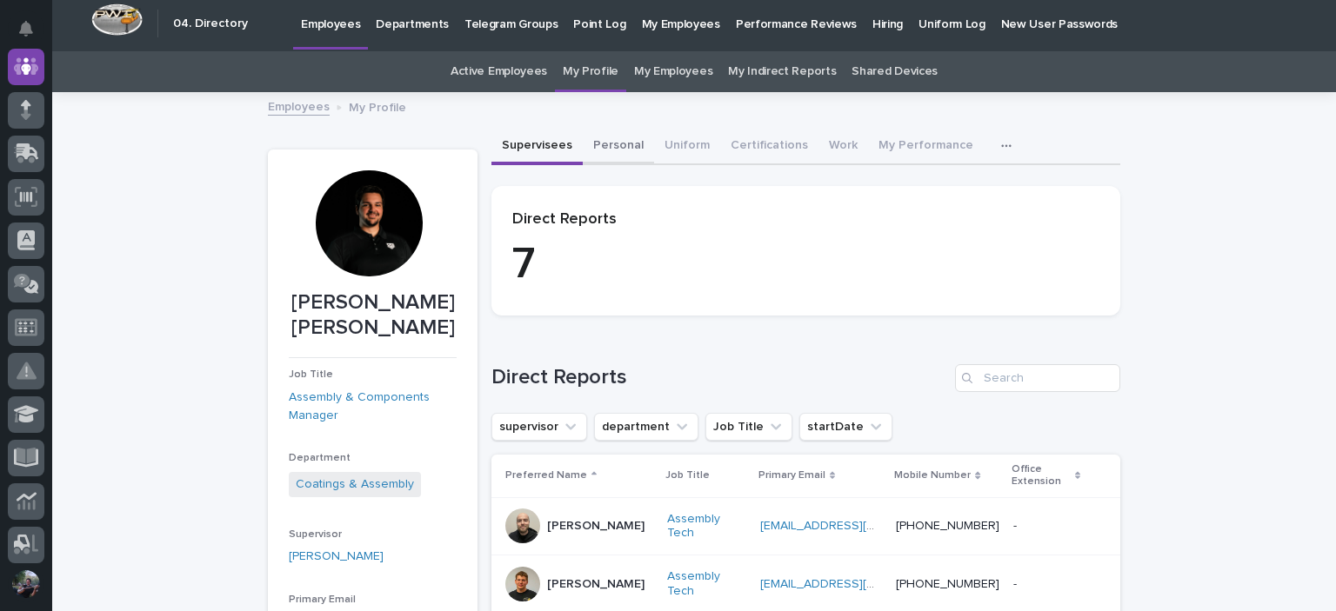
click at [611, 144] on button "Personal" at bounding box center [618, 147] width 71 height 37
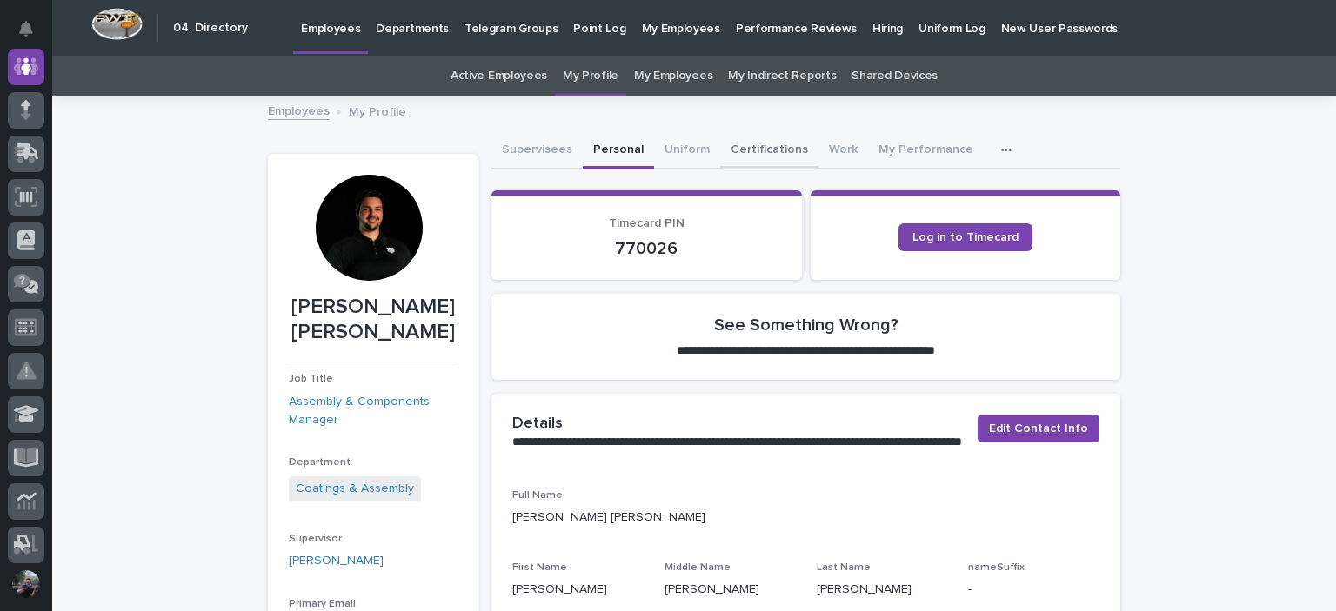
click at [763, 152] on button "Certifications" at bounding box center [769, 151] width 98 height 37
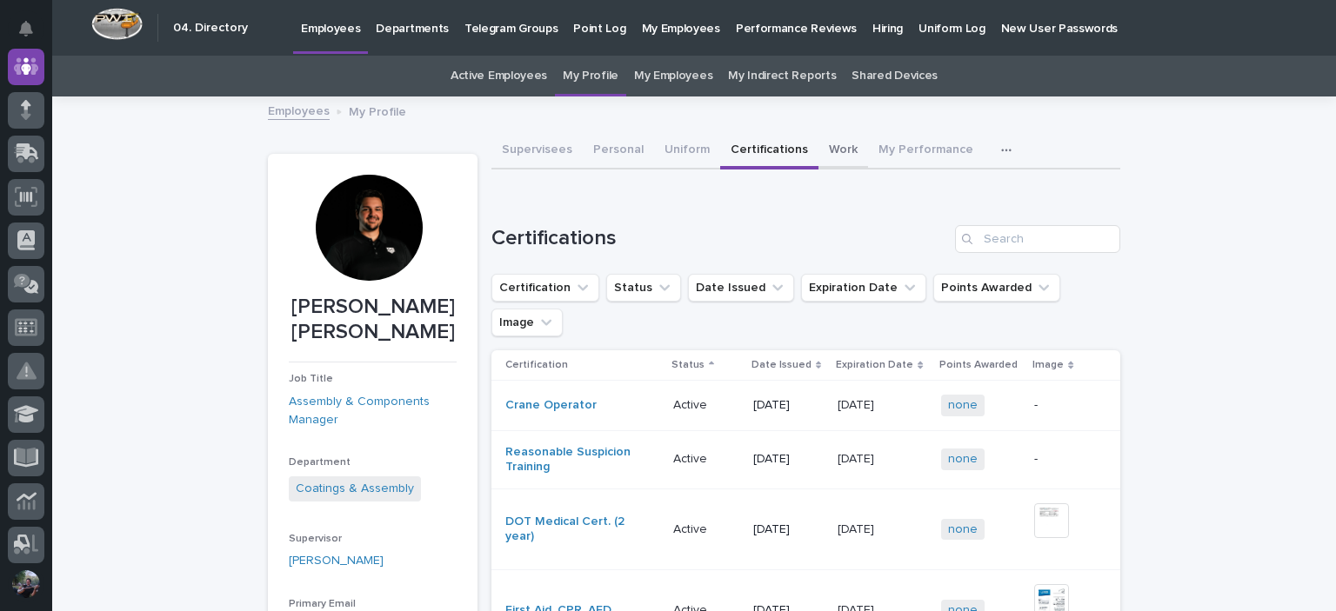
click at [818, 153] on button "Work" at bounding box center [843, 151] width 50 height 37
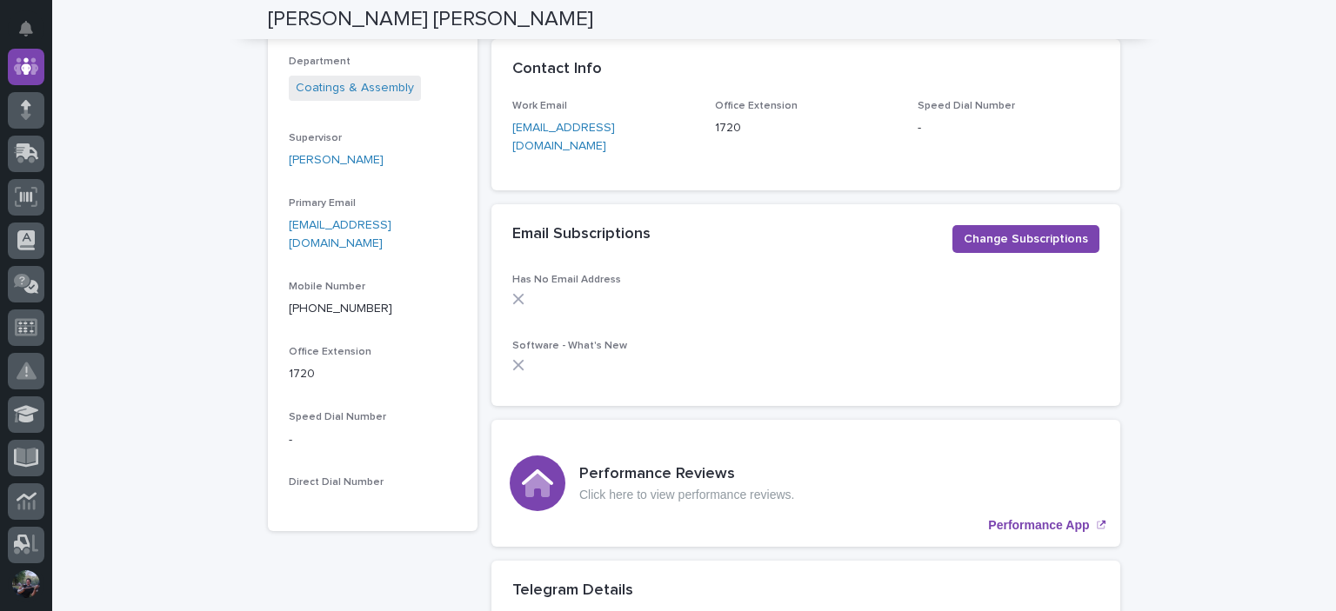
scroll to position [53, 0]
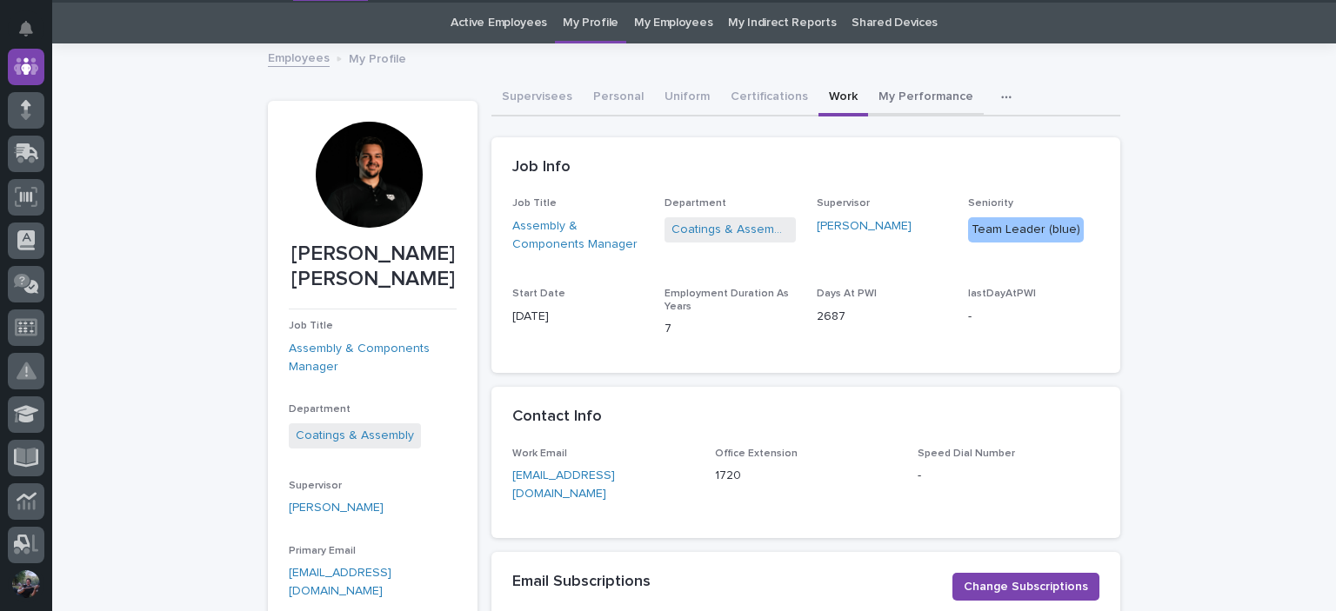
click at [884, 83] on button "My Performance" at bounding box center [926, 98] width 116 height 37
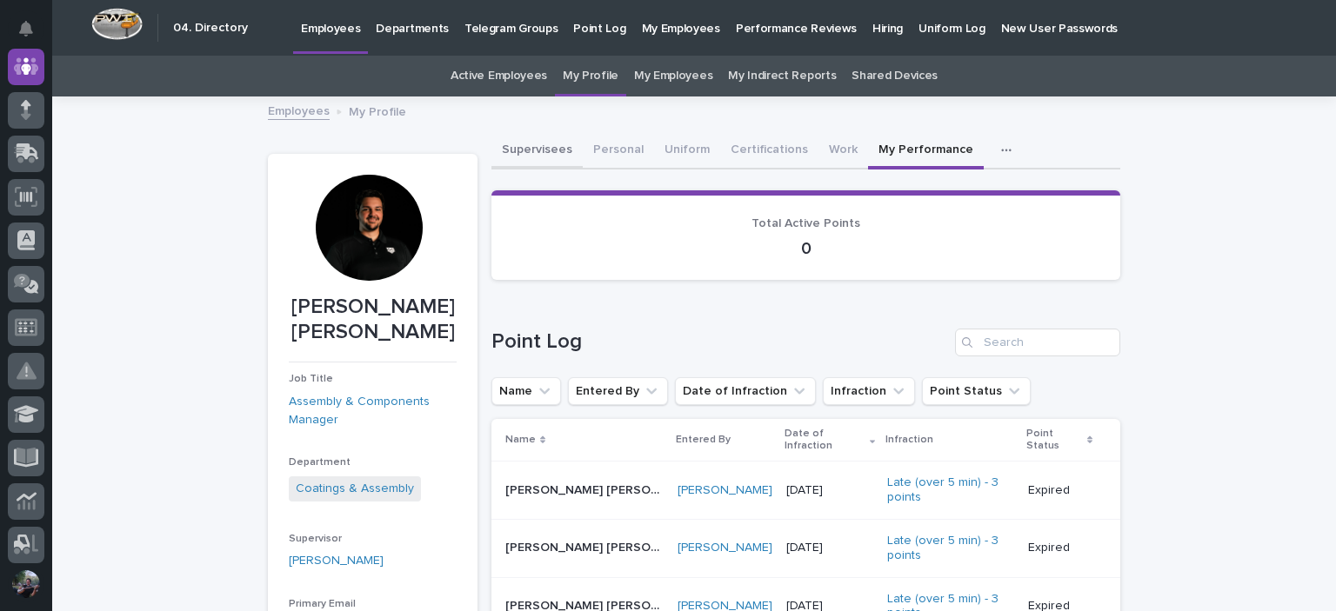
click at [536, 152] on button "Supervisees" at bounding box center [536, 151] width 91 height 37
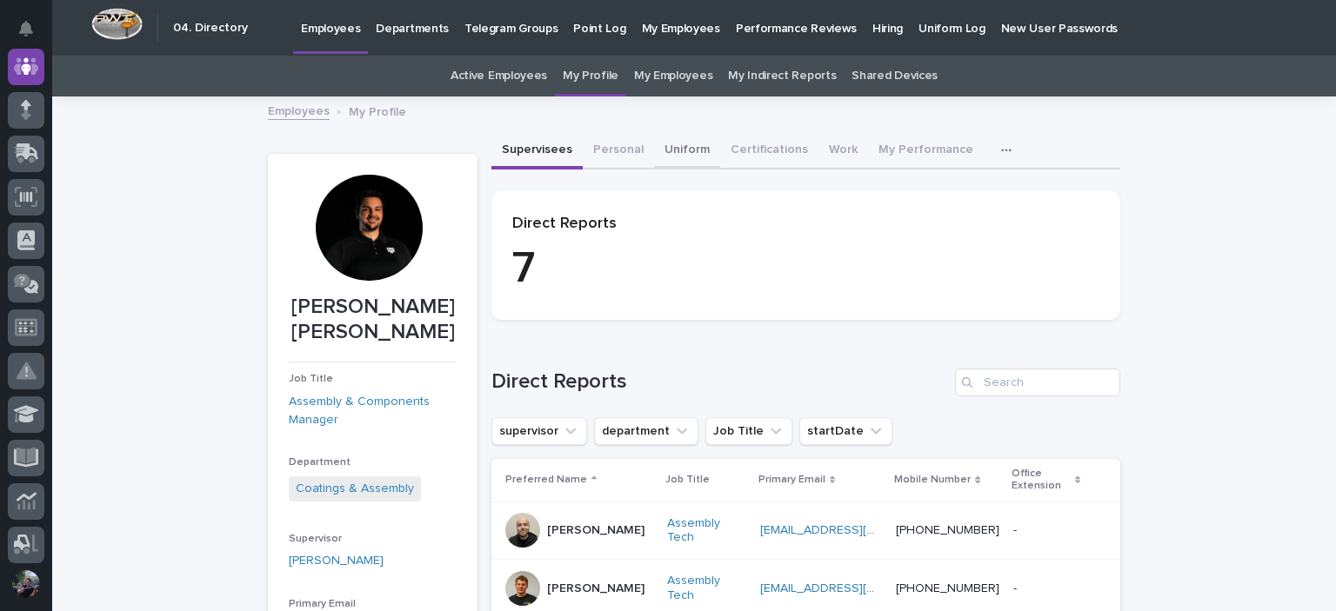
click at [669, 155] on button "Uniform" at bounding box center [687, 151] width 66 height 37
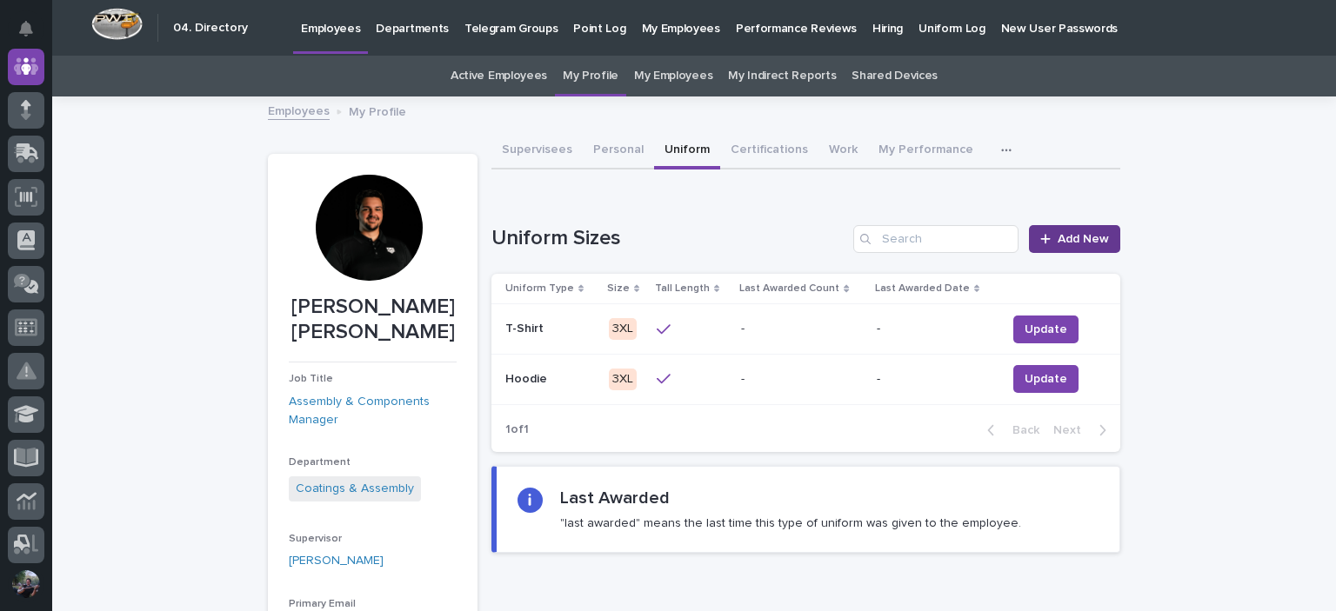
click at [1077, 245] on link "Add New" at bounding box center [1074, 239] width 91 height 28
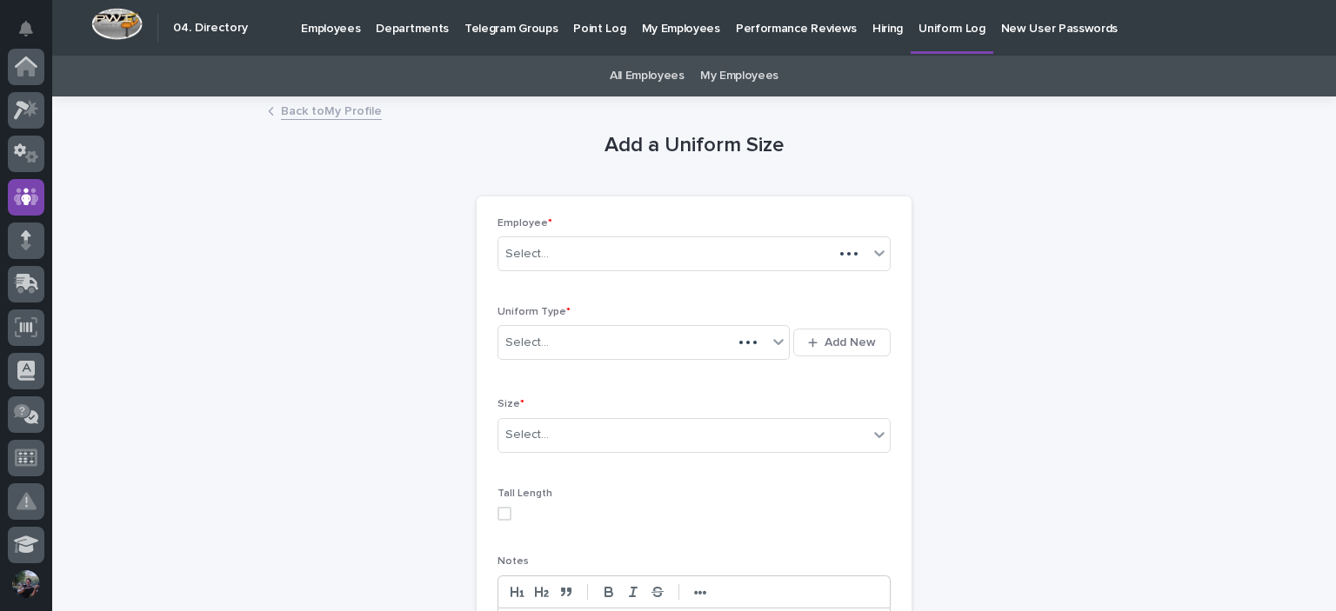
scroll to position [130, 0]
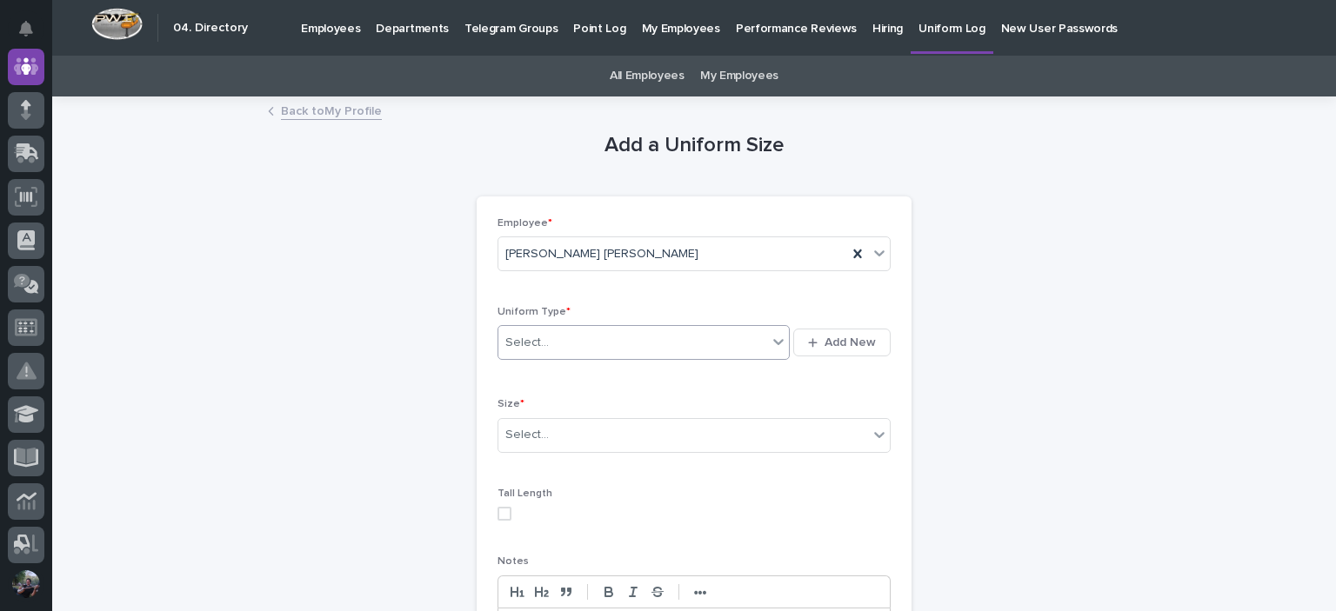
click at [681, 339] on div "Select..." at bounding box center [632, 343] width 269 height 29
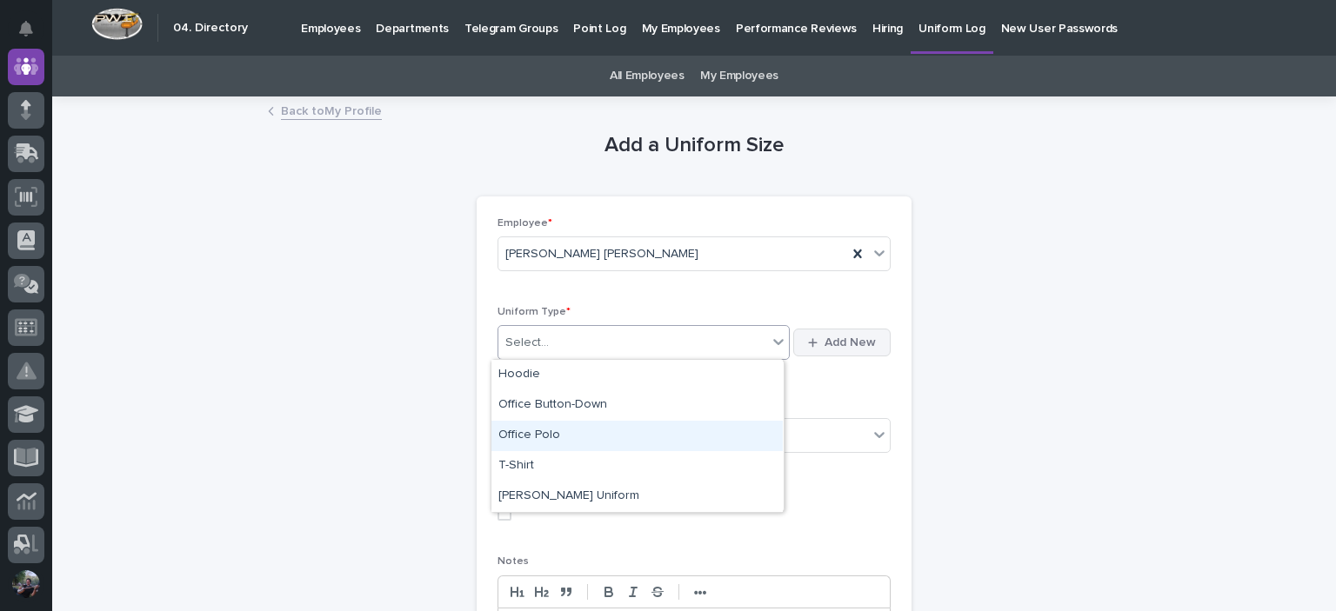
click at [820, 348] on button "Add New" at bounding box center [841, 343] width 97 height 28
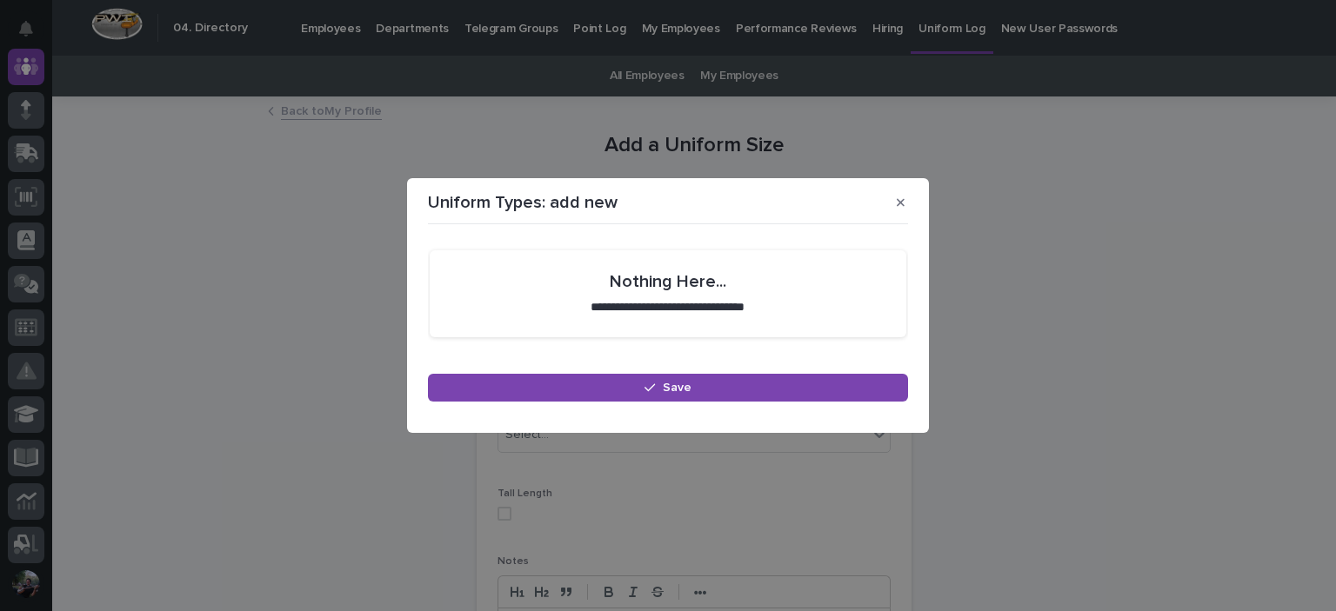
click at [647, 294] on section "**********" at bounding box center [668, 293] width 477 height 87
click at [629, 299] on p "**********" at bounding box center [668, 307] width 187 height 17
click at [904, 202] on button "button" at bounding box center [900, 203] width 29 height 28
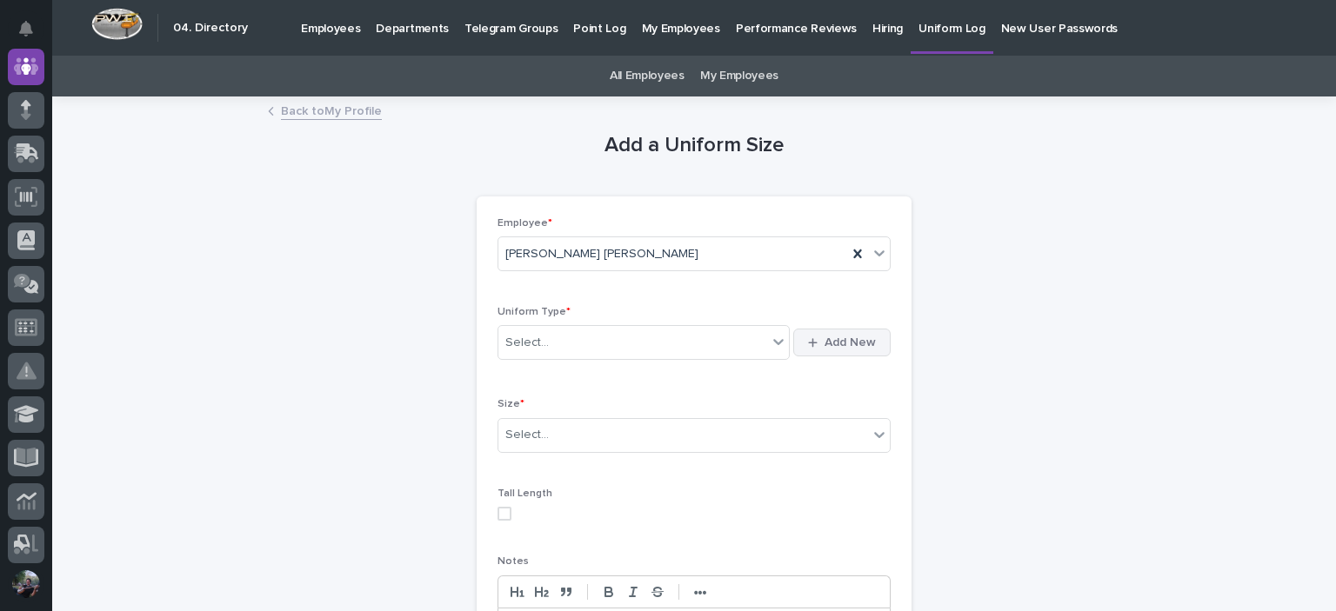
click at [825, 347] on span "Add New" at bounding box center [849, 343] width 51 height 12
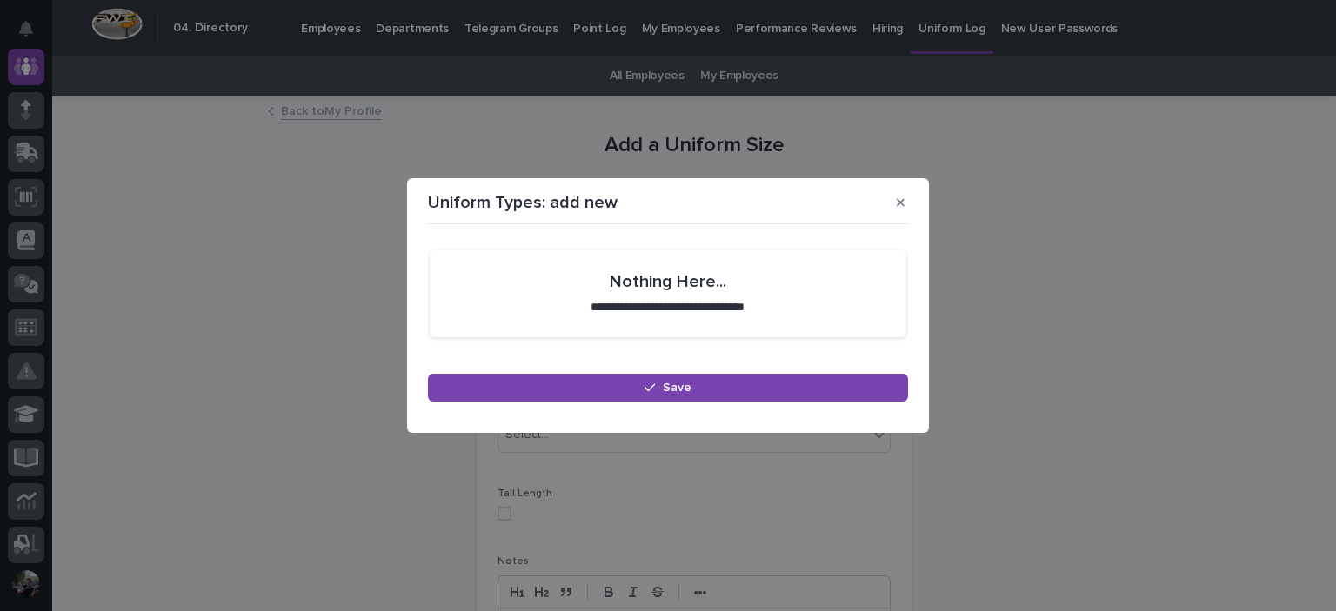
click at [755, 333] on section "**********" at bounding box center [668, 293] width 477 height 87
click at [602, 303] on section "**********" at bounding box center [668, 269] width 477 height 87
click at [603, 303] on section "**********" at bounding box center [668, 269] width 477 height 87
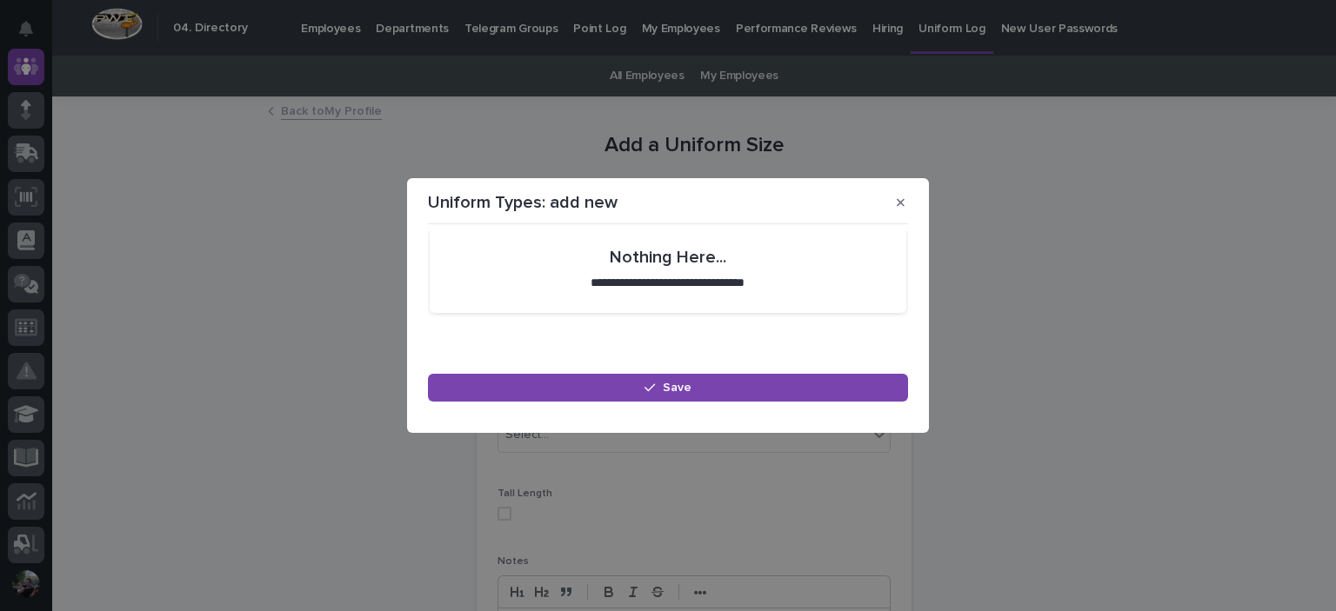
click at [643, 257] on h2 "Nothing Here..." at bounding box center [668, 257] width 117 height 21
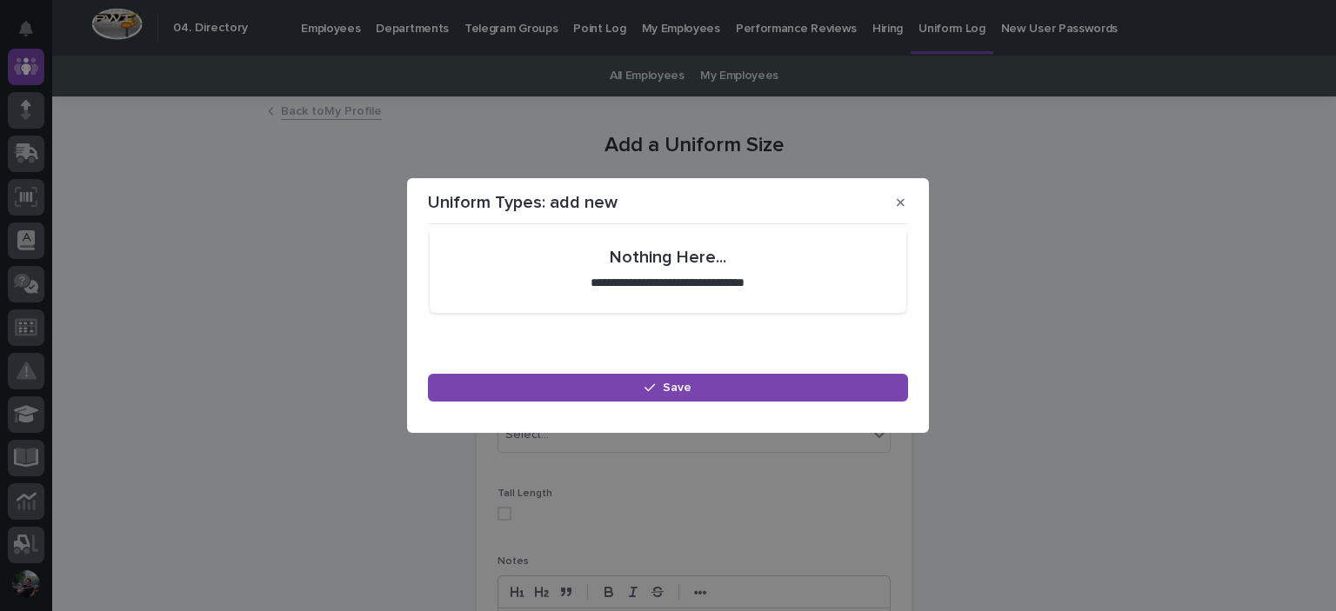
click at [628, 323] on div "**********" at bounding box center [668, 276] width 477 height 101
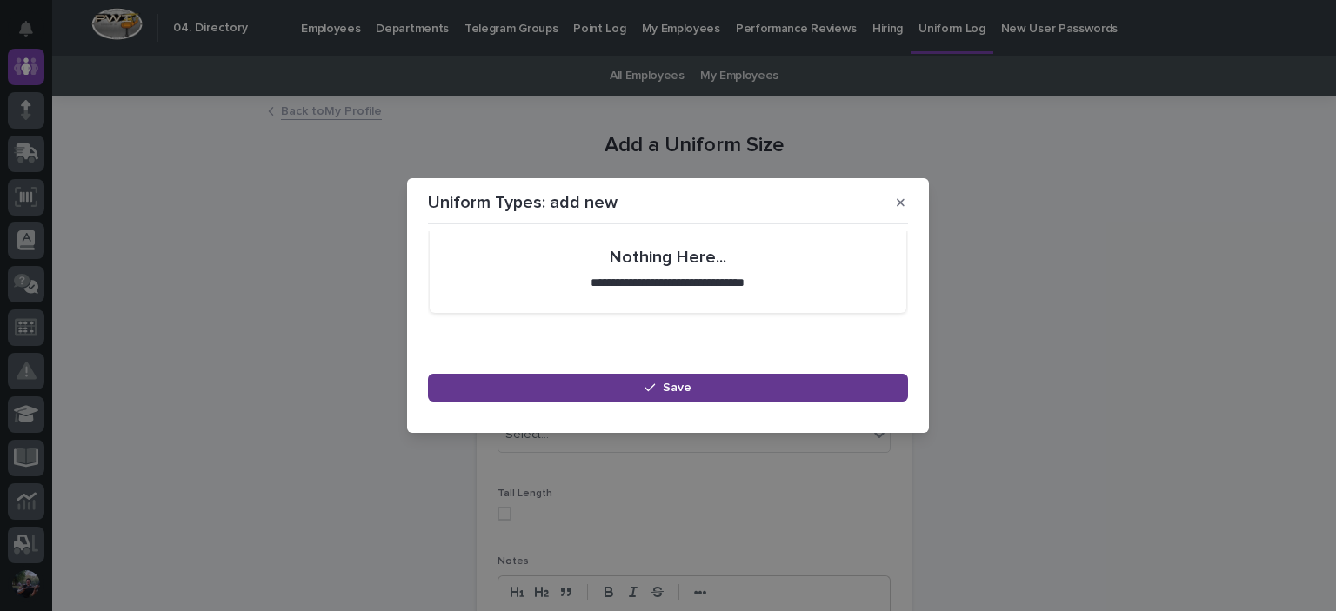
click at [615, 376] on button "Save" at bounding box center [668, 388] width 480 height 28
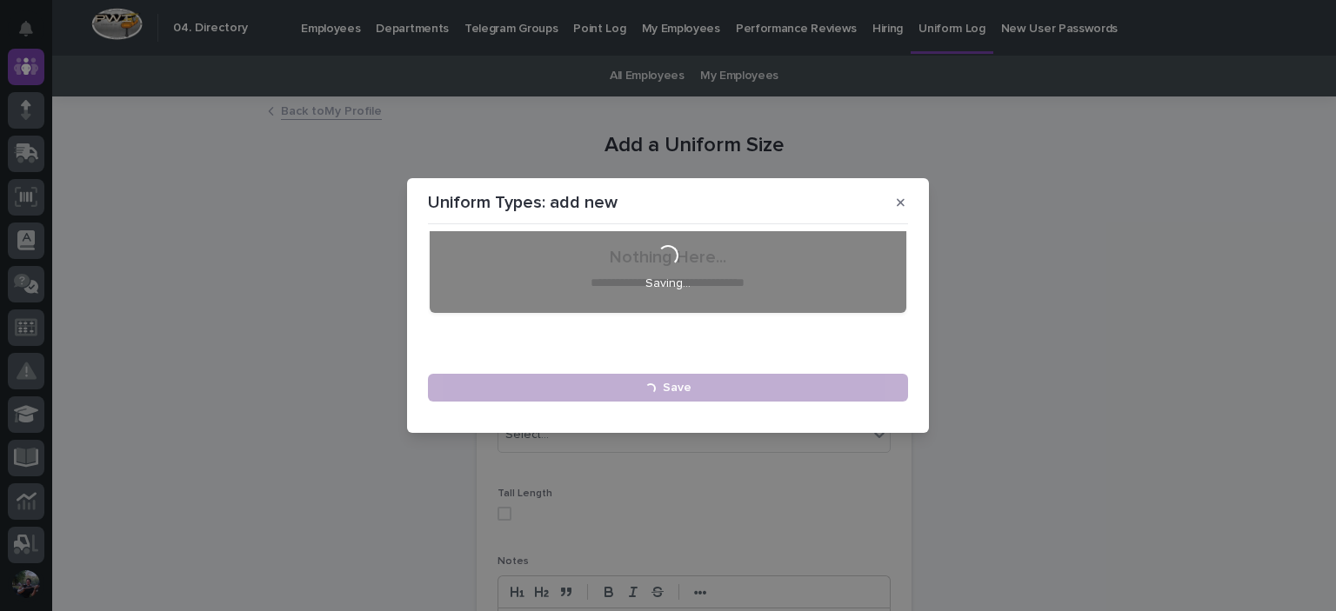
scroll to position [0, 0]
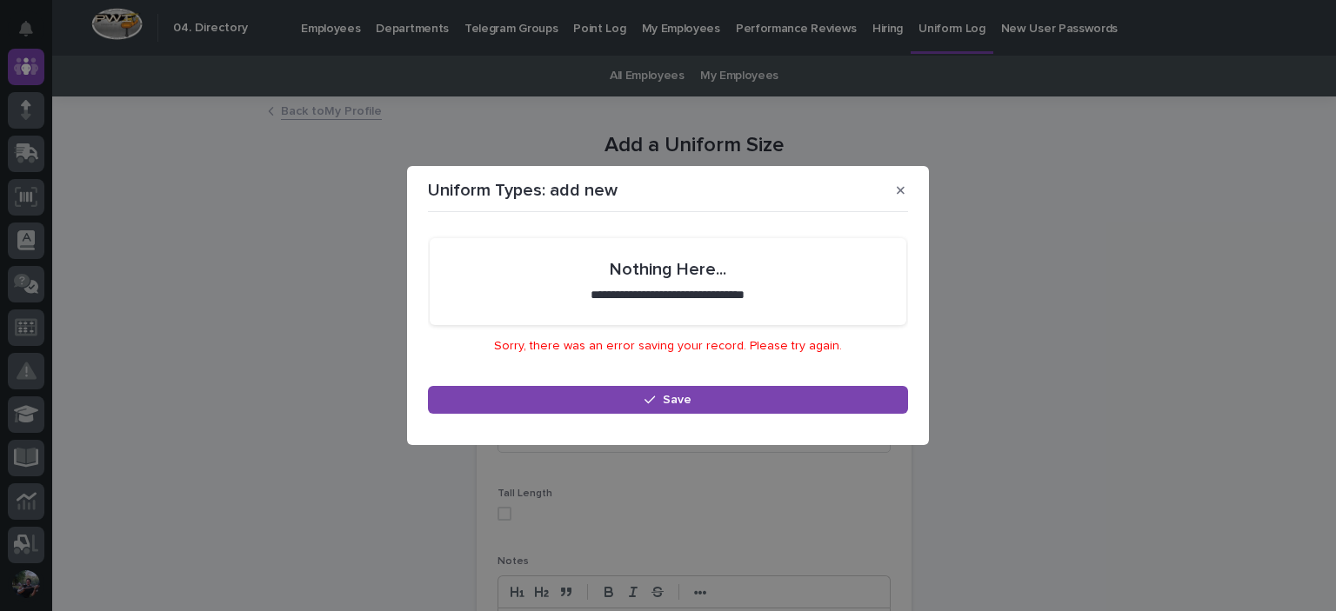
click at [616, 341] on p "Sorry, there was an error saving your record. Please try again." at bounding box center [668, 346] width 477 height 15
click at [897, 191] on icon "button" at bounding box center [901, 190] width 8 height 8
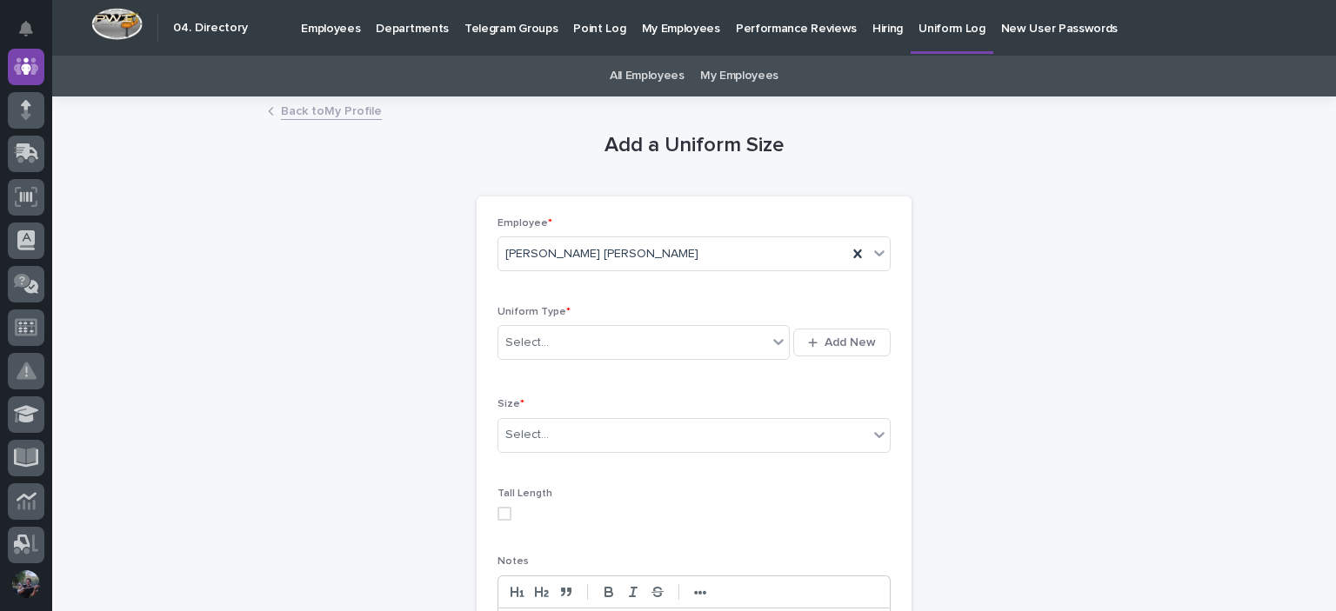
click at [310, 104] on link "Back to My Profile" at bounding box center [331, 110] width 101 height 20
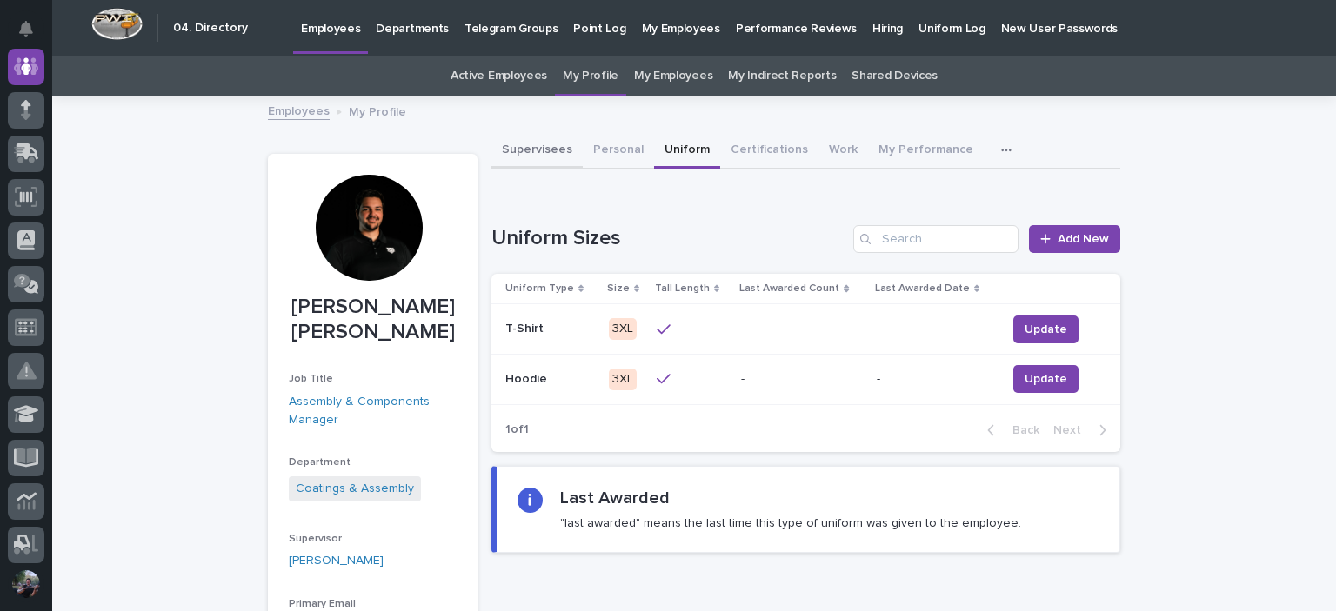
click at [515, 157] on button "Supervisees" at bounding box center [536, 151] width 91 height 37
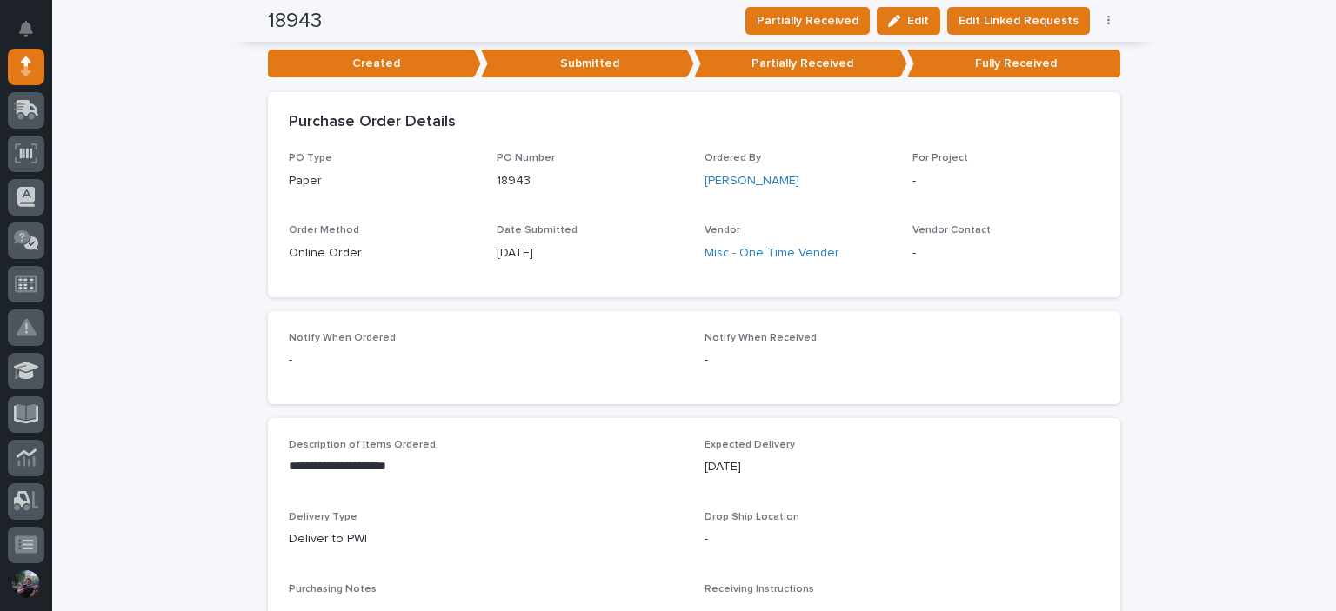
scroll to position [637, 0]
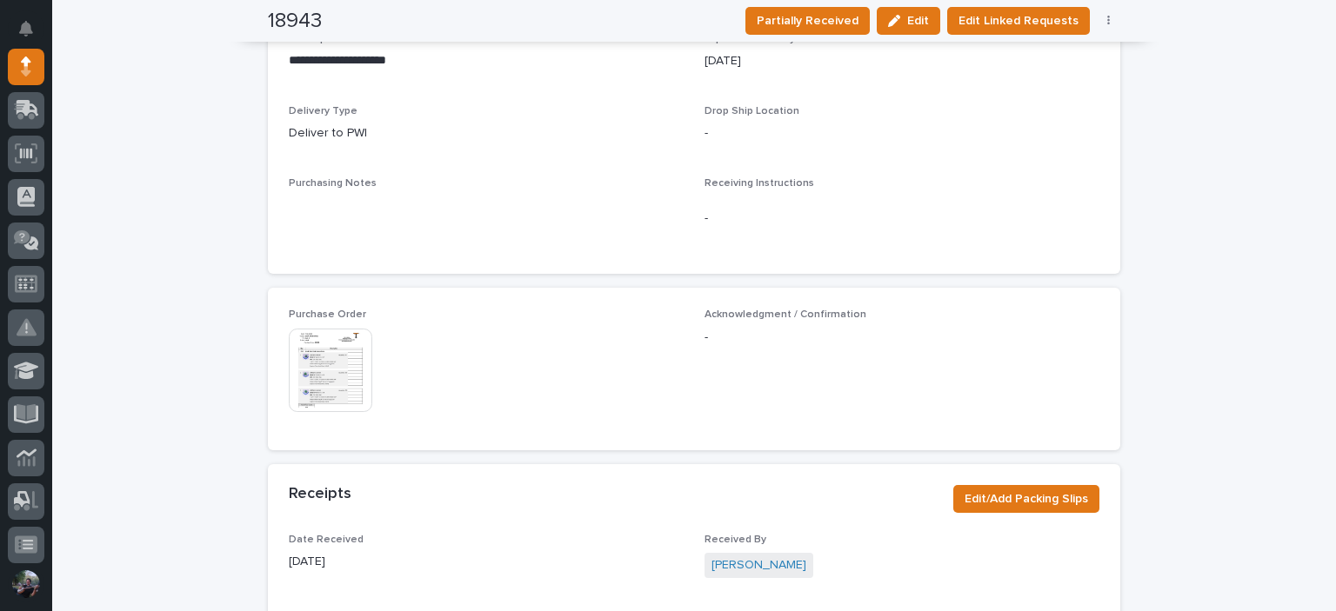
click at [320, 383] on img at bounding box center [330, 370] width 83 height 83
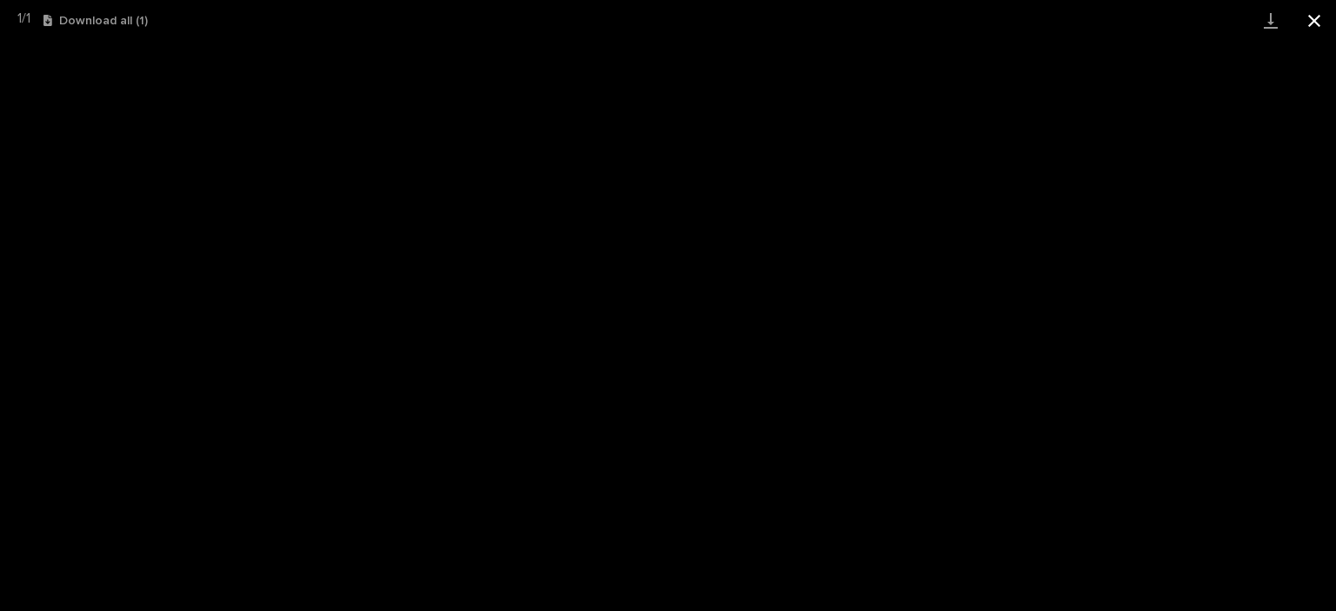
click at [1310, 11] on button "Close gallery" at bounding box center [1313, 20] width 43 height 41
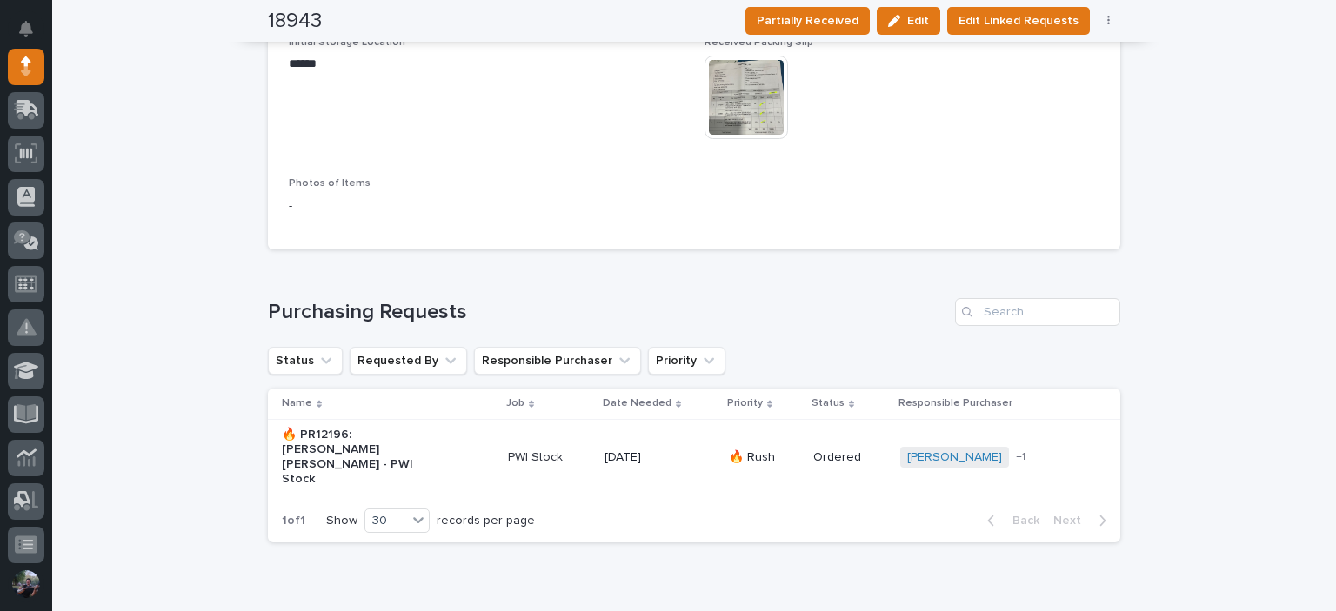
scroll to position [753, 0]
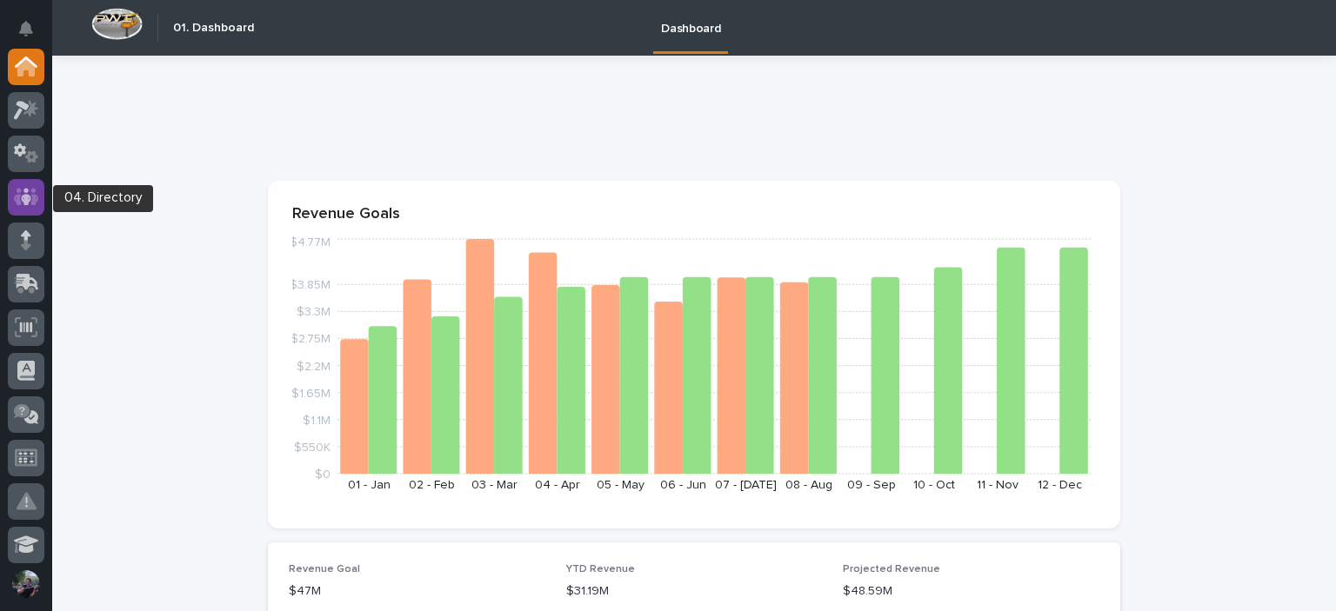
click at [35, 193] on icon at bounding box center [26, 197] width 25 height 20
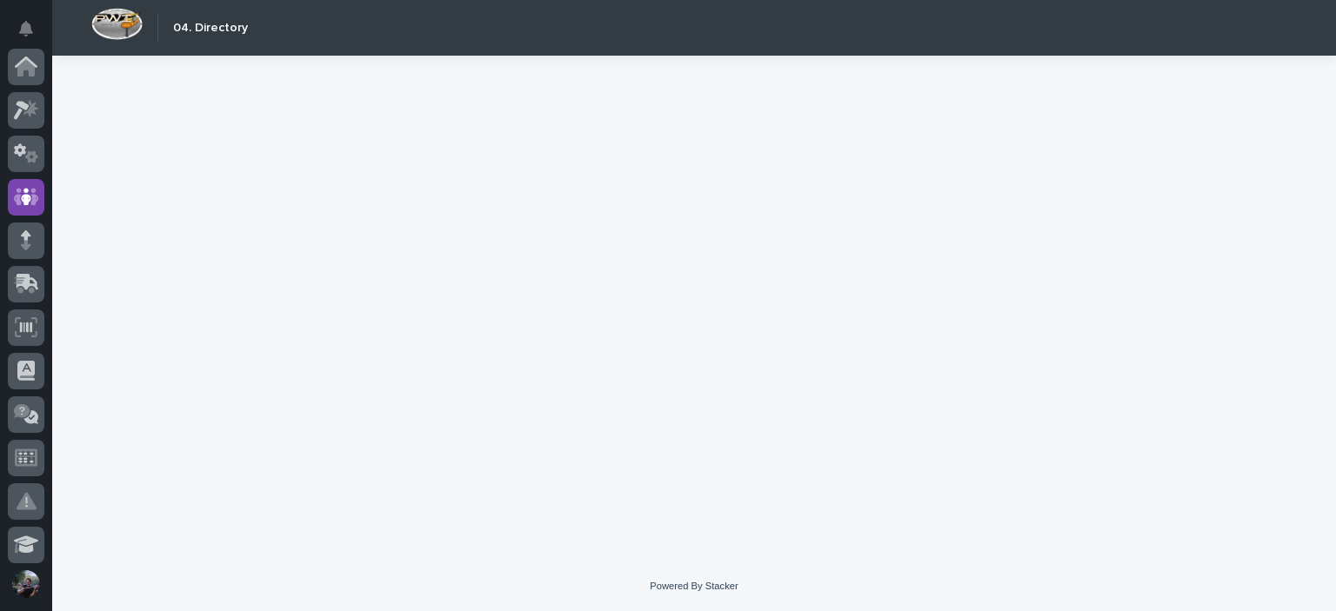
scroll to position [130, 0]
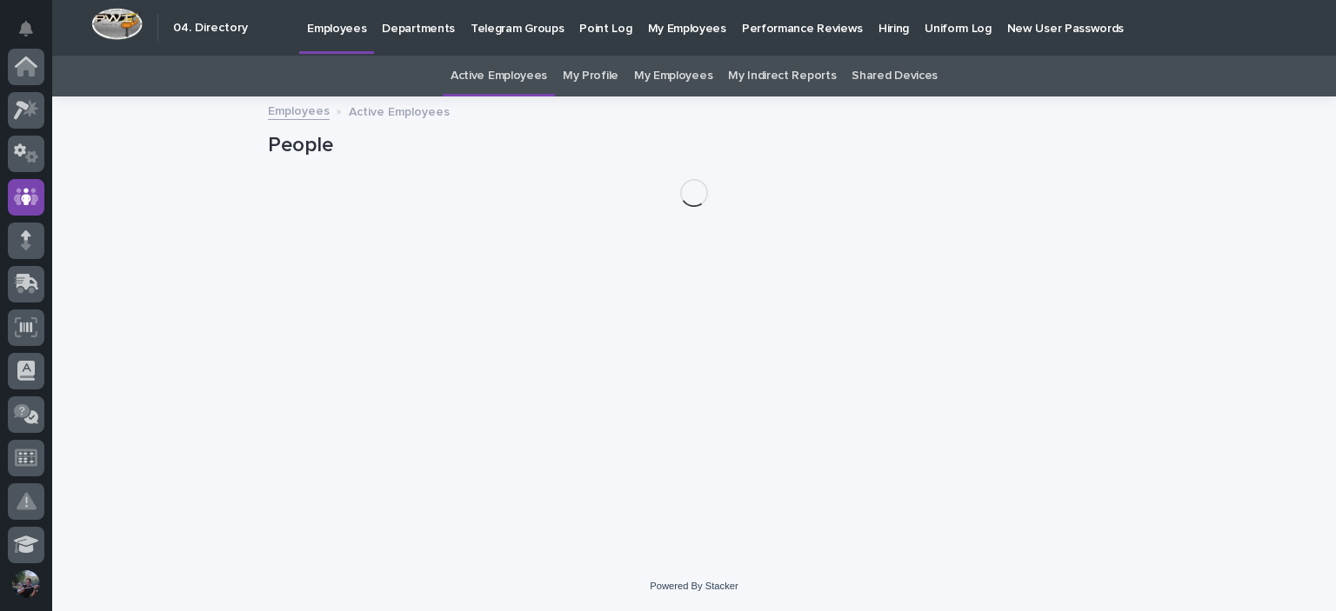
scroll to position [130, 0]
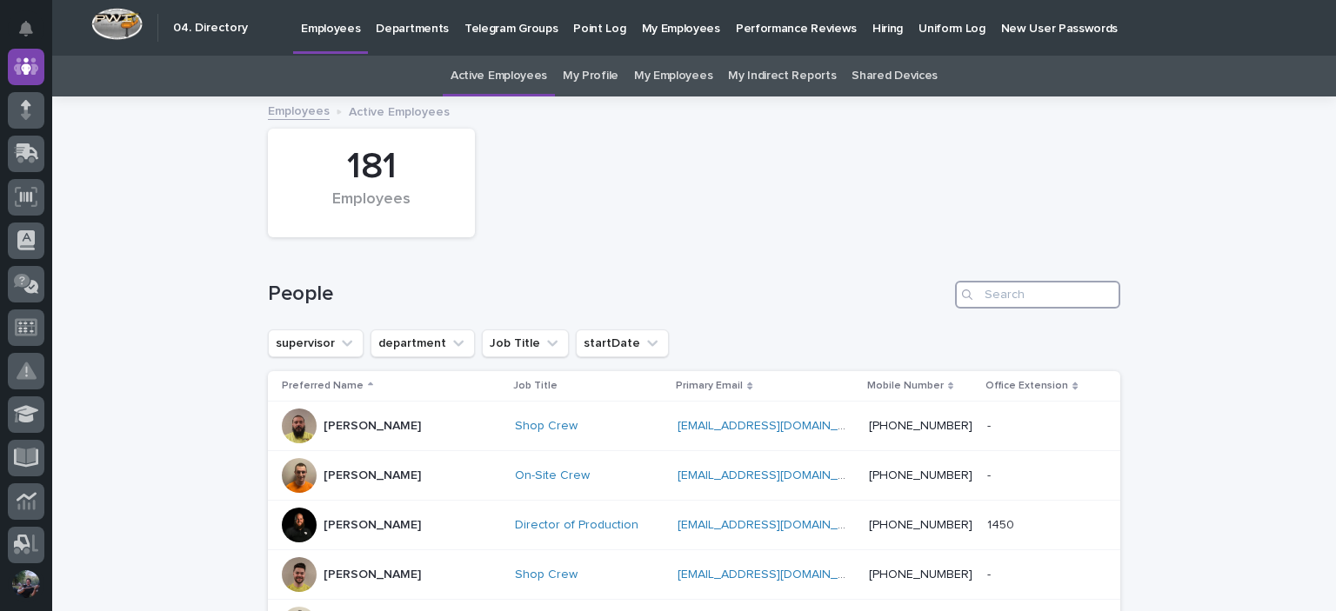
click at [1007, 286] on input "Search" at bounding box center [1037, 295] width 165 height 28
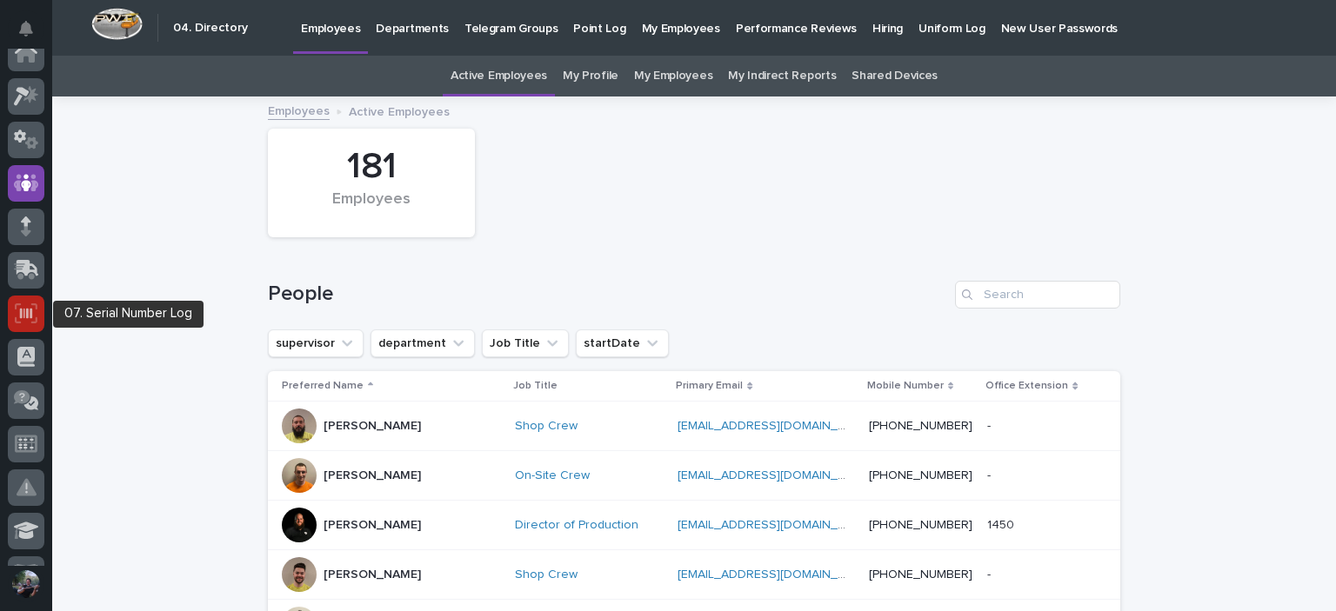
click at [30, 318] on icon at bounding box center [26, 313] width 23 height 20
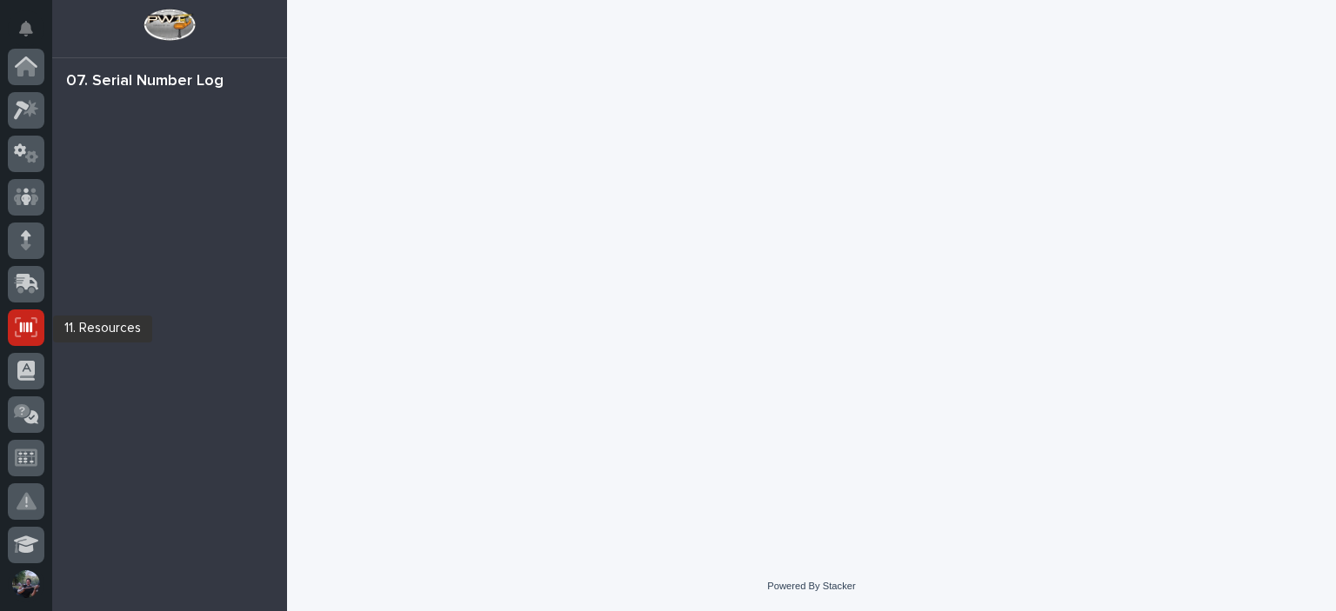
scroll to position [261, 0]
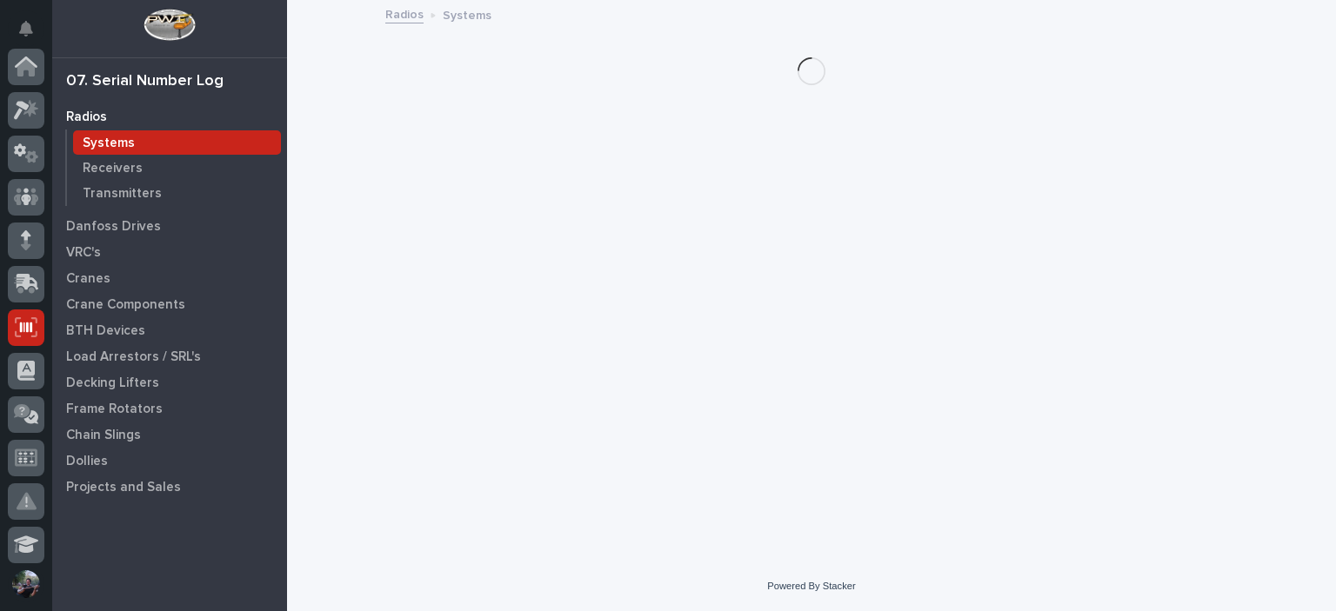
scroll to position [261, 0]
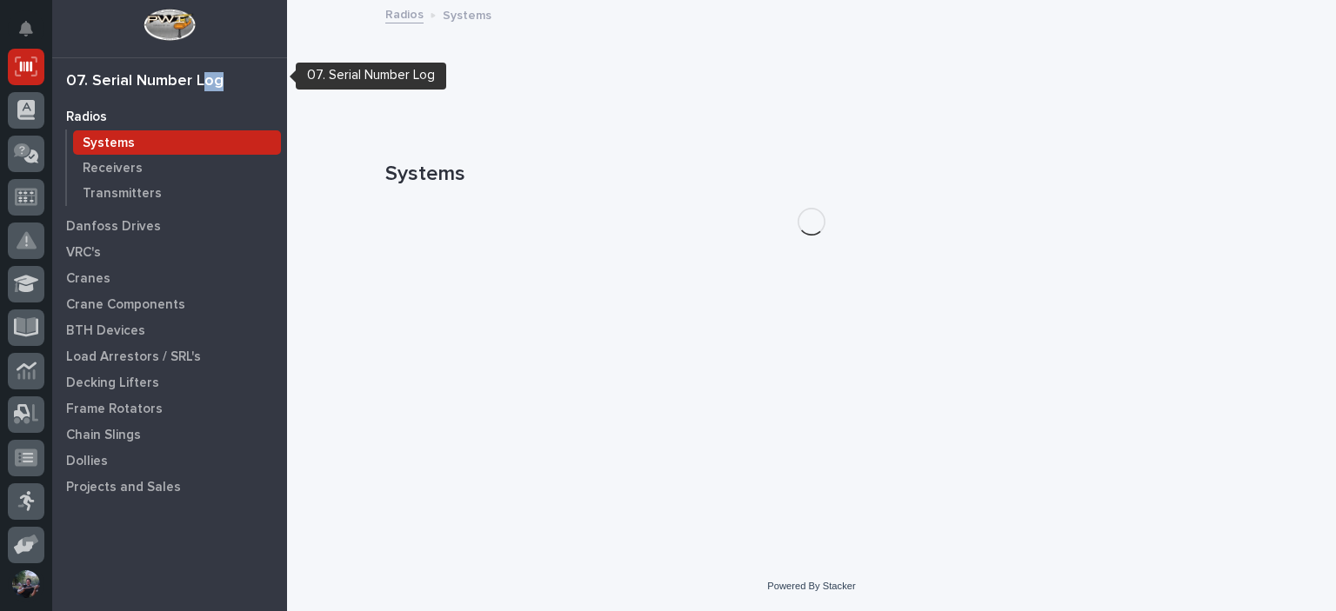
drag, startPoint x: 219, startPoint y: 83, endPoint x: 209, endPoint y: 70, distance: 16.7
click at [203, 71] on div "07. Serial Number Log" at bounding box center [169, 76] width 235 height 37
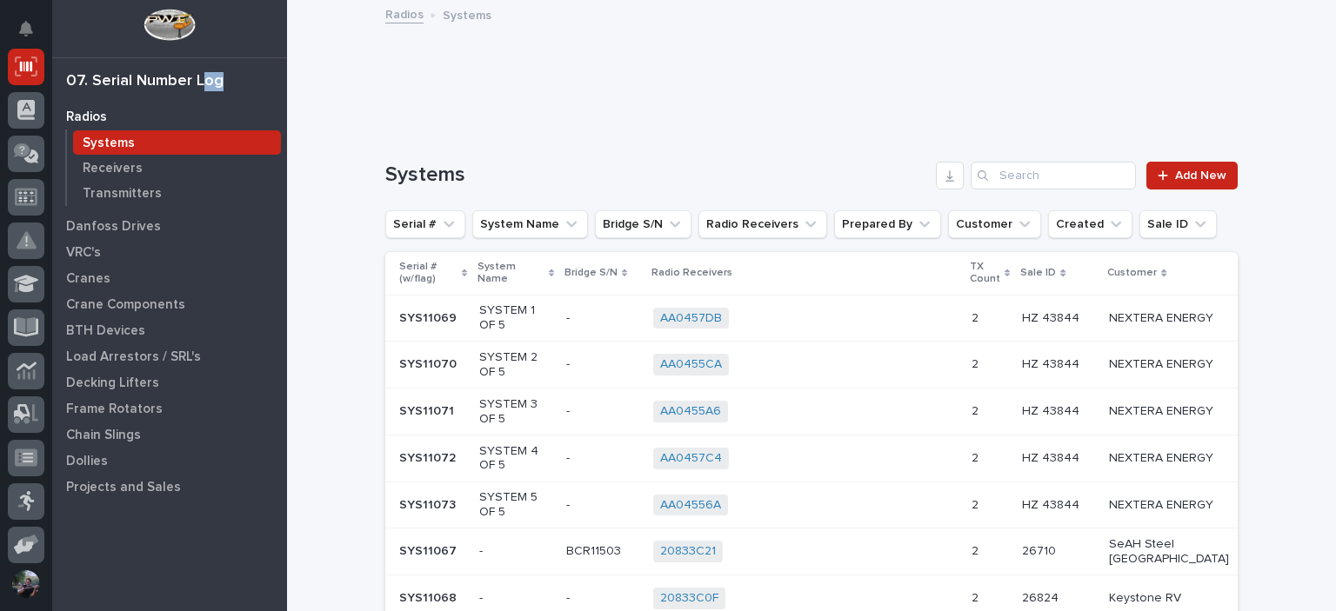
click at [209, 70] on div "07. Serial Number Log" at bounding box center [169, 76] width 235 height 37
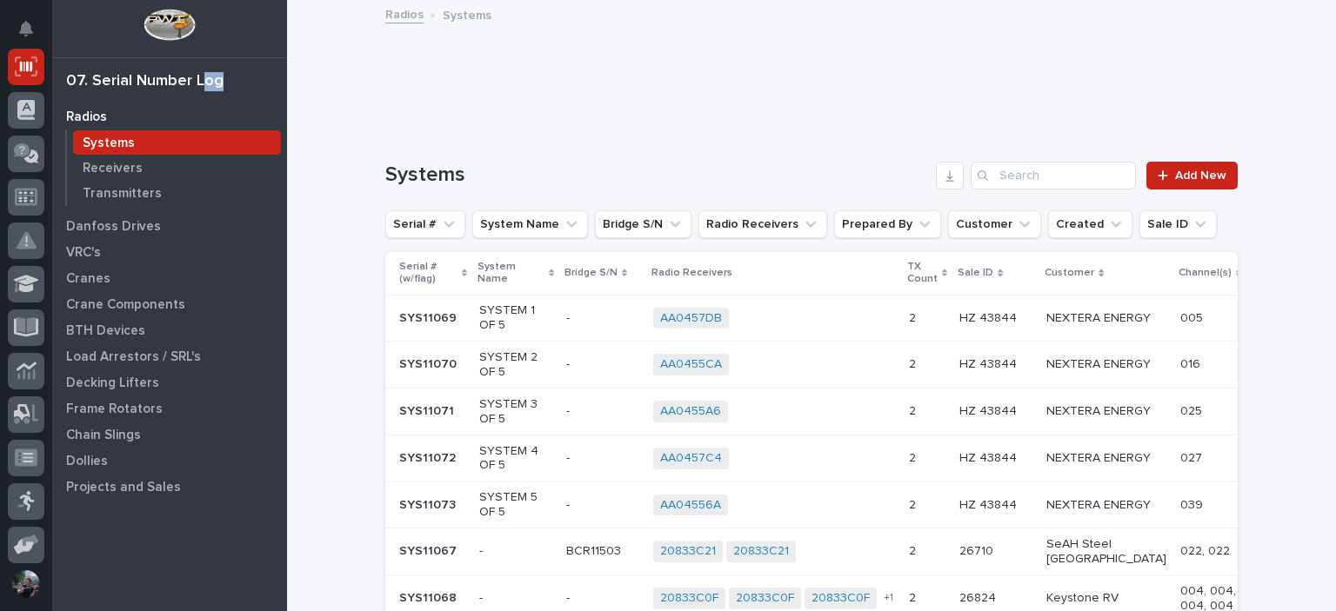
drag, startPoint x: 216, startPoint y: 77, endPoint x: 198, endPoint y: 79, distance: 17.5
click at [198, 79] on div "07. Serial Number Log" at bounding box center [144, 81] width 157 height 19
click at [203, 79] on div "07. Serial Number Log" at bounding box center [144, 81] width 157 height 19
click at [1070, 162] on input "Search" at bounding box center [1052, 176] width 165 height 28
click at [99, 297] on p "Crane Components" at bounding box center [125, 305] width 119 height 16
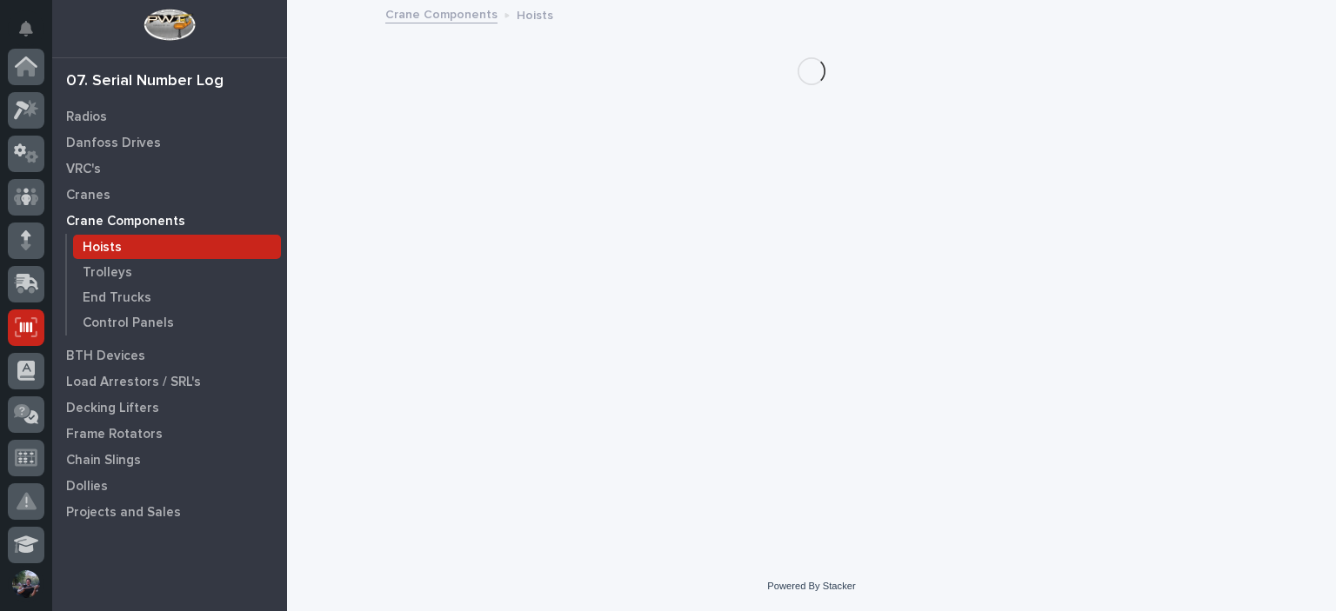
scroll to position [261, 0]
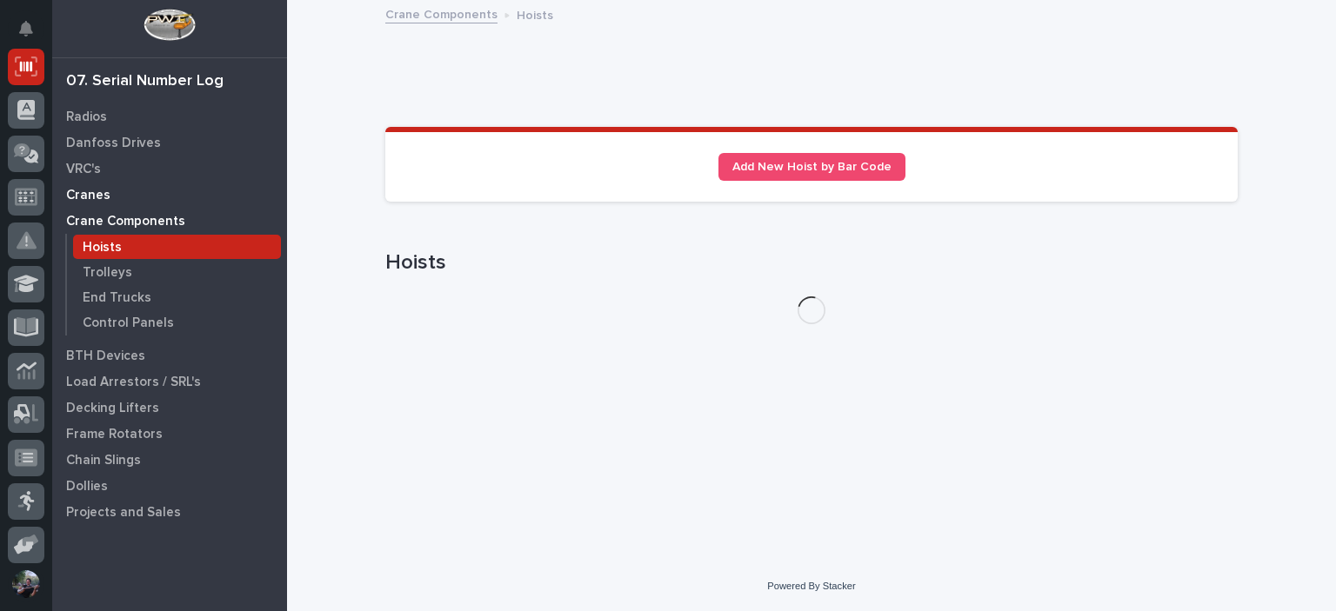
click at [70, 190] on p "Cranes" at bounding box center [88, 196] width 44 height 16
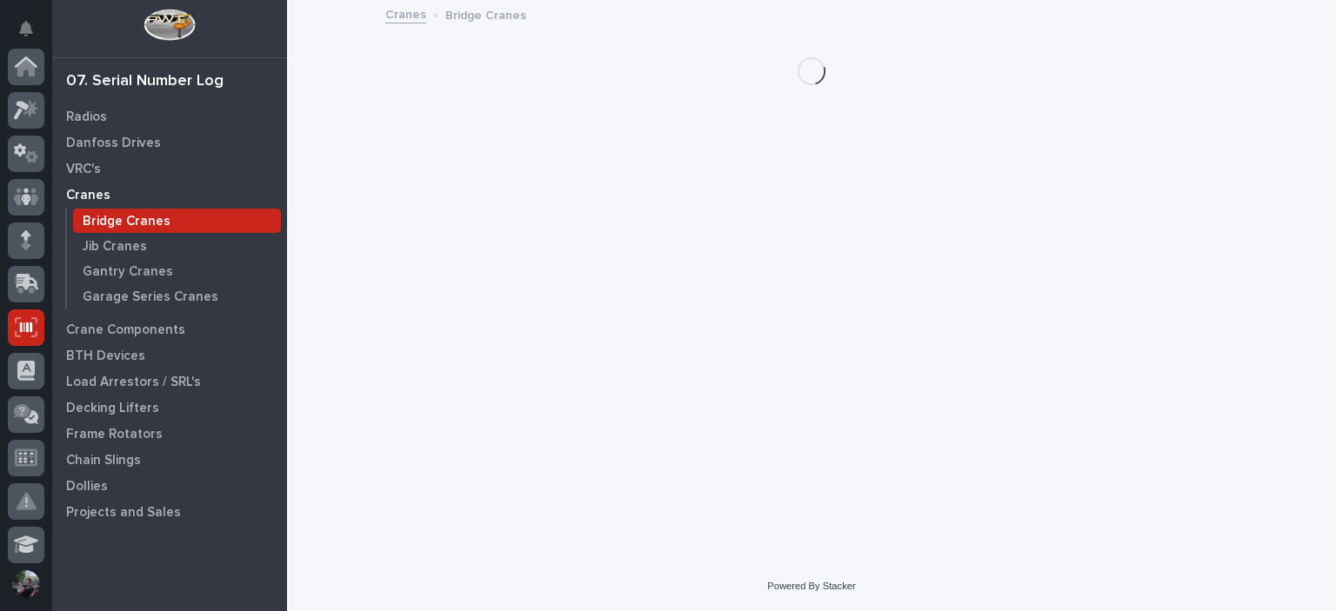
scroll to position [261, 0]
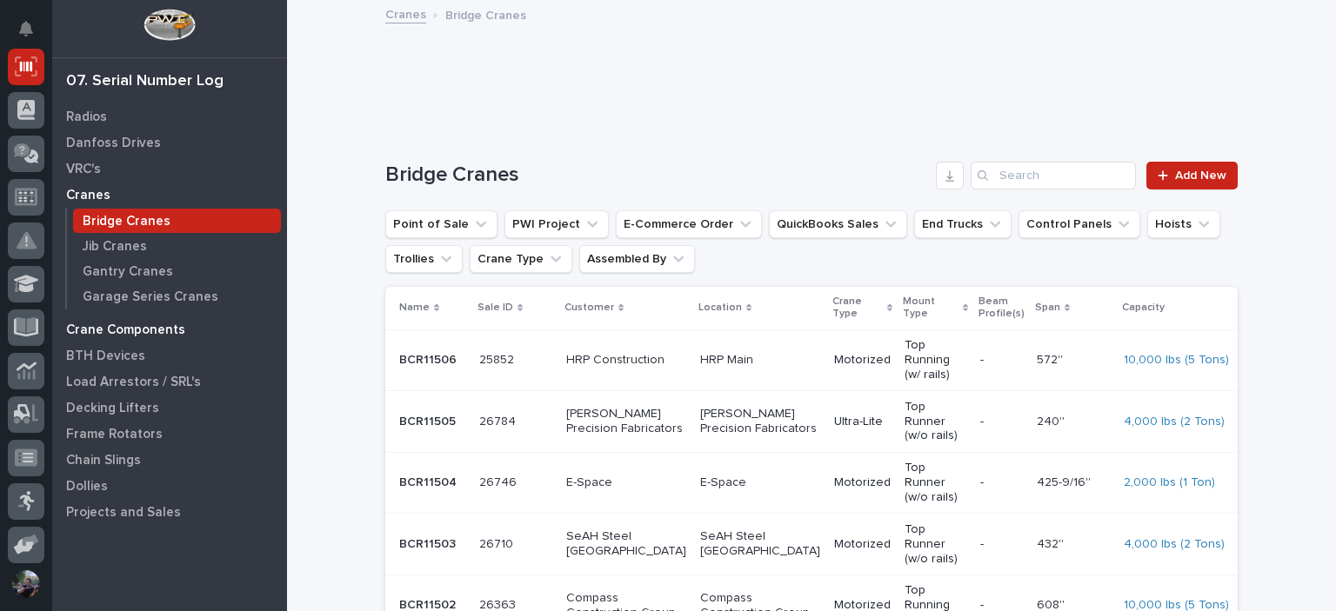
click at [112, 329] on p "Crane Components" at bounding box center [125, 331] width 119 height 16
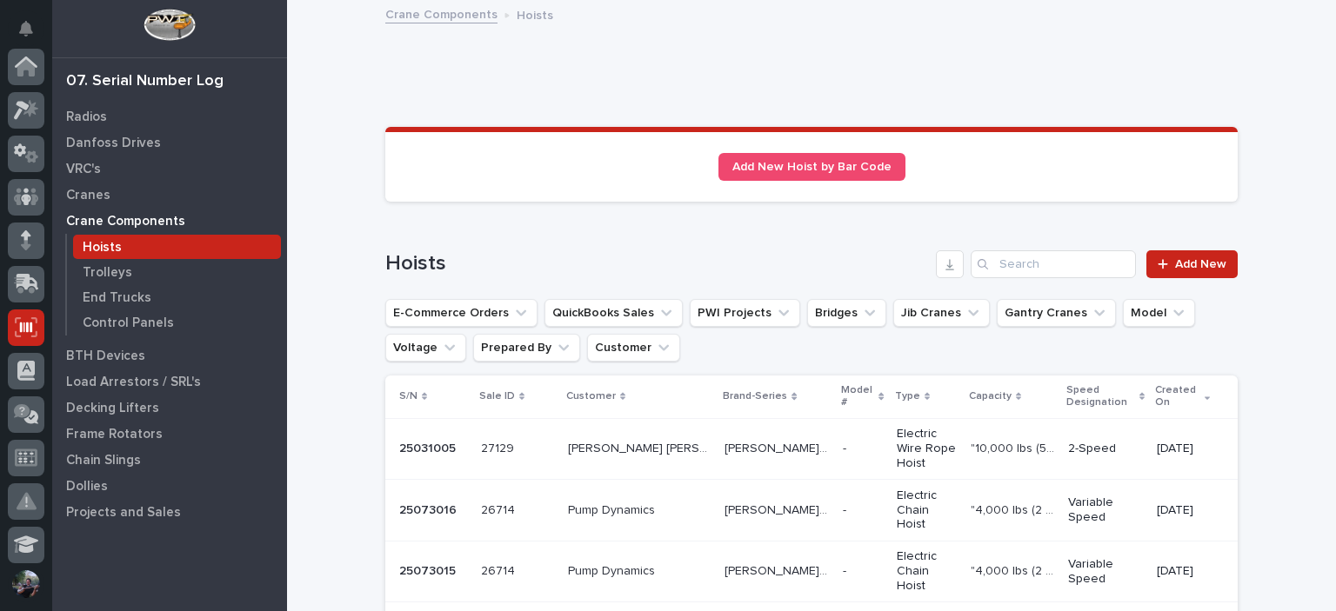
scroll to position [261, 0]
click at [1102, 264] on input "Search" at bounding box center [1052, 264] width 165 height 28
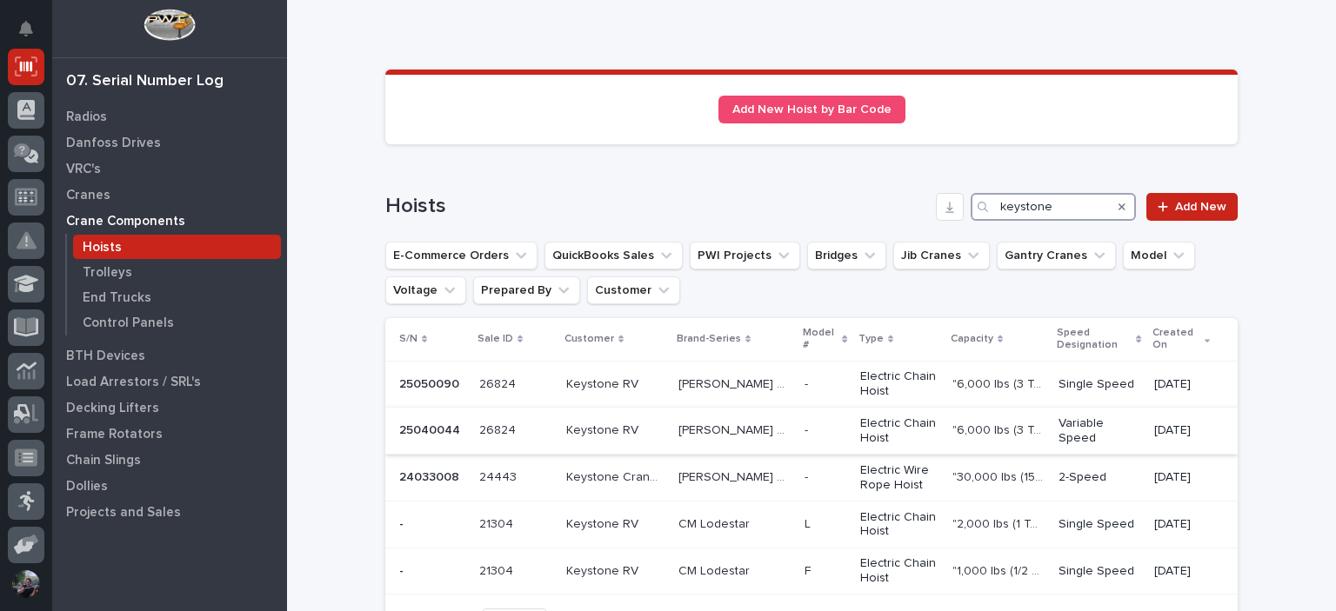
scroll to position [116, 0]
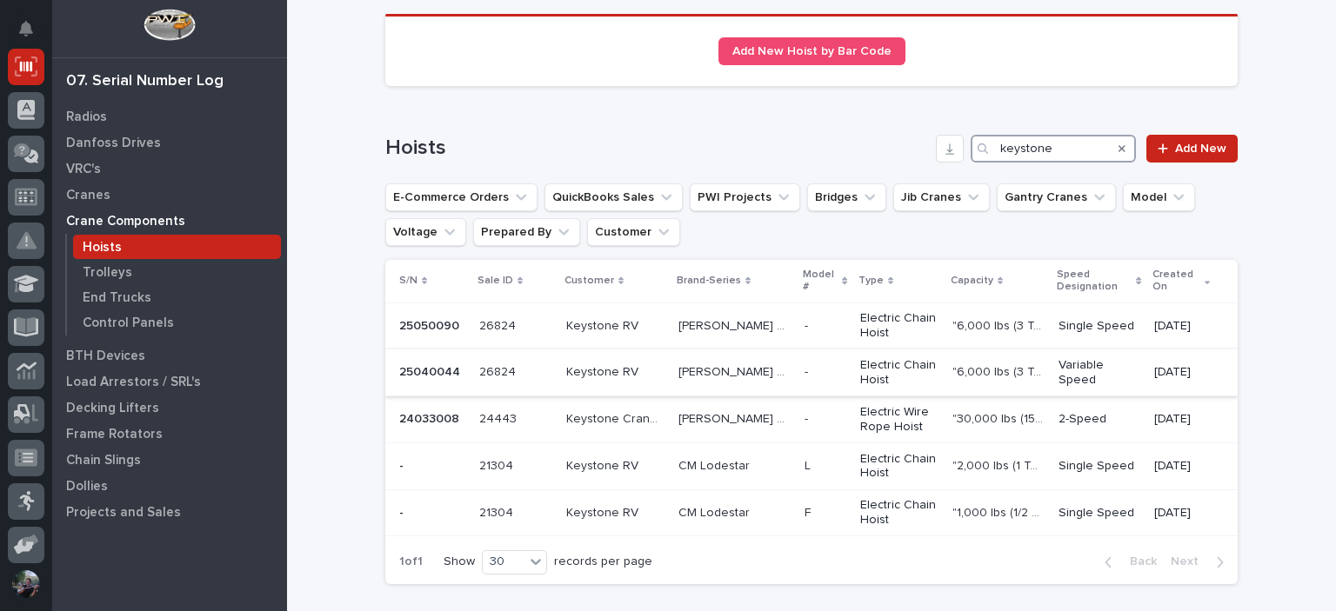
type input "keystone"
click at [1029, 353] on td ""6,000 lbs (3 Tons)" "6,000 lbs (3 Tons)"" at bounding box center [998, 373] width 106 height 47
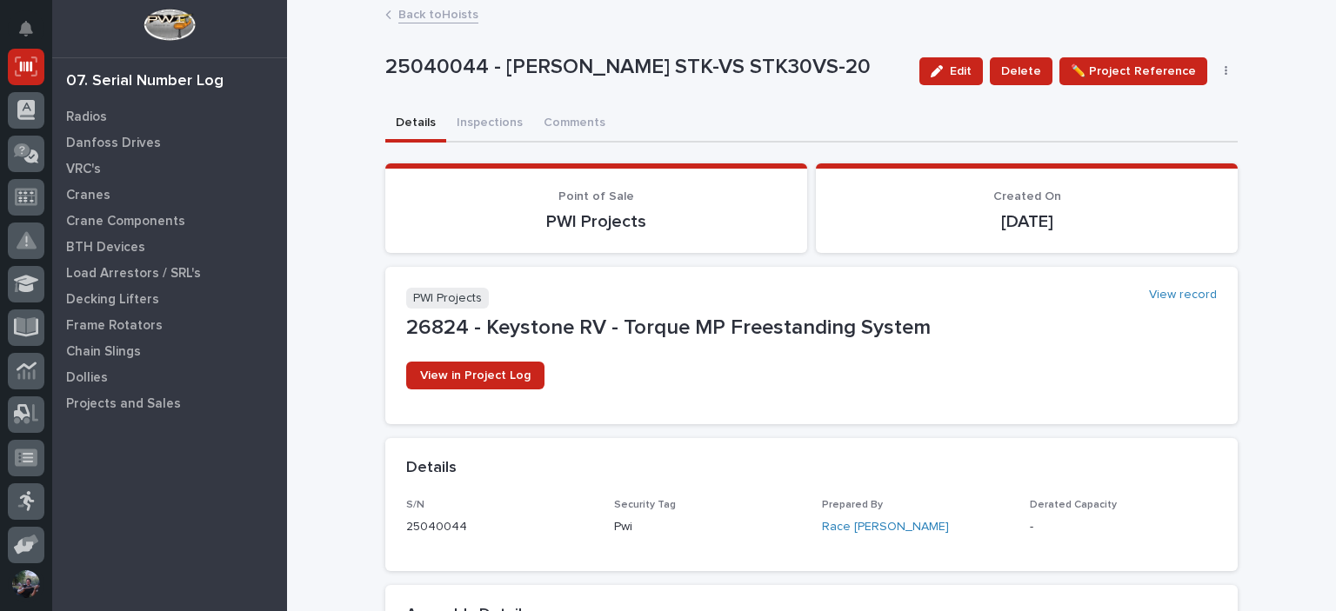
click at [441, 17] on link "Back to Hoists" at bounding box center [438, 13] width 80 height 20
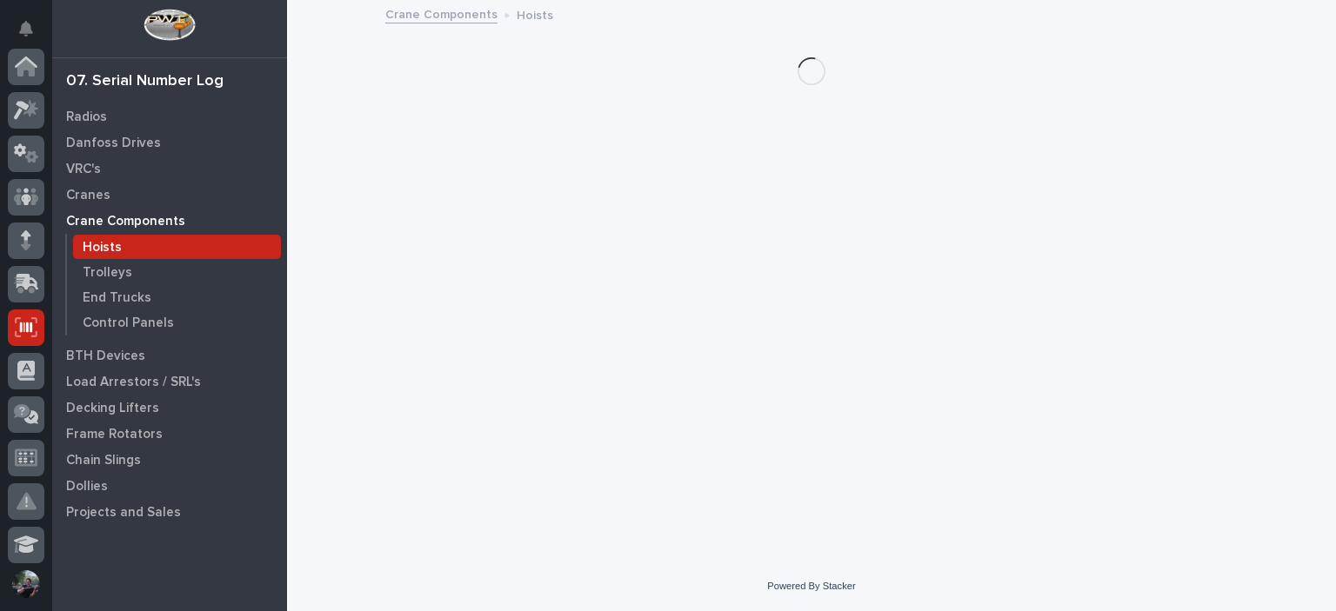
scroll to position [261, 0]
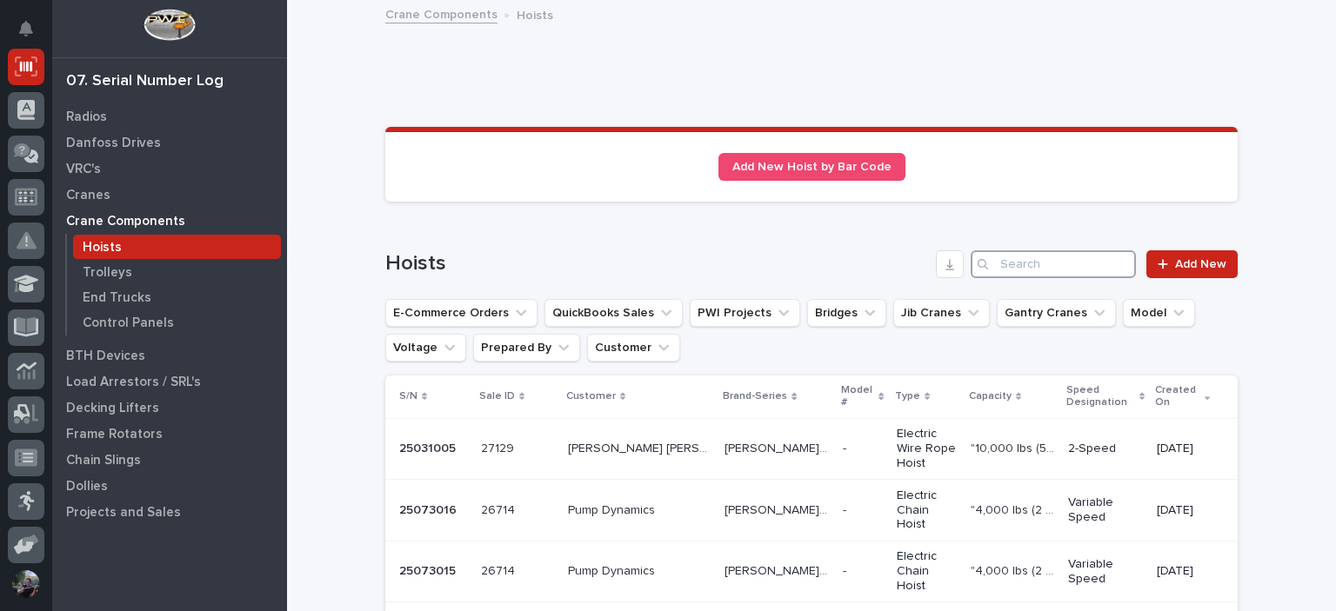
click at [1049, 257] on input "Search" at bounding box center [1052, 264] width 165 height 28
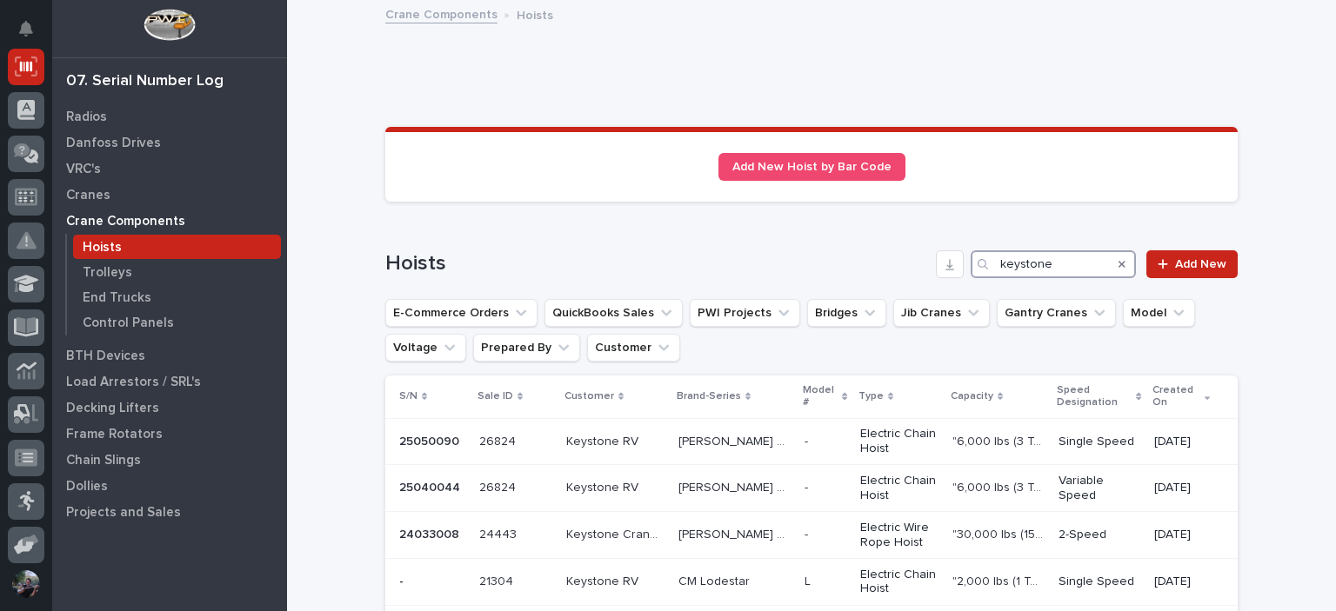
type input "keystone"
drag, startPoint x: 990, startPoint y: 263, endPoint x: 976, endPoint y: 265, distance: 14.9
click at [976, 265] on div "keystone" at bounding box center [1052, 264] width 165 height 28
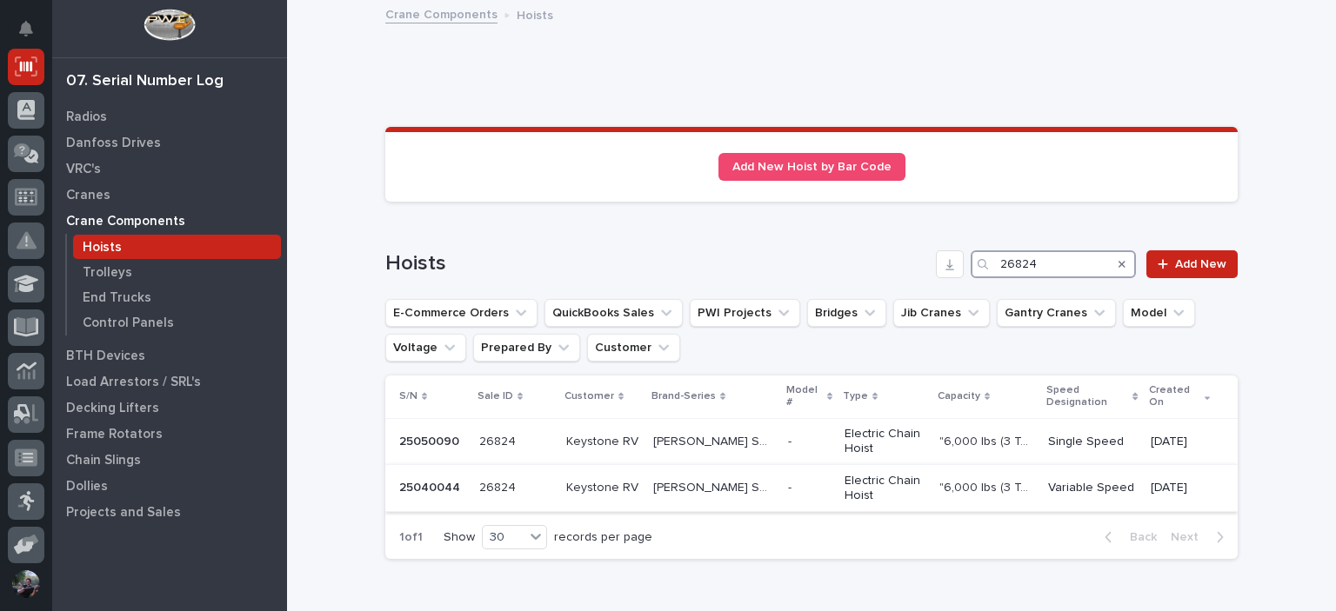
type input "26824"
click at [1067, 481] on p "Variable Speed" at bounding box center [1092, 488] width 89 height 15
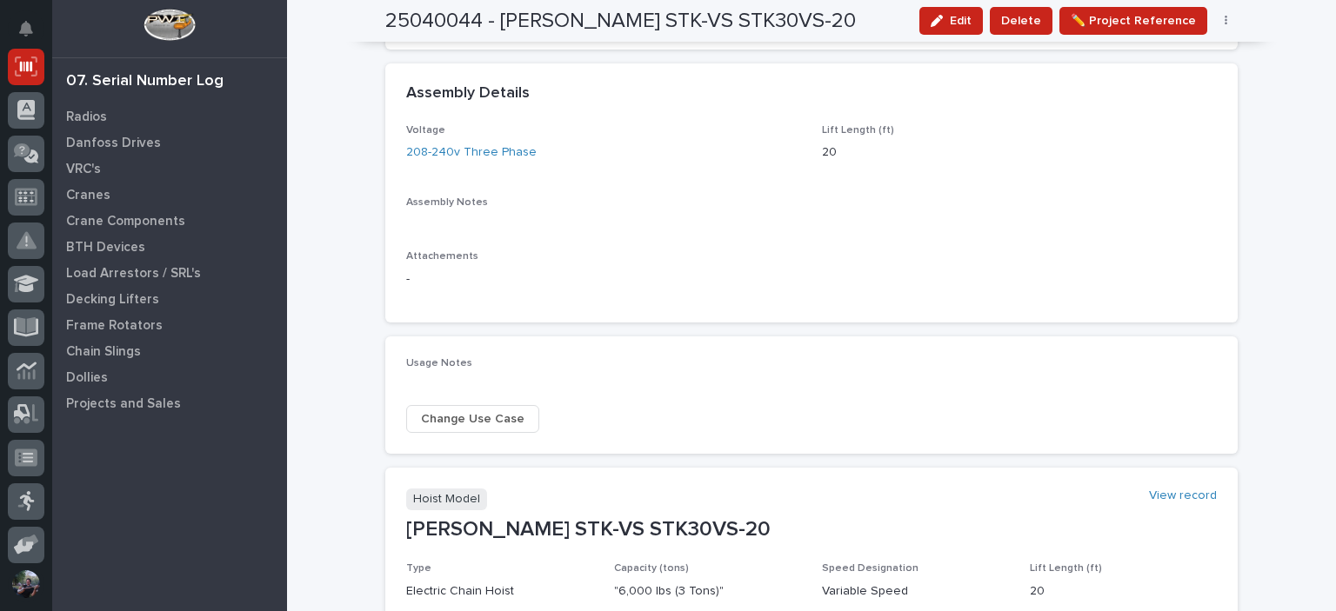
scroll to position [877, 0]
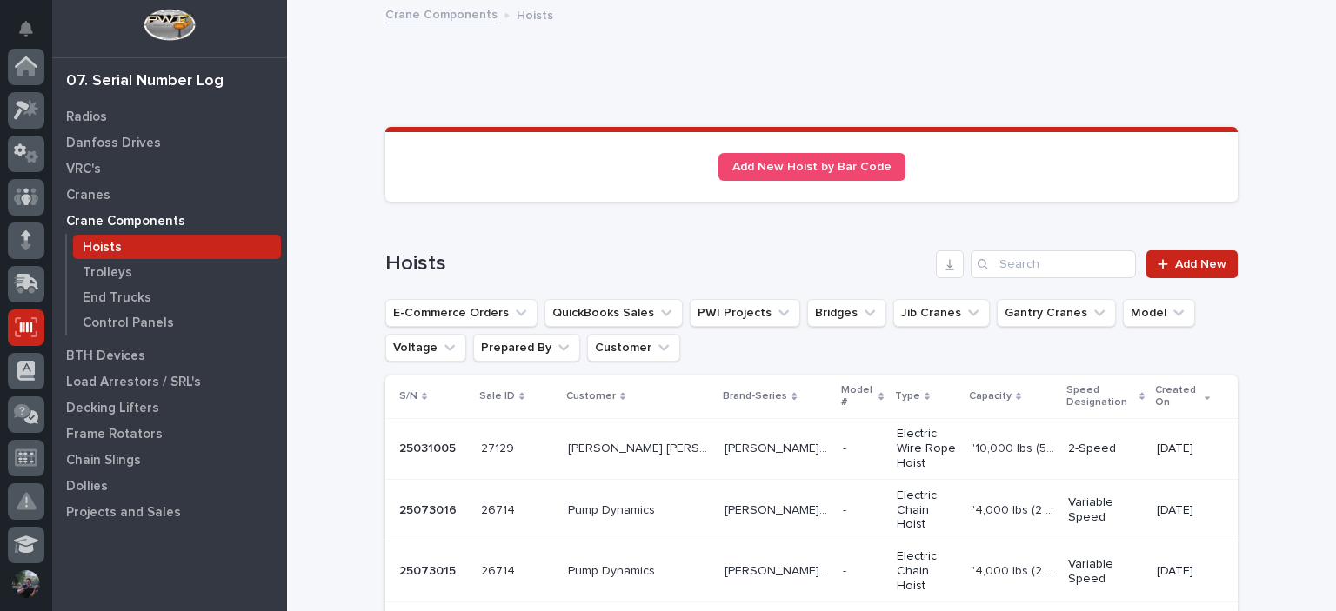
scroll to position [261, 0]
click at [1009, 273] on input "Search" at bounding box center [1052, 264] width 165 height 28
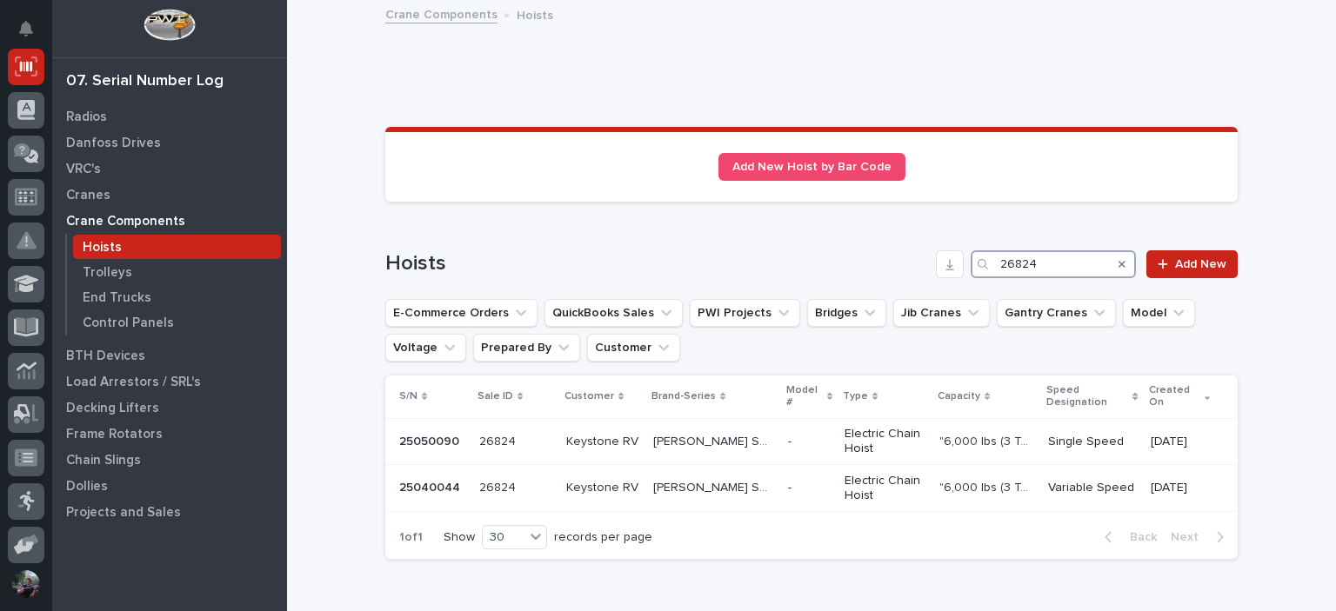
type input "26824"
click at [1106, 25] on div "Crane Components Hoists" at bounding box center [812, 15] width 870 height 24
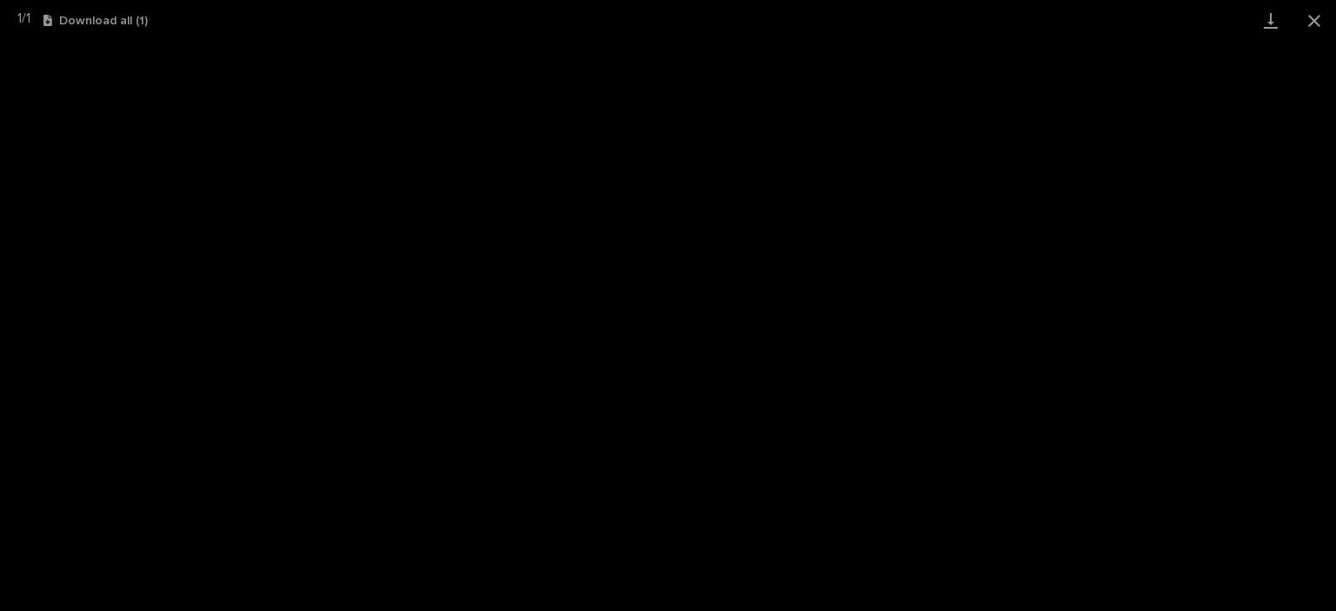
scroll to position [43, 0]
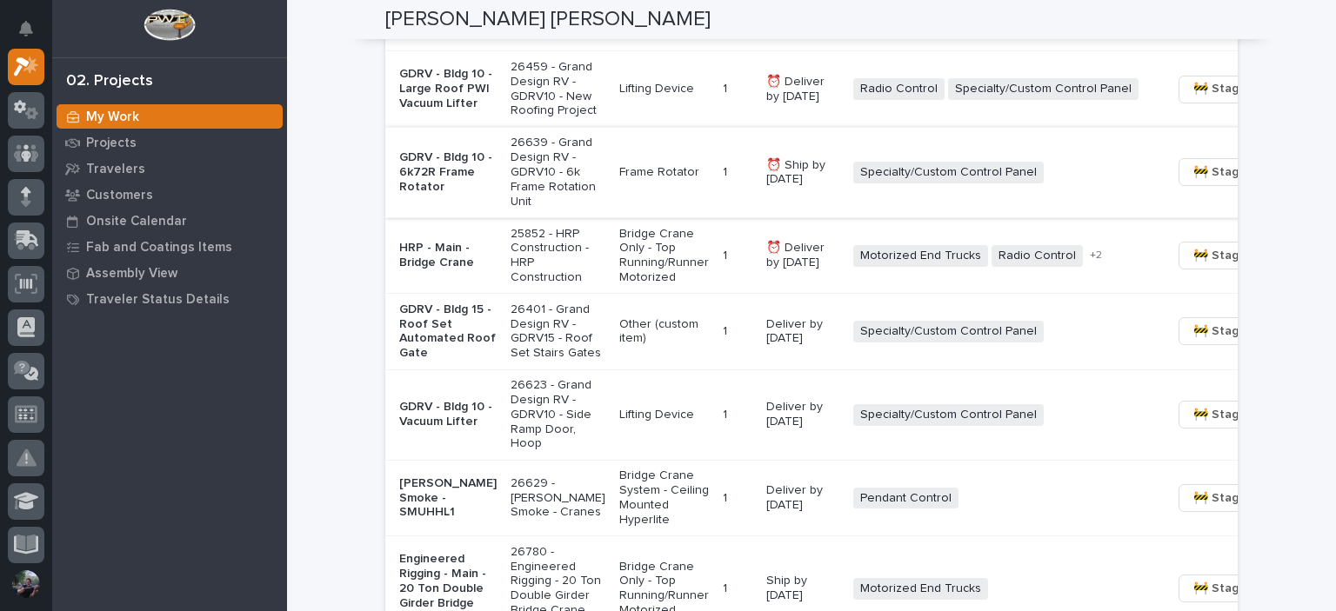
scroll to position [1333, 0]
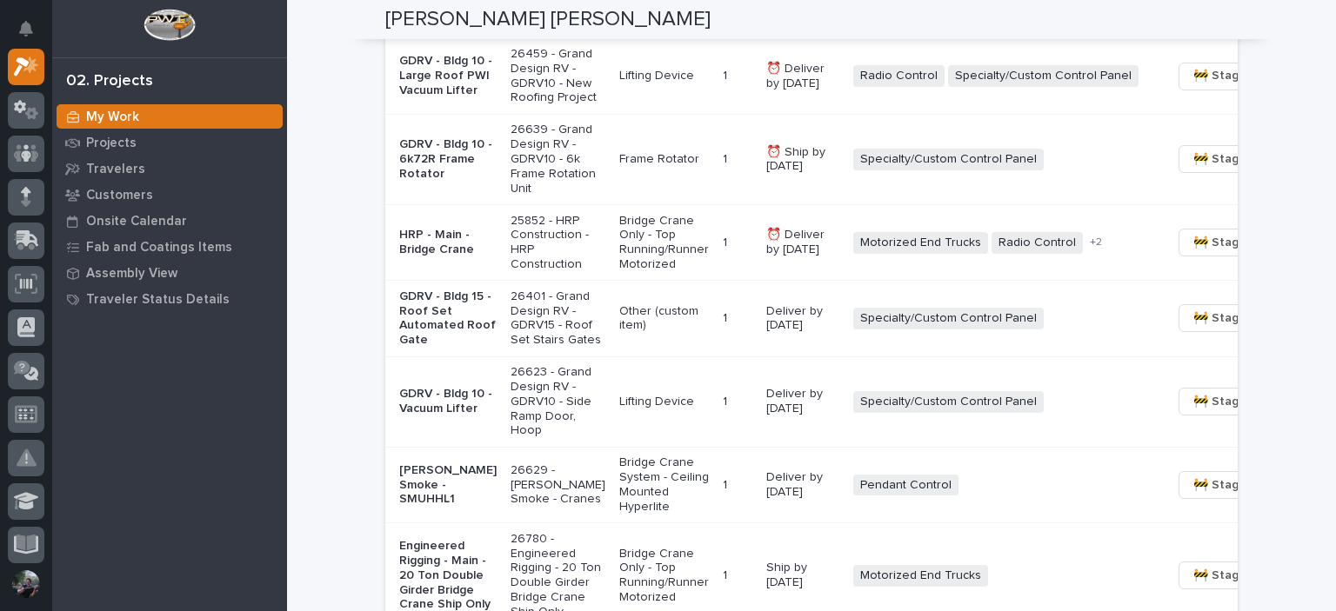
click at [723, 174] on div "1 1" at bounding box center [738, 159] width 30 height 29
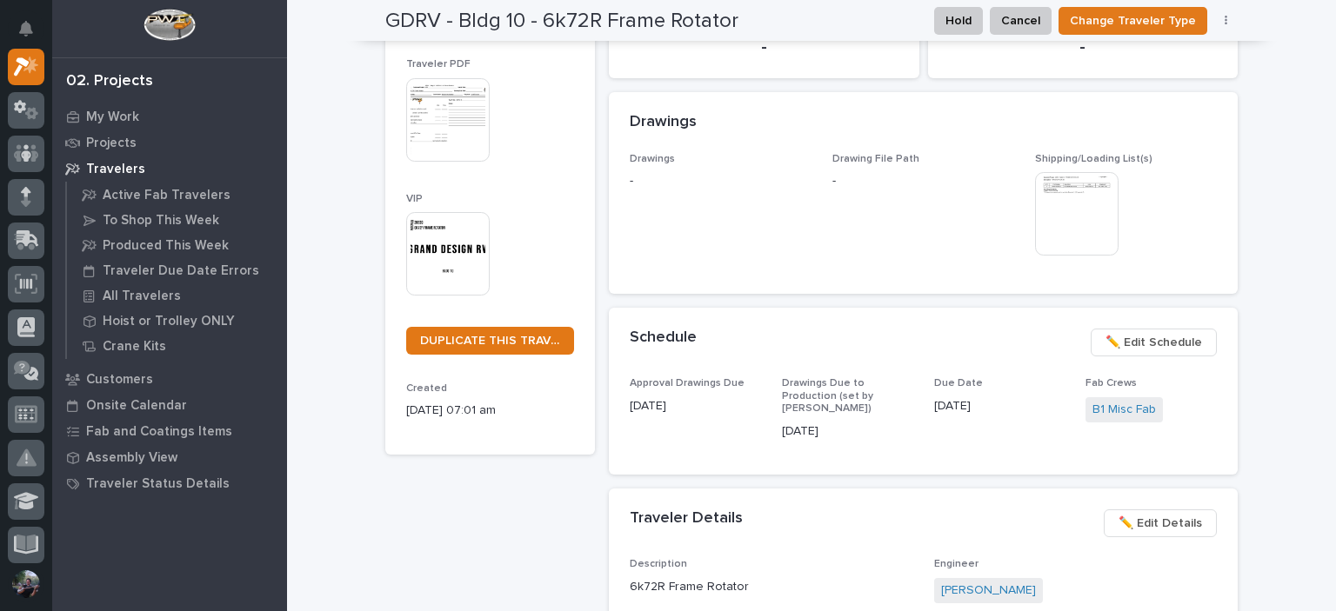
scroll to position [463, 0]
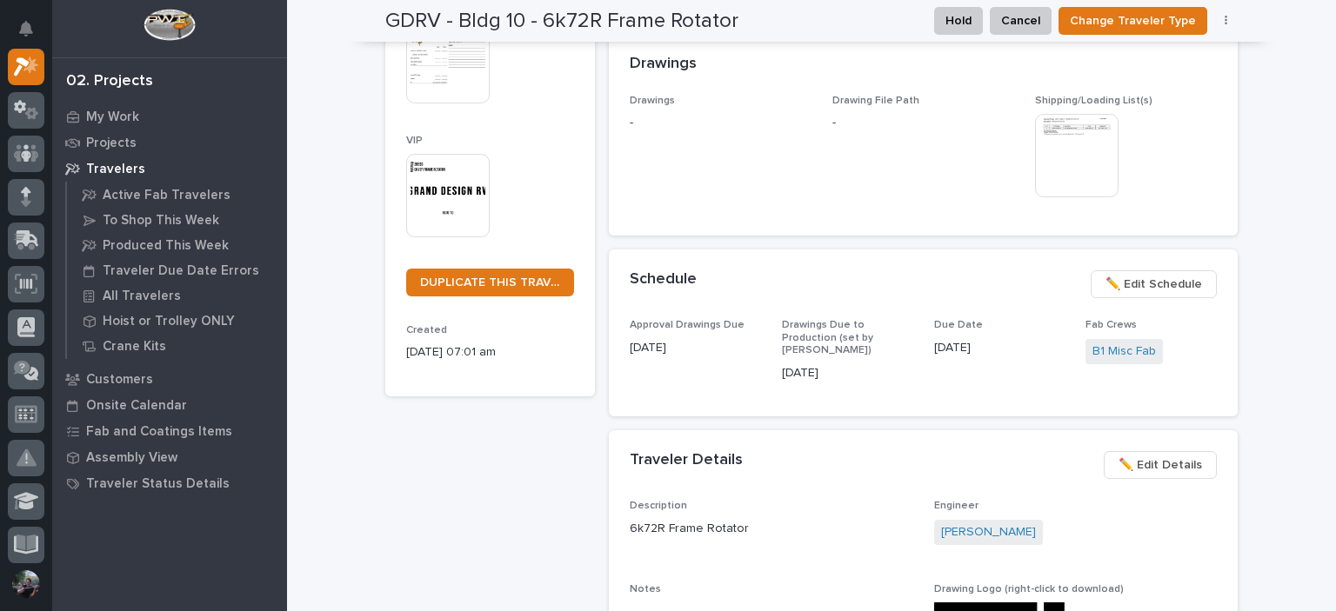
click at [1156, 288] on span "✏️ Edit Schedule" at bounding box center [1153, 284] width 97 height 21
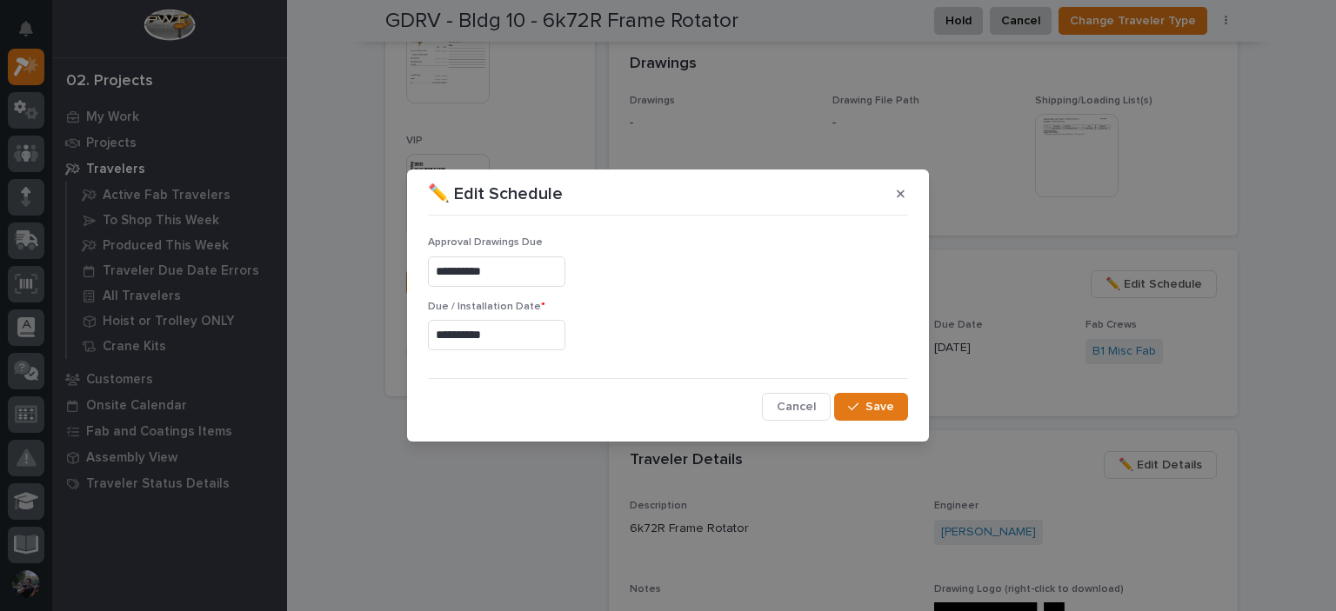
click at [465, 336] on input "**********" at bounding box center [496, 335] width 137 height 30
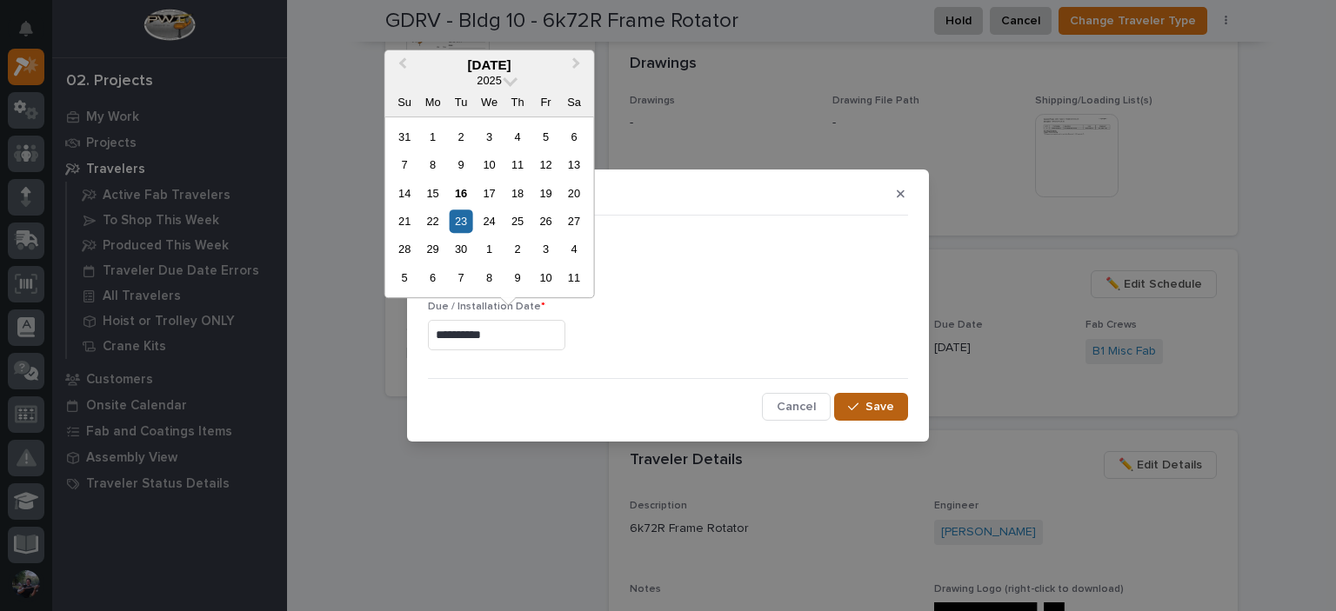
type input "**********"
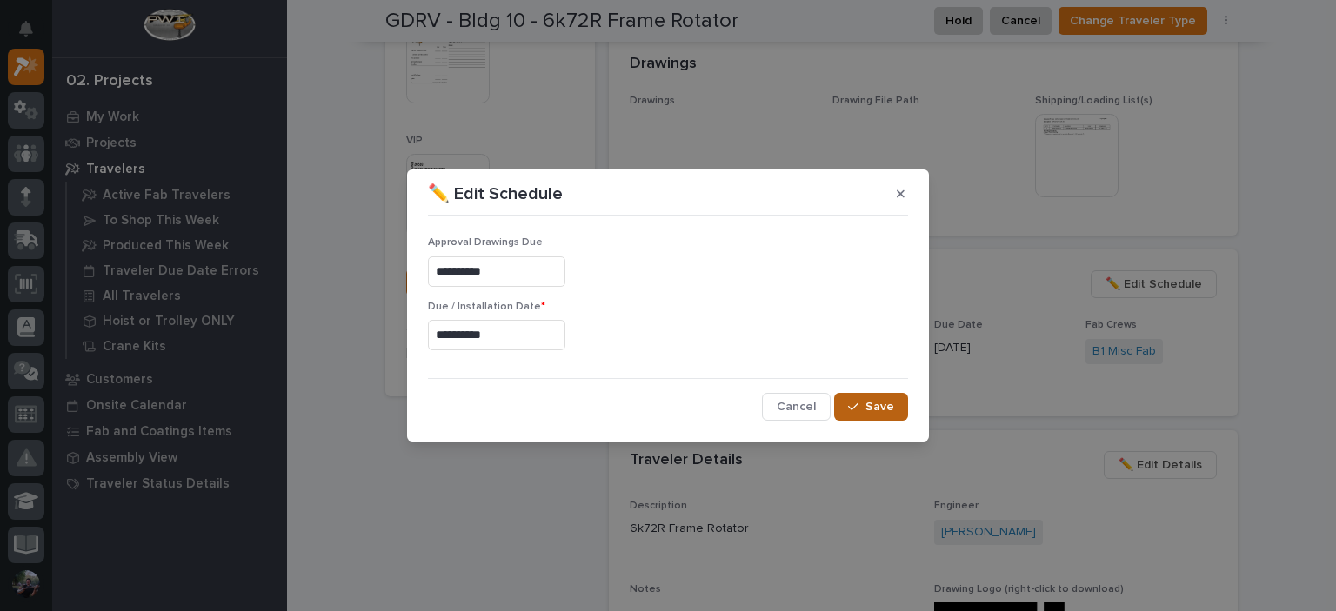
click at [872, 401] on span "Save" at bounding box center [879, 407] width 29 height 16
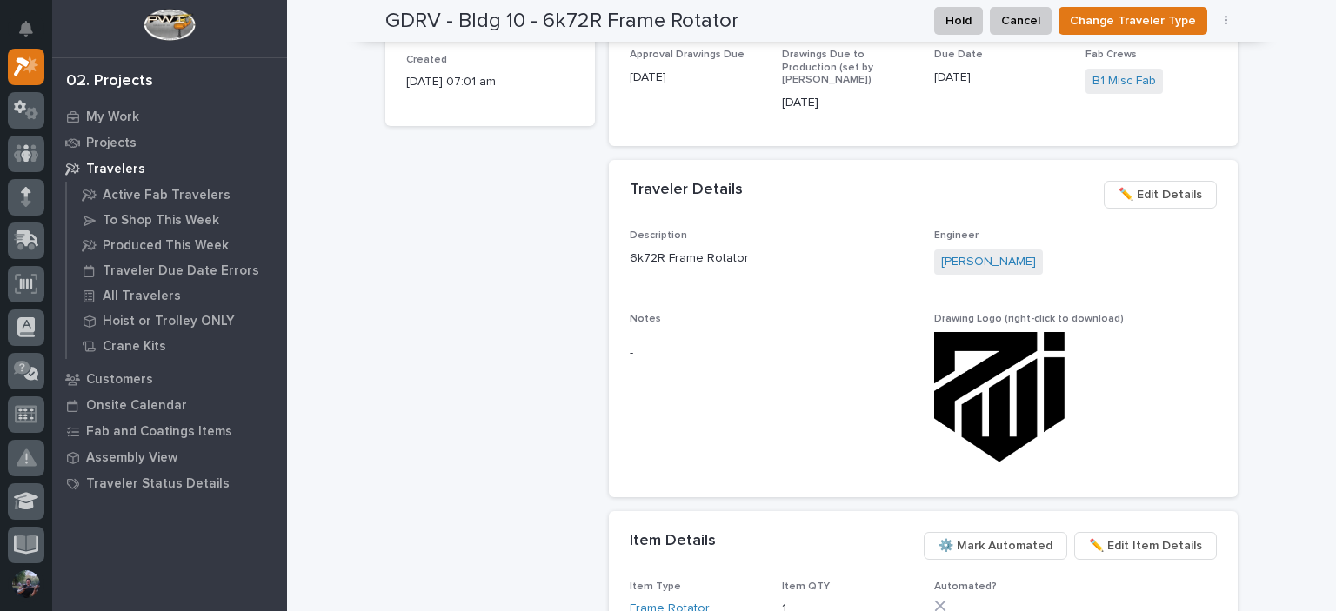
scroll to position [870, 0]
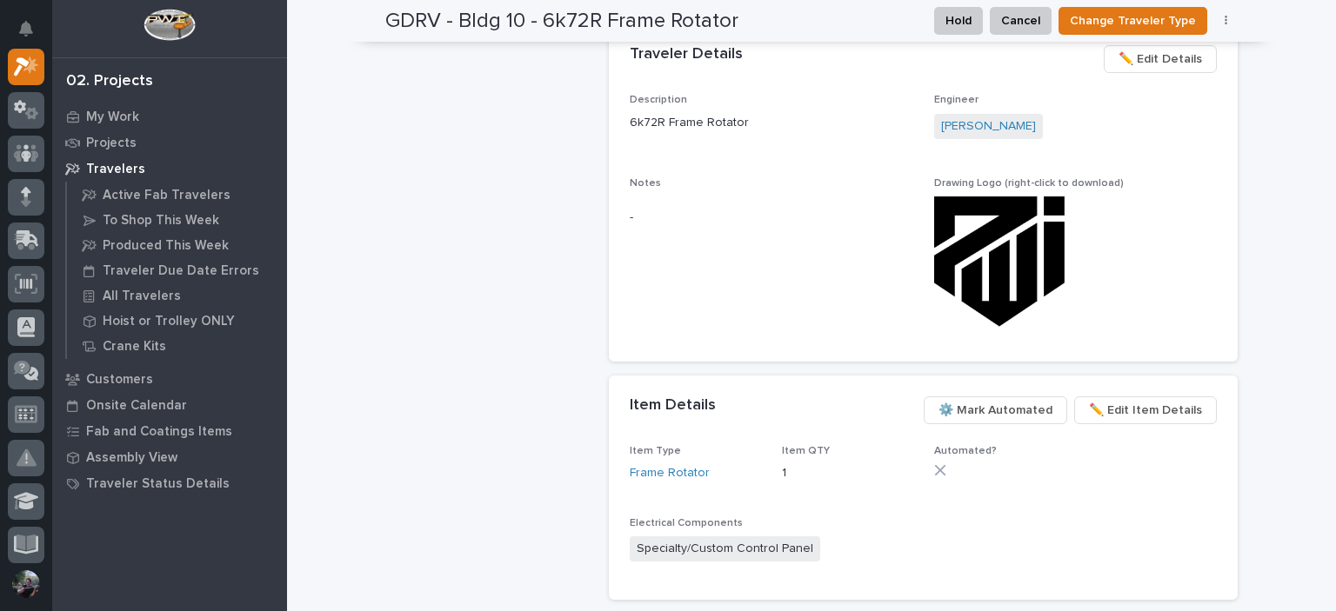
drag, startPoint x: 970, startPoint y: 251, endPoint x: 850, endPoint y: 232, distance: 120.7
click at [850, 232] on div "Notes -" at bounding box center [771, 215] width 283 height 76
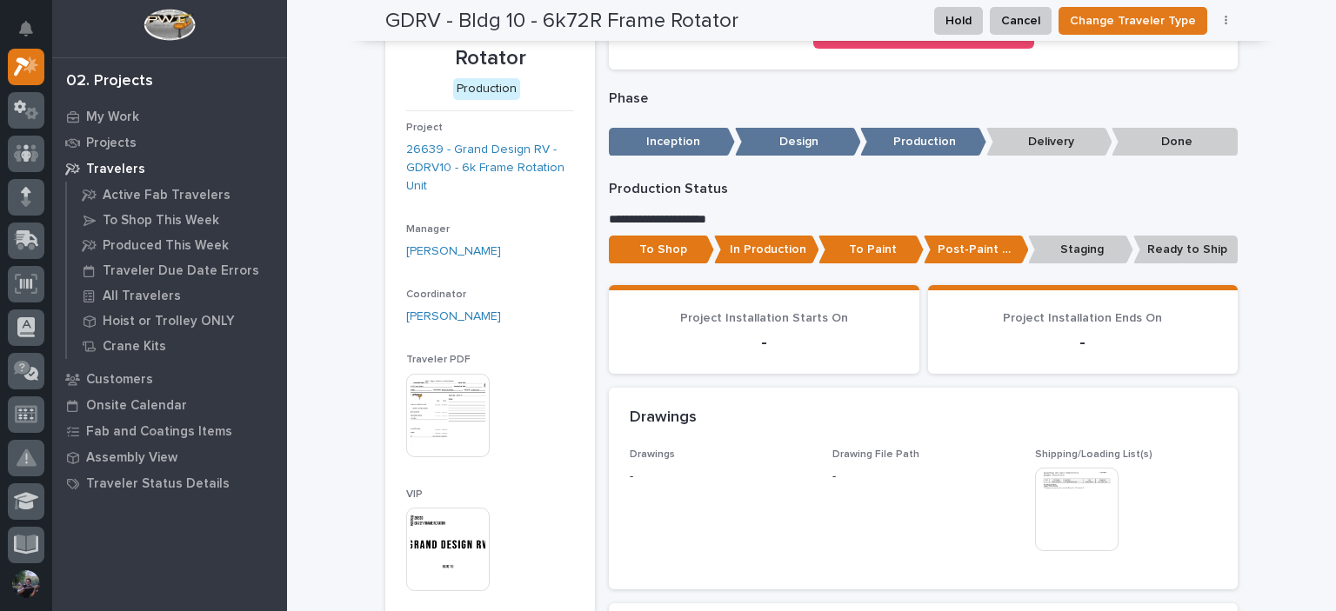
scroll to position [0, 0]
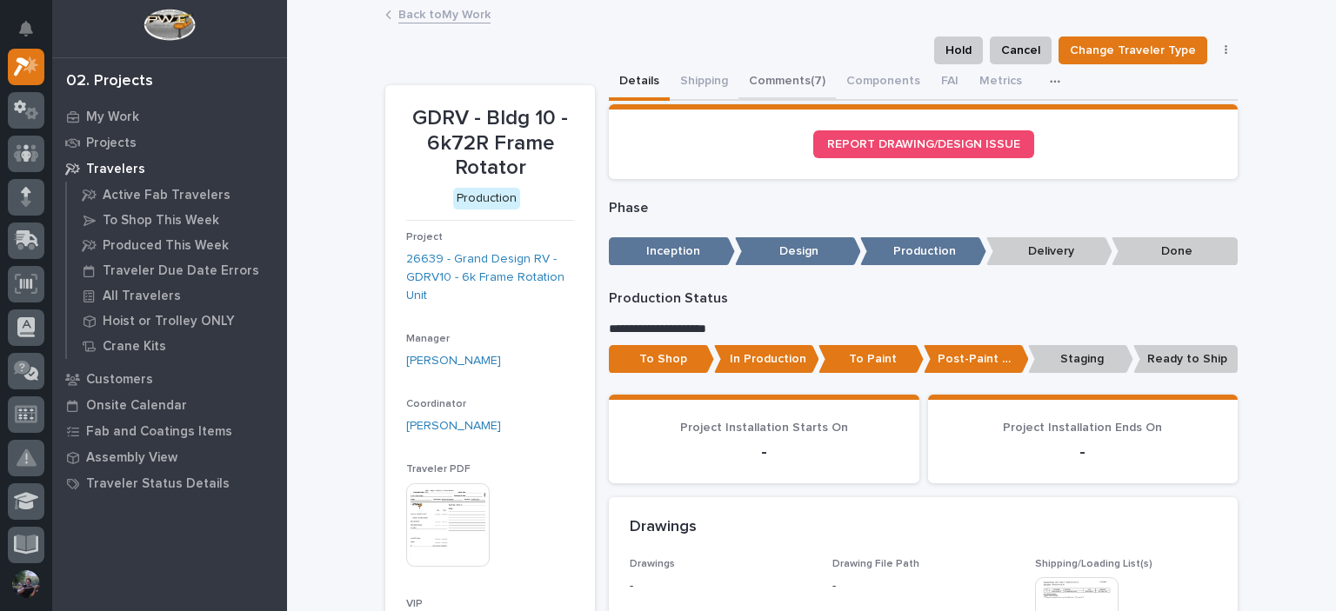
click at [774, 91] on button "Comments (7)" at bounding box center [786, 82] width 97 height 37
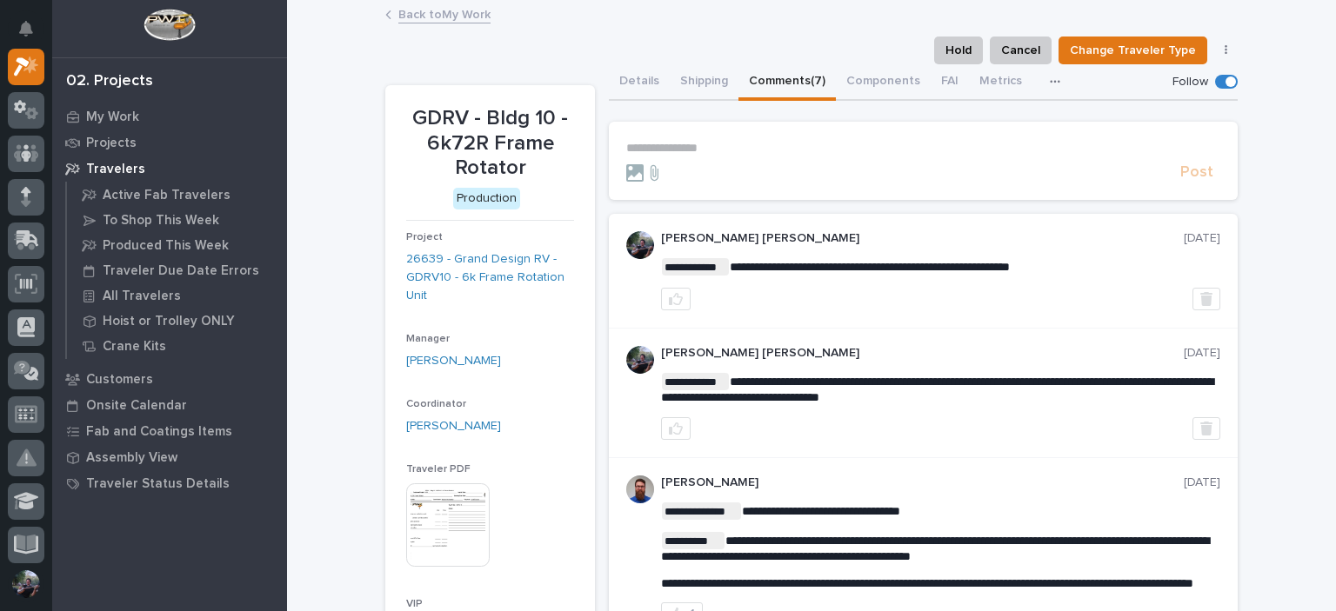
click at [461, 13] on link "Back to My Work" at bounding box center [444, 13] width 92 height 20
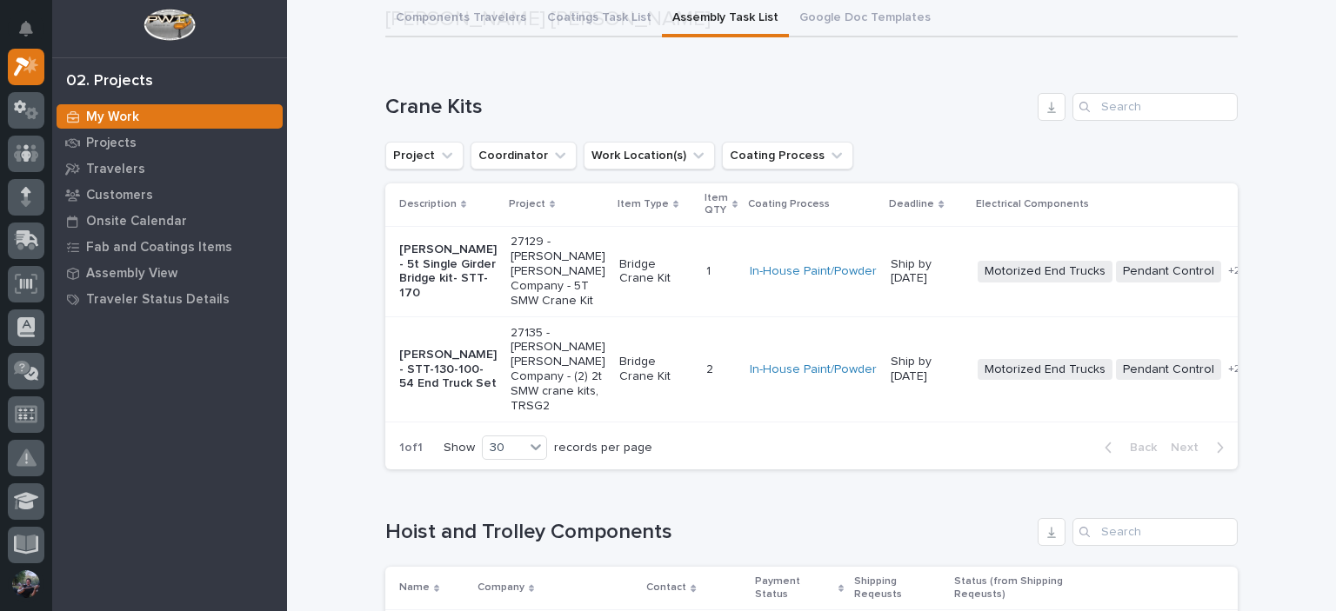
scroll to position [174, 0]
